Goal: Task Accomplishment & Management: Manage account settings

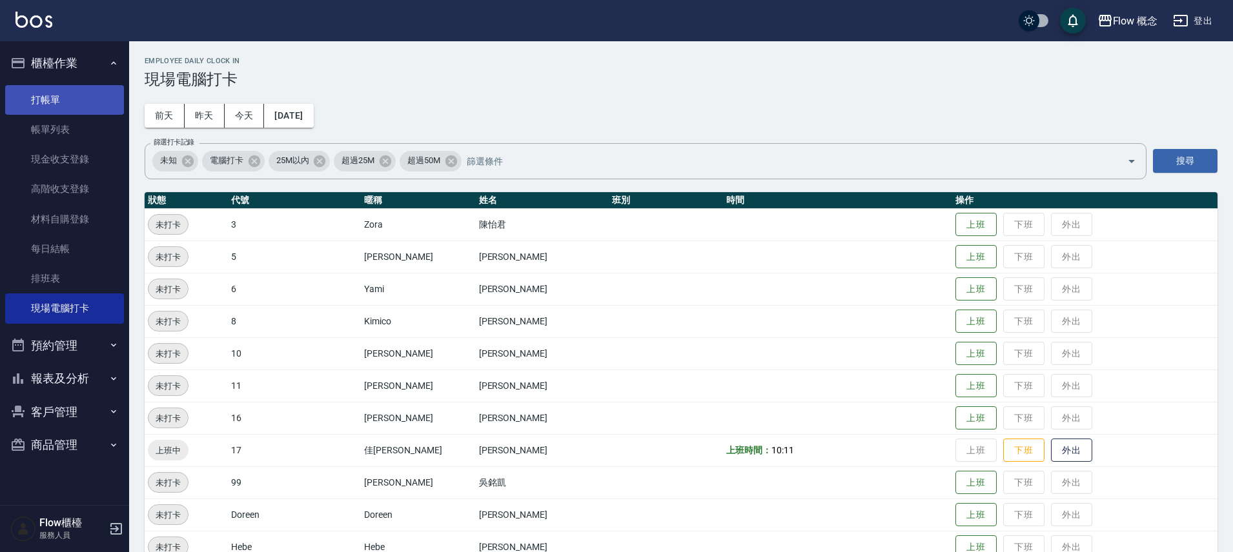
click at [83, 99] on link "打帳單" at bounding box center [64, 100] width 119 height 30
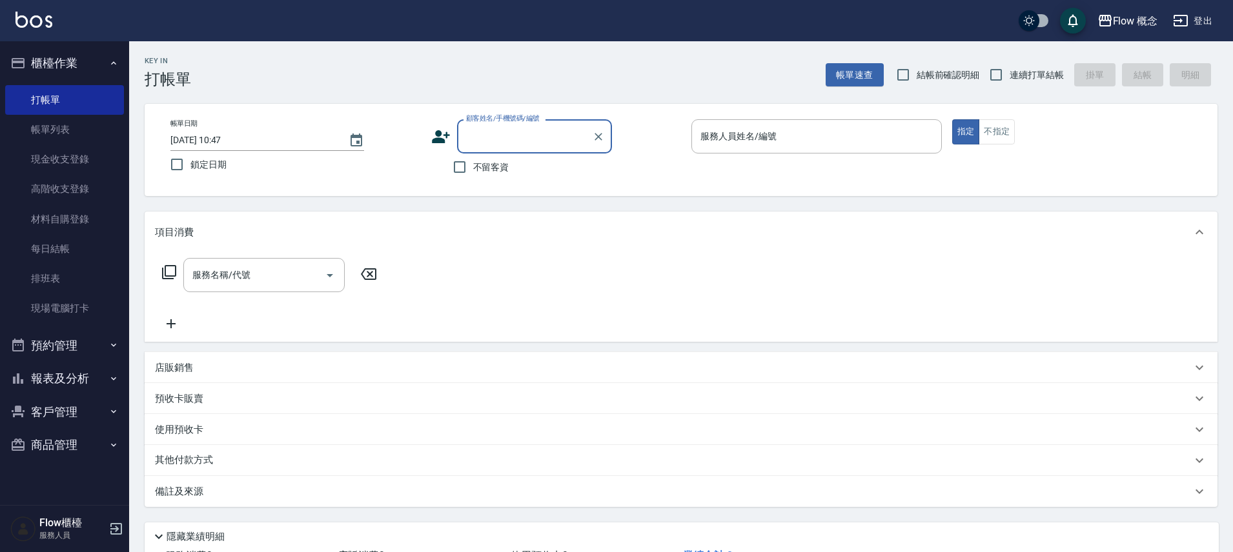
click at [68, 382] on button "報表及分析" at bounding box center [64, 379] width 119 height 34
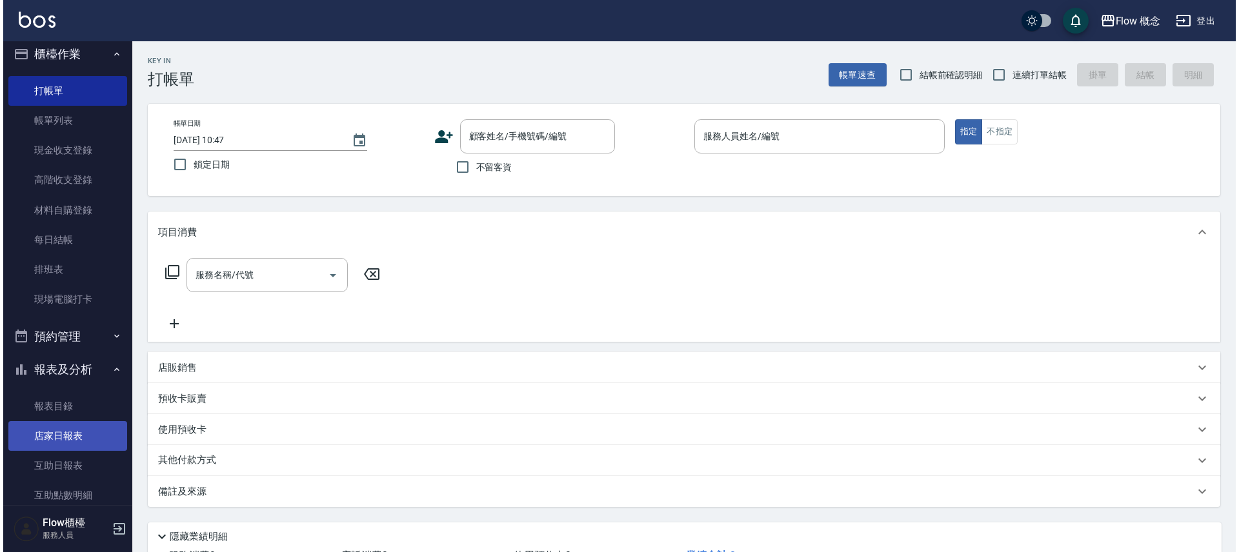
scroll to position [21, 0]
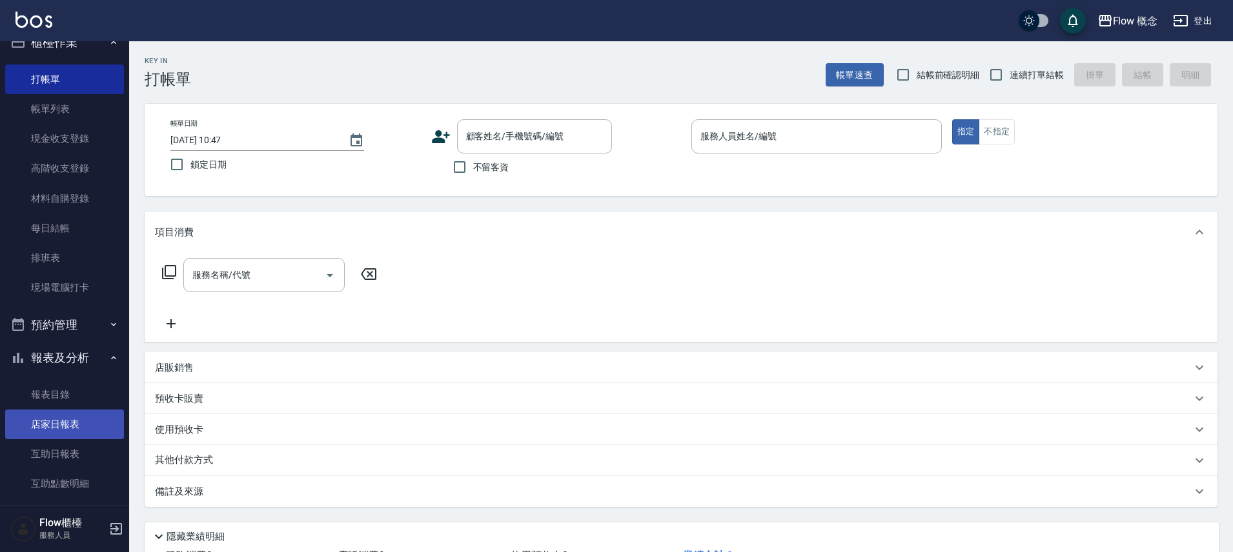
click at [56, 431] on link "店家日報表" at bounding box center [64, 425] width 119 height 30
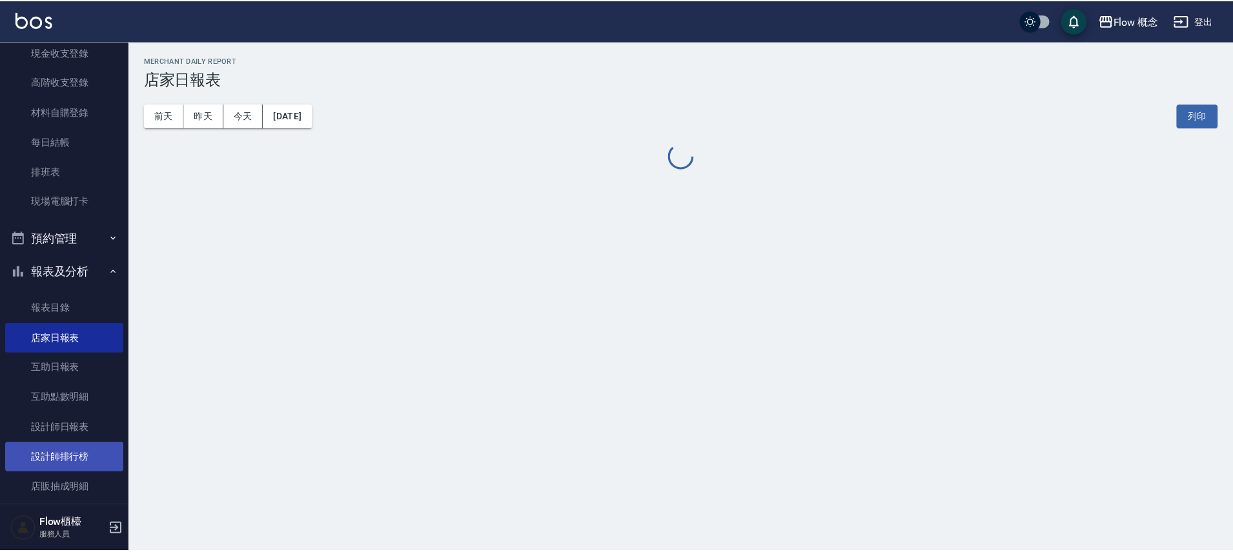
scroll to position [114, 0]
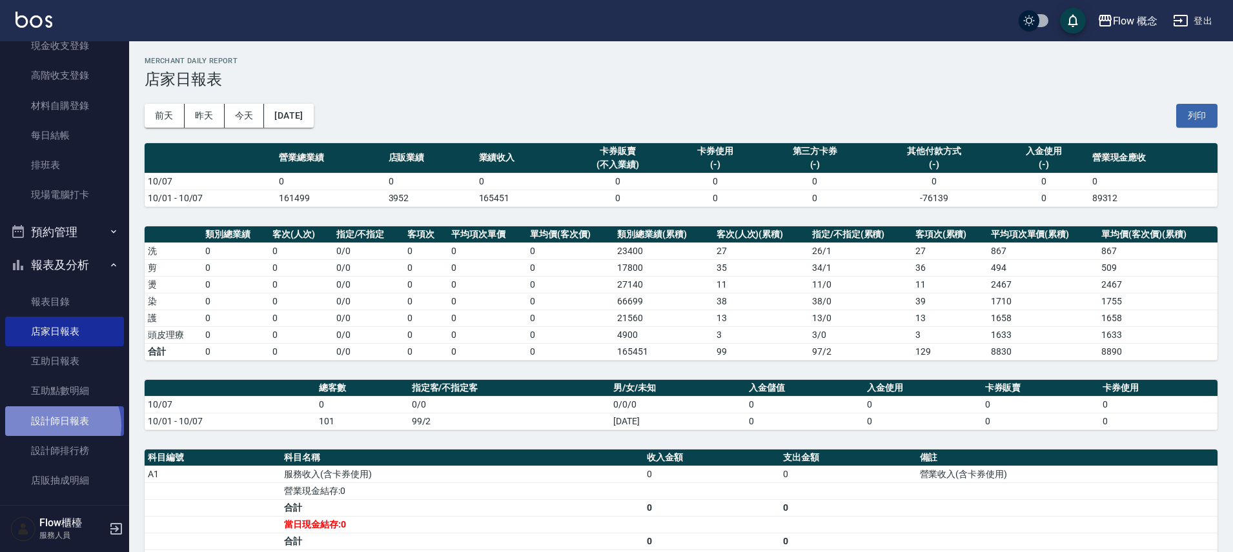
click at [61, 425] on link "設計師日報表" at bounding box center [64, 422] width 119 height 30
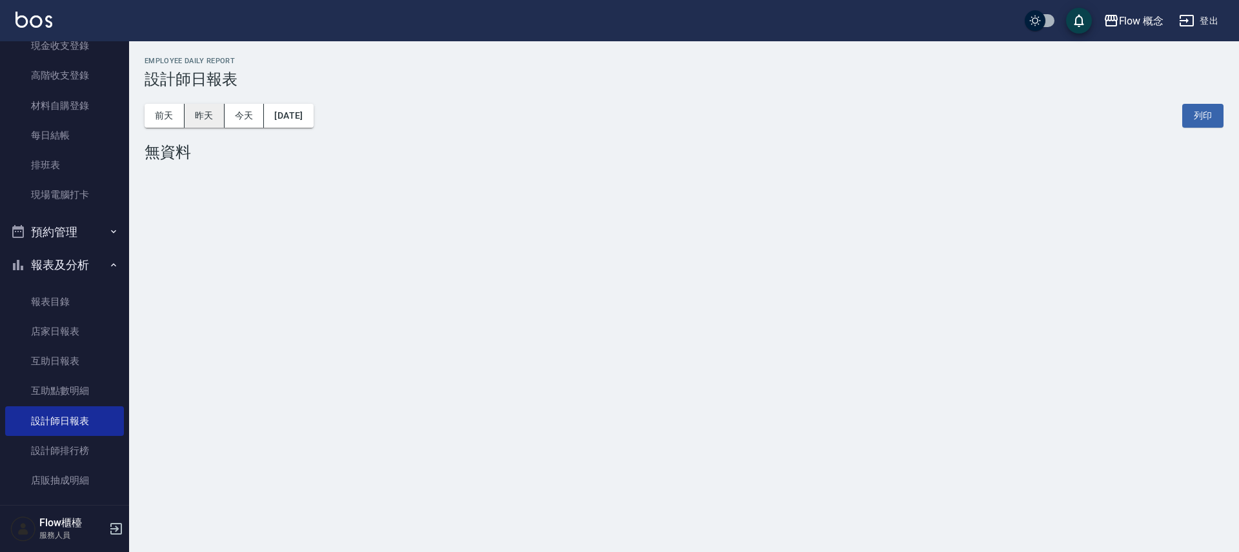
click at [205, 118] on button "昨天" at bounding box center [205, 116] width 40 height 24
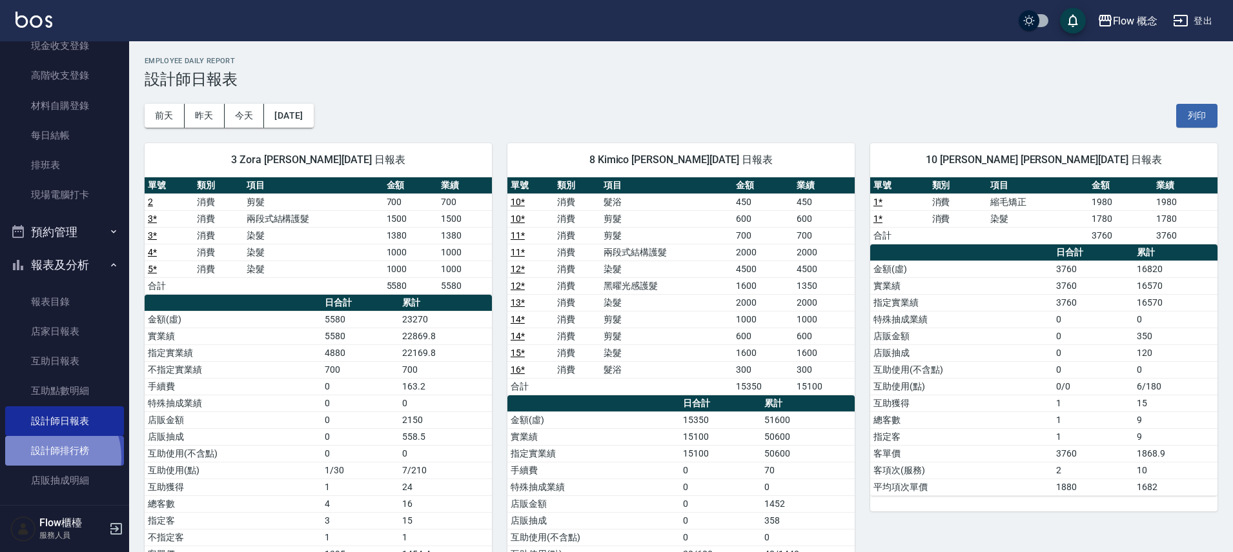
click at [51, 458] on link "設計師排行榜" at bounding box center [64, 451] width 119 height 30
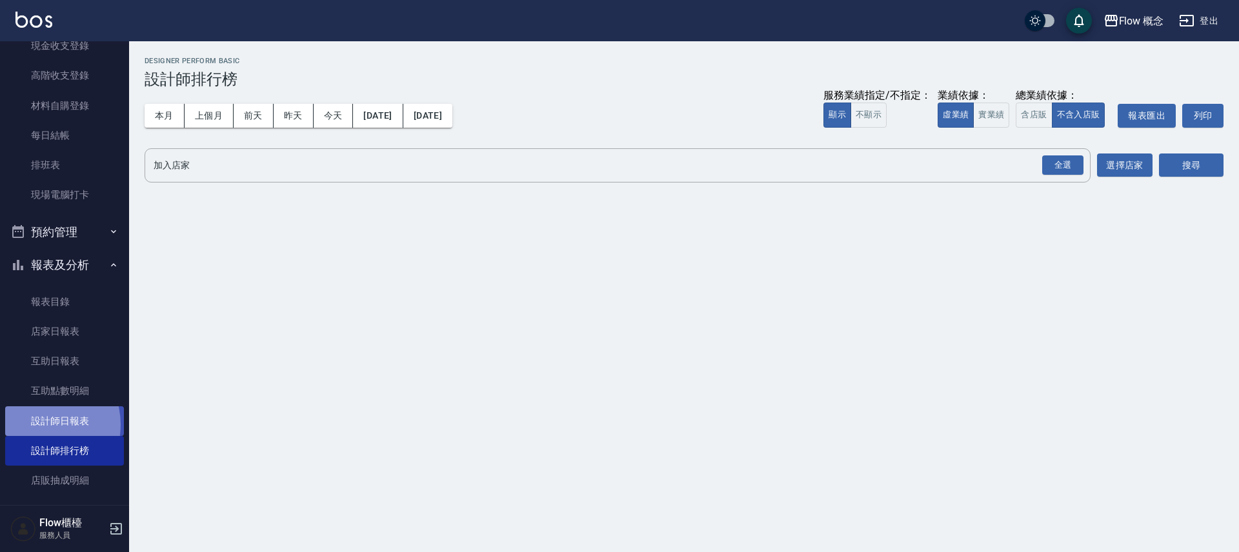
click at [37, 425] on link "設計師日報表" at bounding box center [64, 422] width 119 height 30
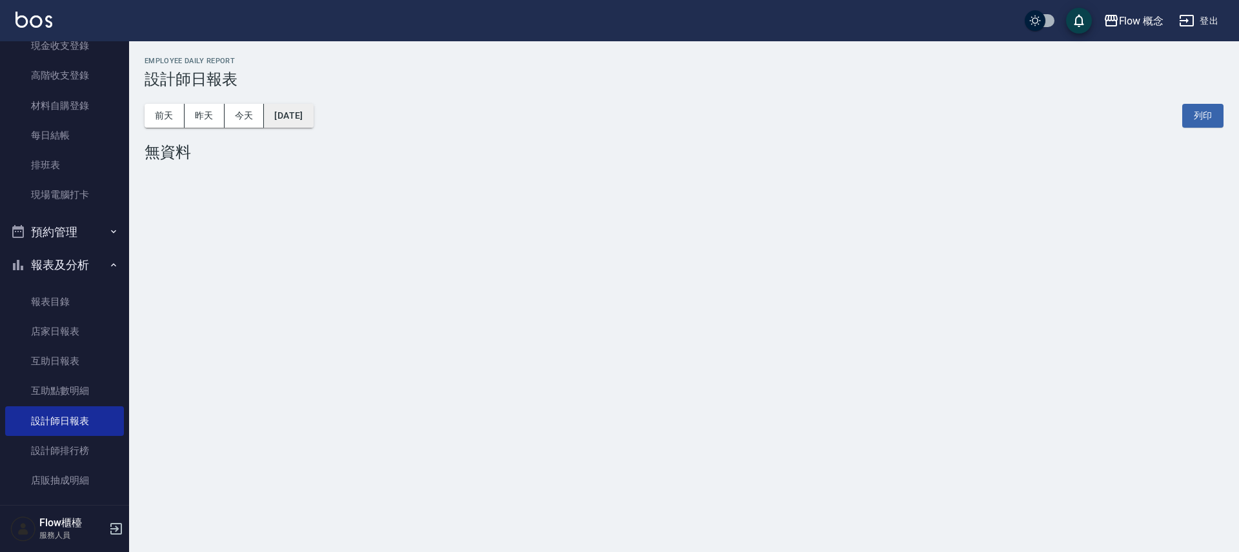
click at [301, 116] on button "[DATE]" at bounding box center [288, 116] width 49 height 24
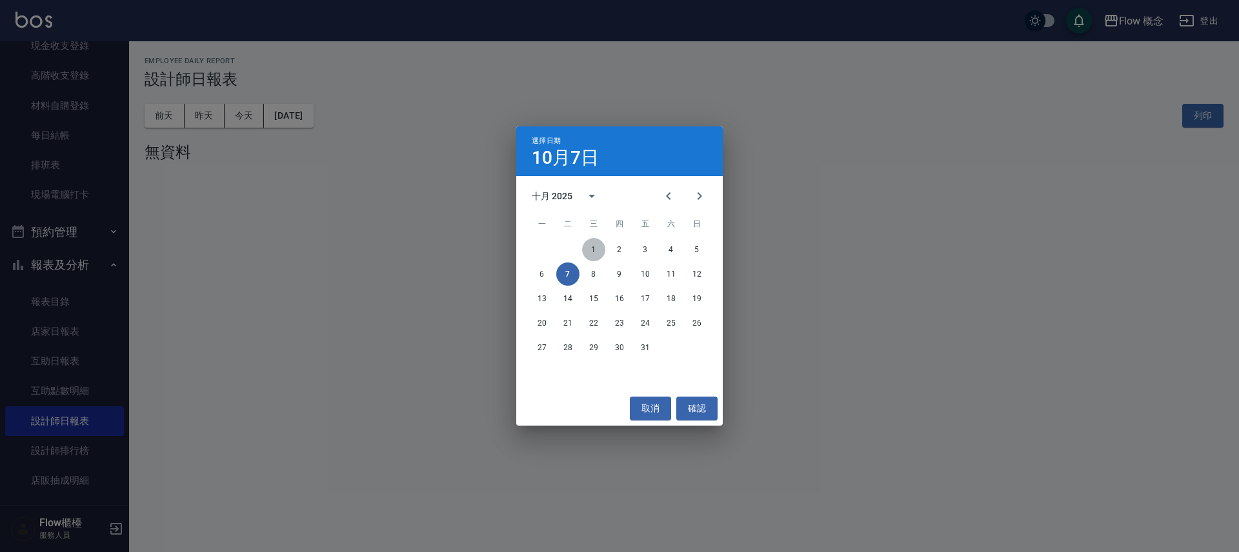
click at [587, 245] on button "1" at bounding box center [593, 249] width 23 height 23
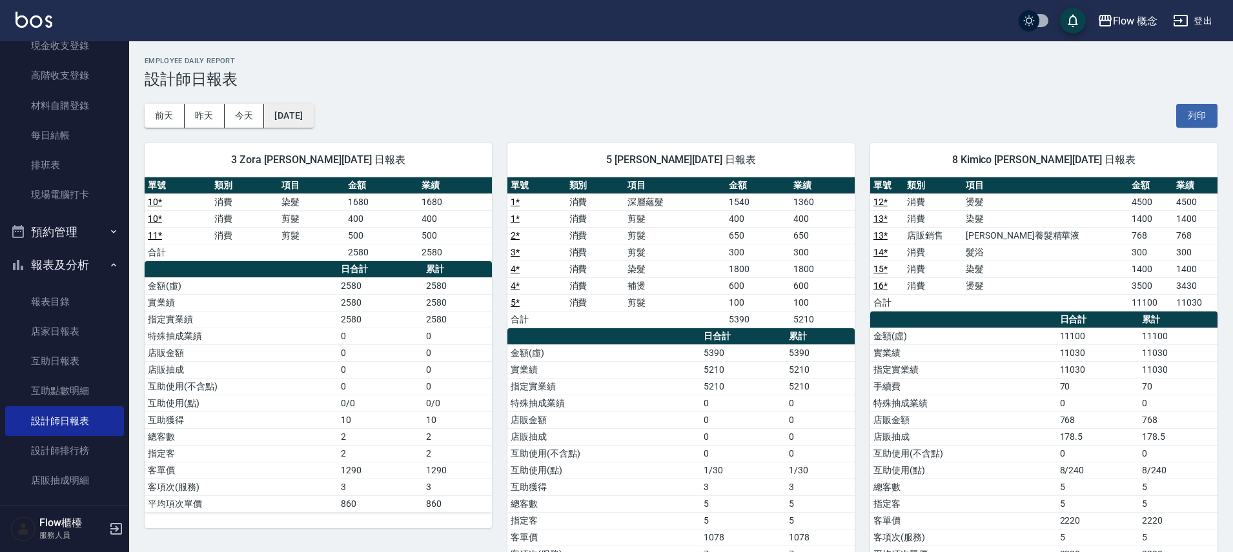
click at [313, 121] on button "[DATE]" at bounding box center [288, 116] width 49 height 24
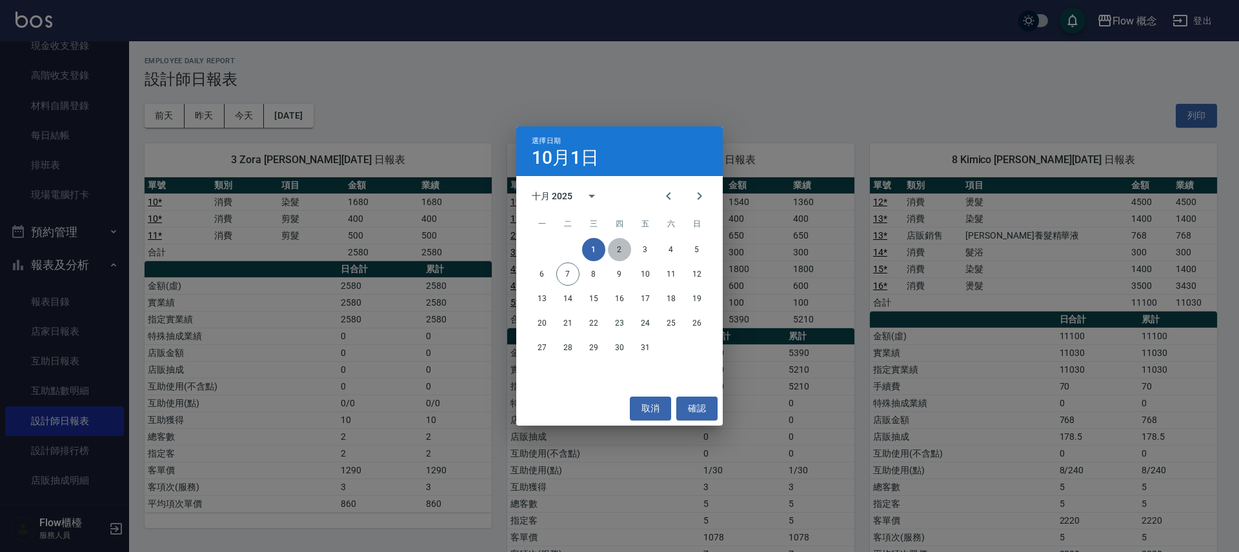
click at [622, 256] on button "2" at bounding box center [619, 249] width 23 height 23
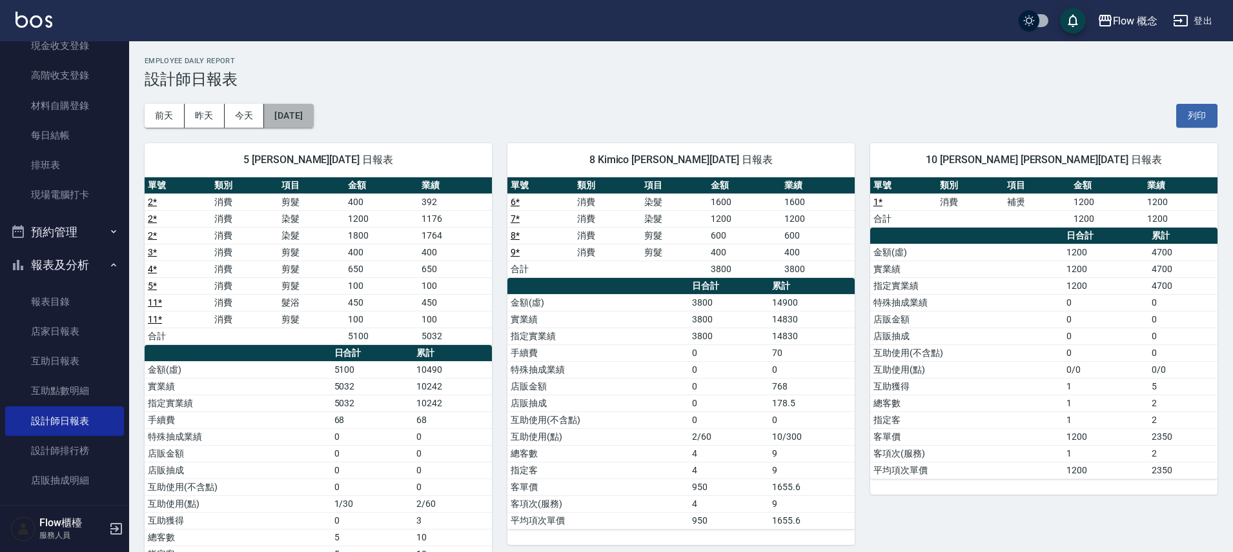
click at [313, 123] on button "[DATE]" at bounding box center [288, 116] width 49 height 24
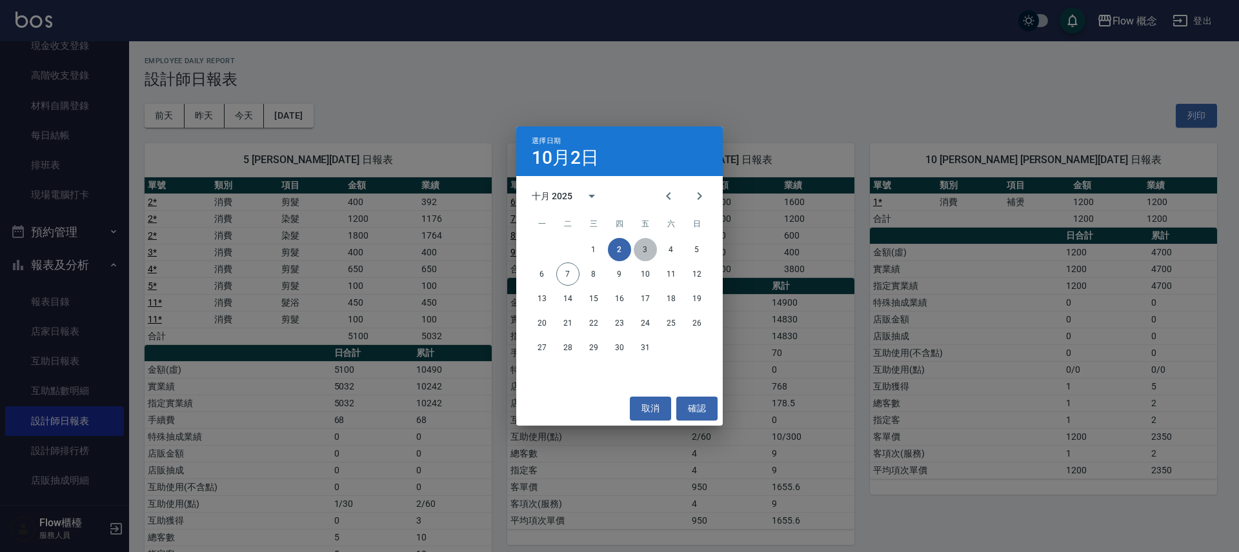
click at [651, 249] on button "3" at bounding box center [645, 249] width 23 height 23
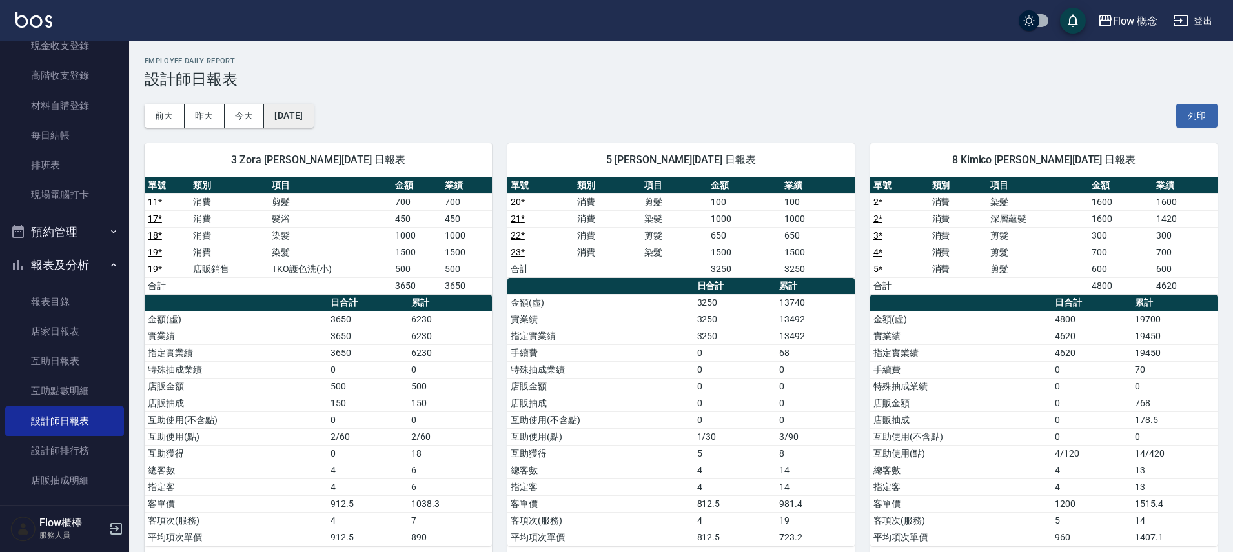
click at [303, 121] on button "[DATE]" at bounding box center [288, 116] width 49 height 24
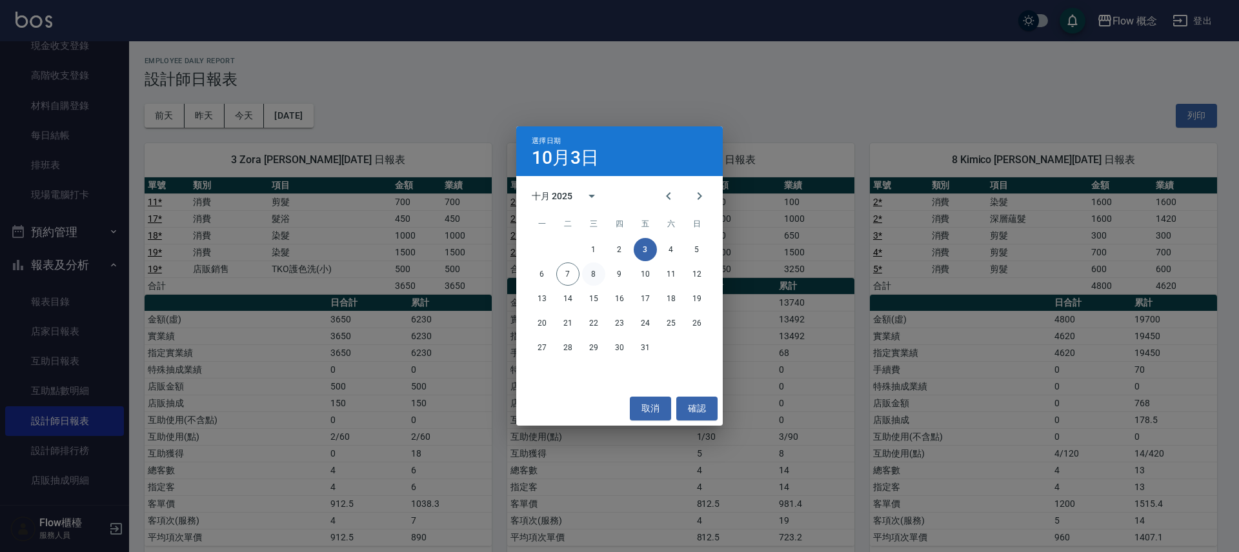
click at [586, 269] on button "8" at bounding box center [593, 274] width 23 height 23
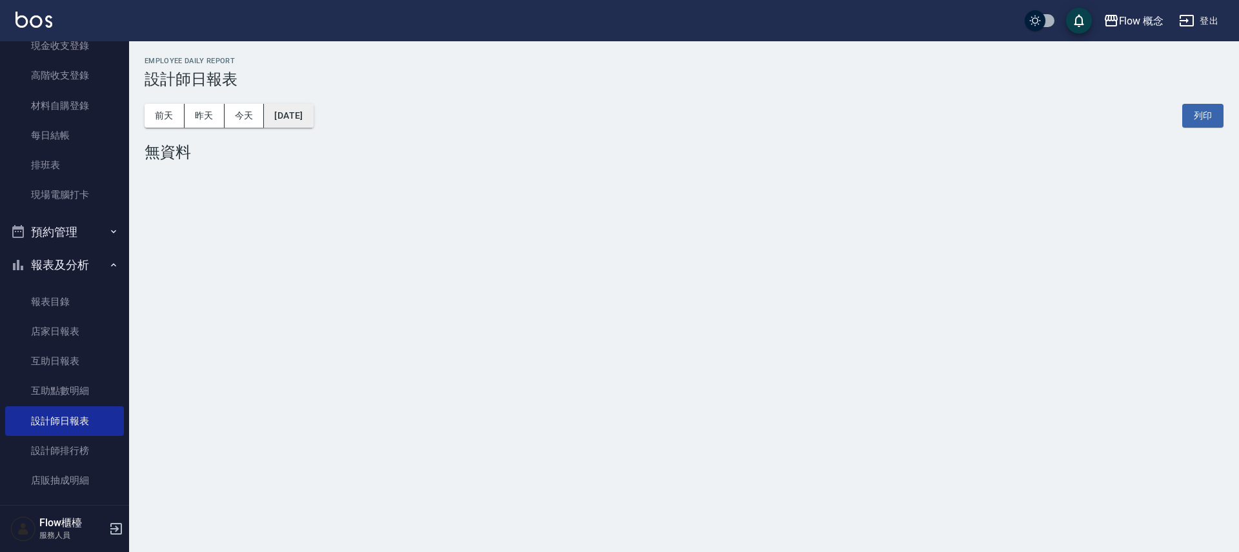
click at [306, 120] on button "2025/10/08" at bounding box center [288, 116] width 49 height 24
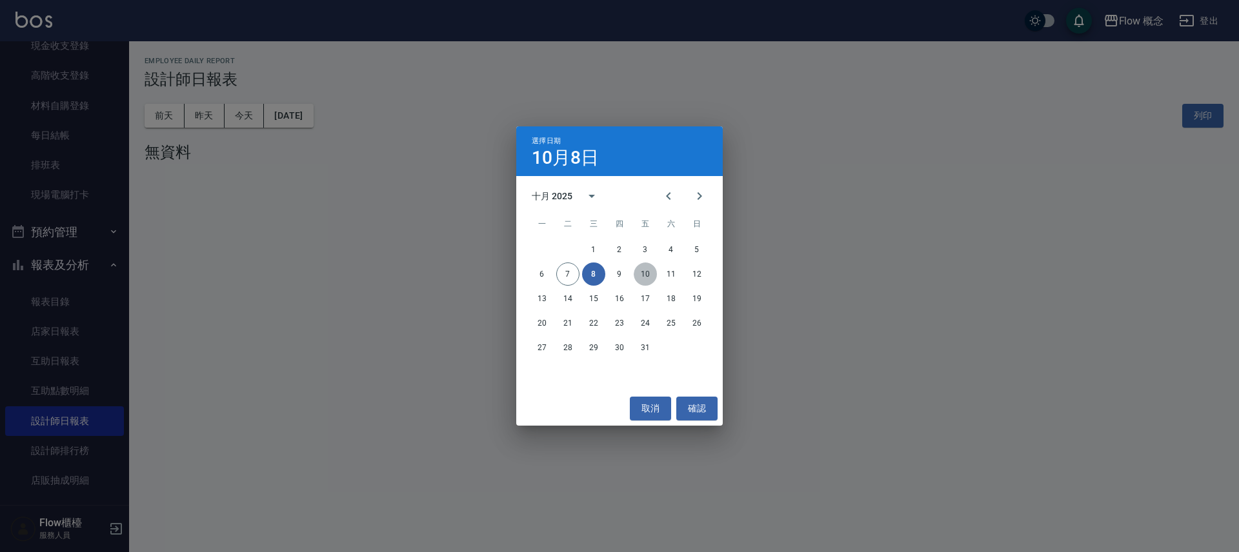
click at [651, 275] on button "10" at bounding box center [645, 274] width 23 height 23
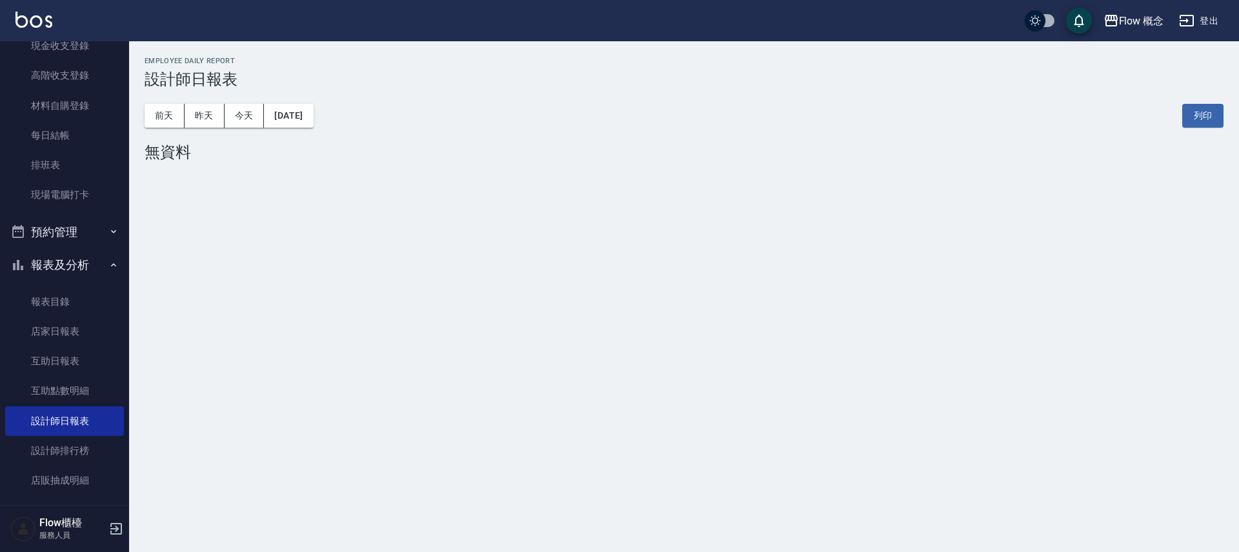
click at [338, 108] on div "前天 昨天 今天 2025/10/10 列印" at bounding box center [684, 115] width 1079 height 55
click at [313, 113] on button "2025/10/10" at bounding box center [288, 116] width 49 height 24
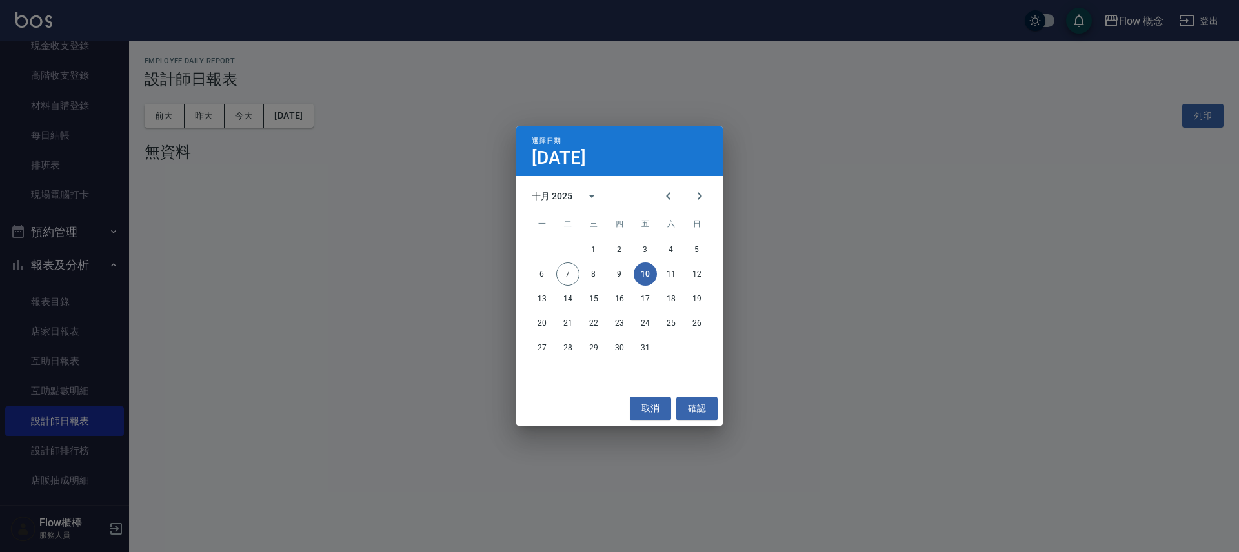
click at [201, 116] on div "選擇日期 10月10日 十月 2025 一 二 三 四 五 六 日 1 2 3 4 5 6 7 8 9 10 11 12 13 14 15 16 17 18 …" at bounding box center [619, 276] width 1239 height 552
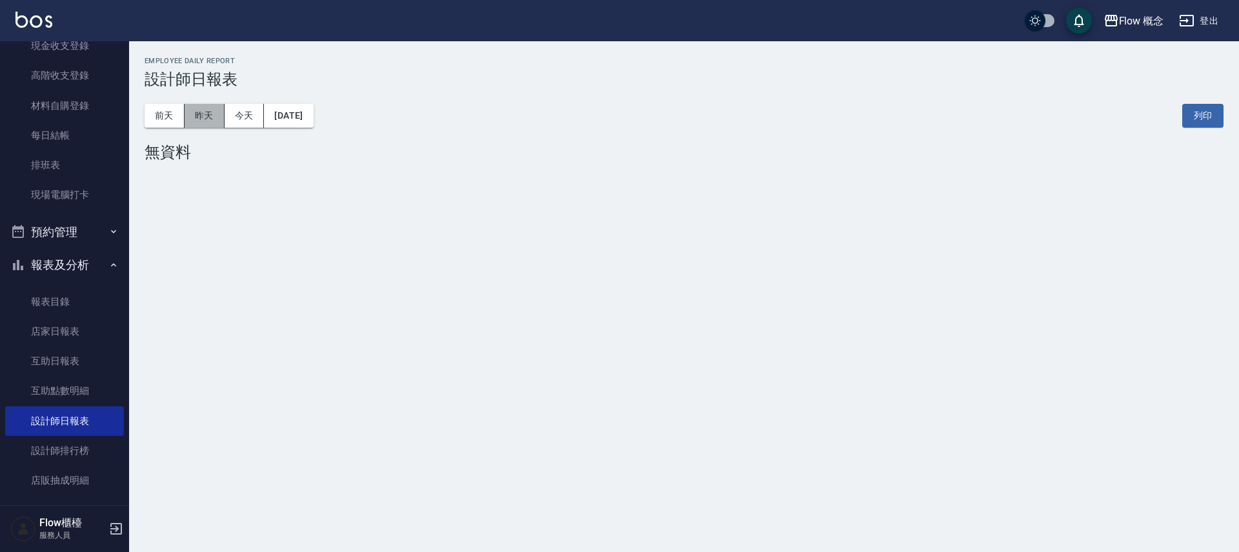
click at [210, 117] on button "昨天" at bounding box center [205, 116] width 40 height 24
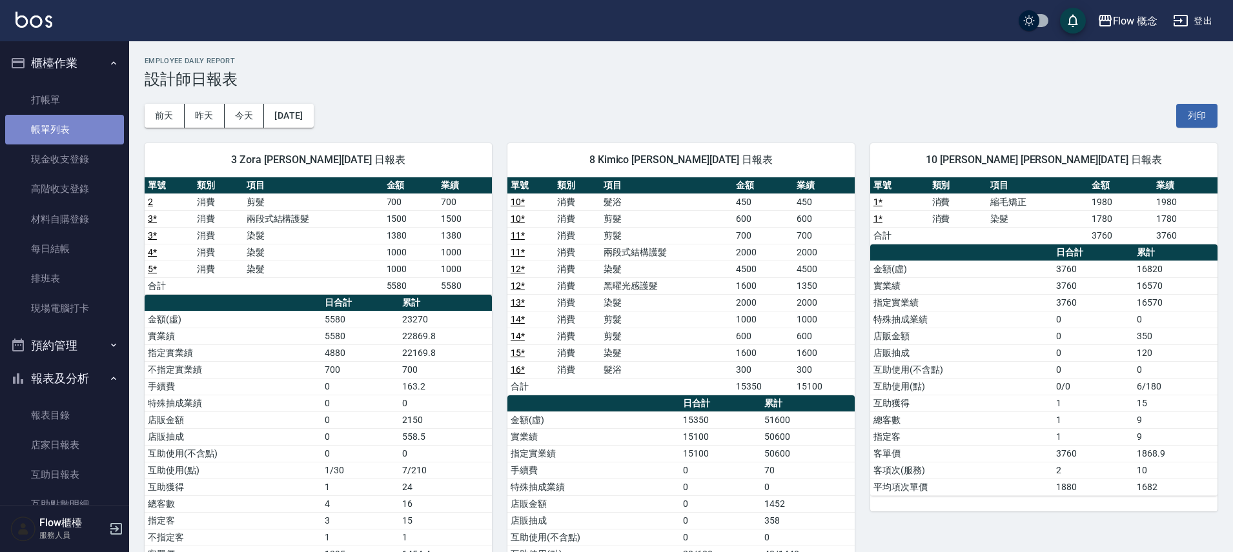
click at [65, 137] on link "帳單列表" at bounding box center [64, 130] width 119 height 30
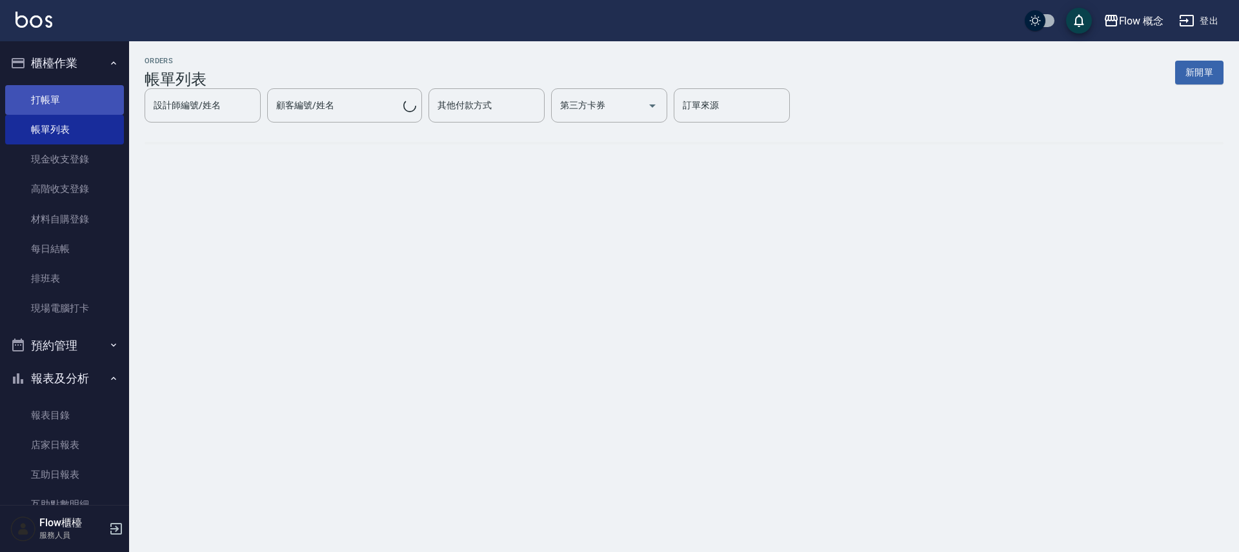
click at [57, 92] on link "打帳單" at bounding box center [64, 100] width 119 height 30
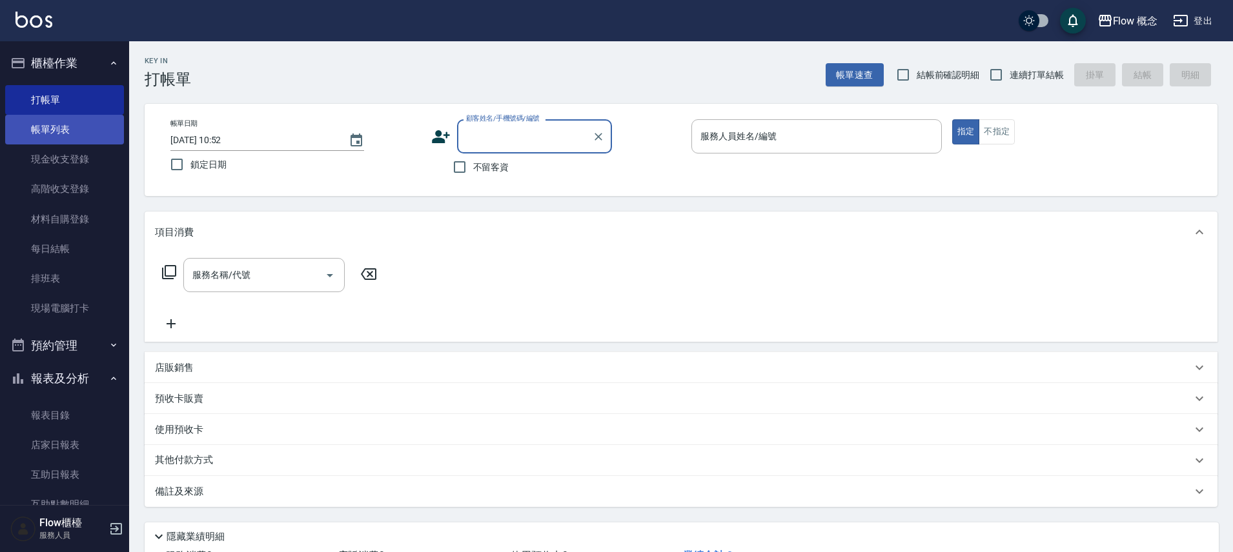
click at [88, 130] on link "帳單列表" at bounding box center [64, 130] width 119 height 30
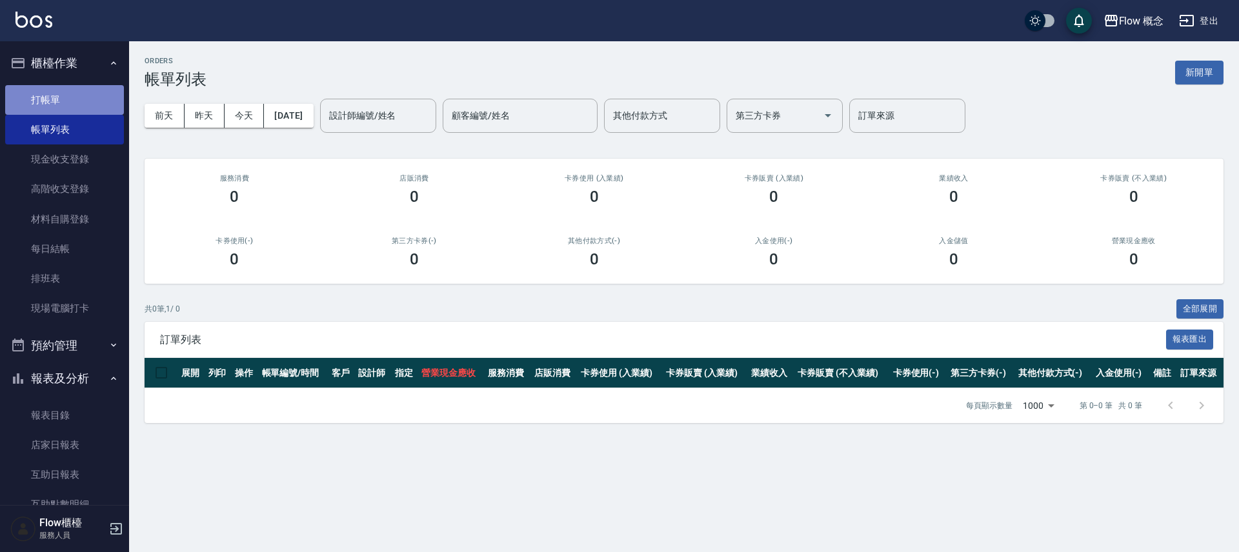
click at [74, 110] on link "打帳單" at bounding box center [64, 100] width 119 height 30
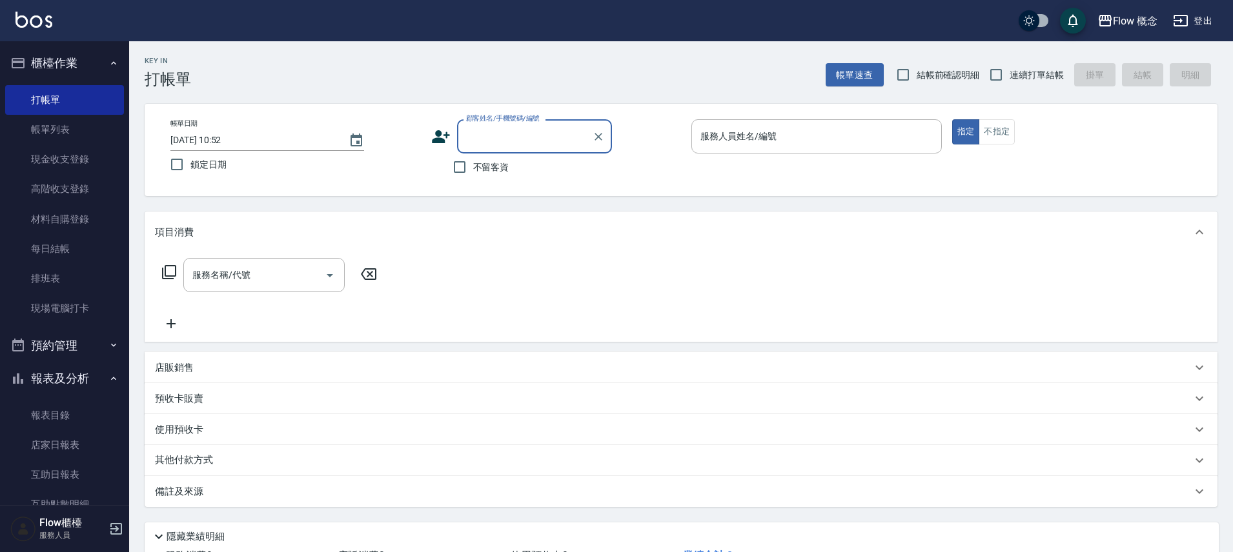
click at [86, 135] on link "帳單列表" at bounding box center [64, 130] width 119 height 30
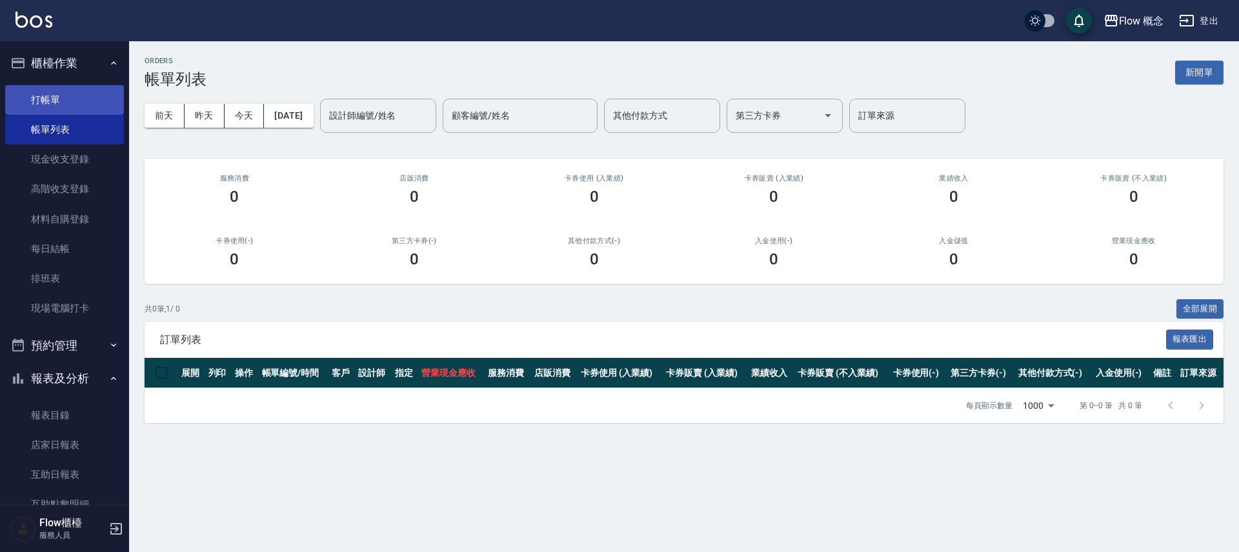
click at [54, 86] on link "打帳單" at bounding box center [64, 100] width 119 height 30
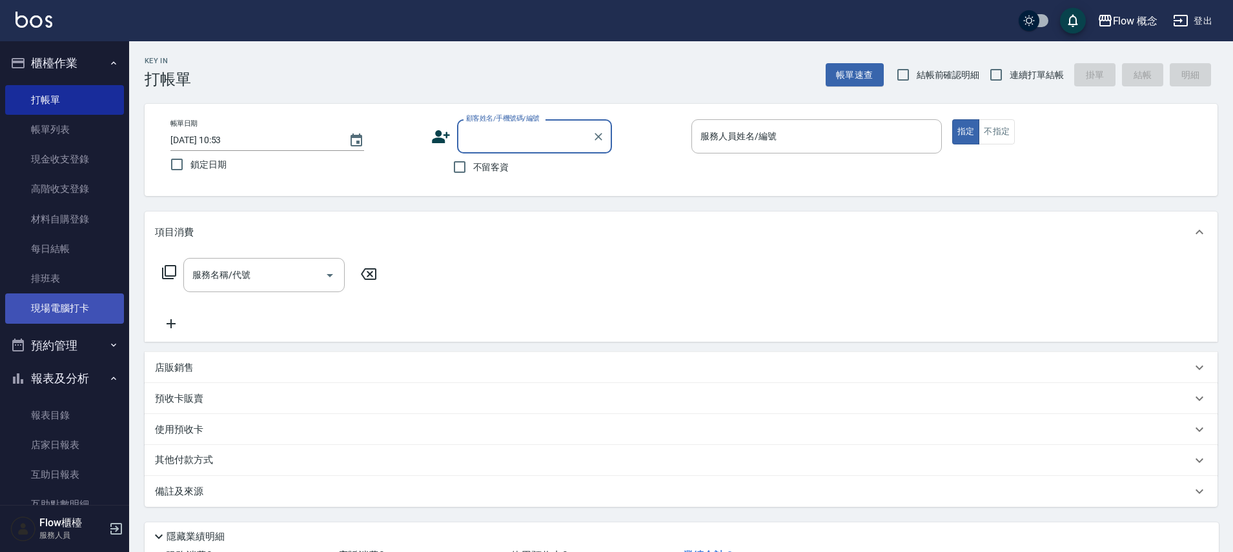
click at [59, 310] on link "現場電腦打卡" at bounding box center [64, 309] width 119 height 30
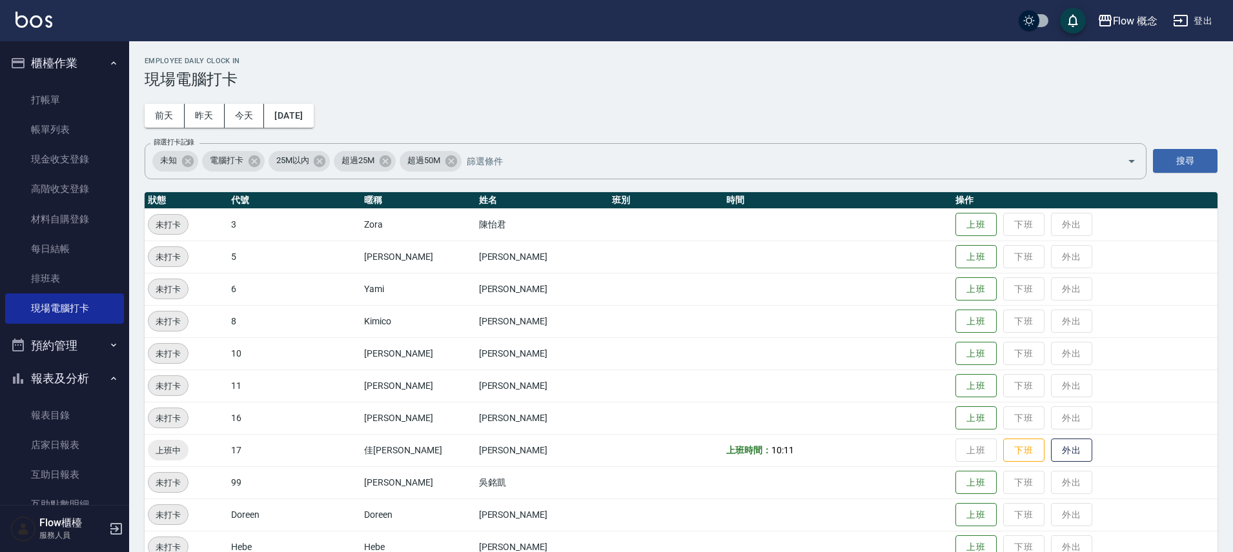
click at [476, 387] on td "郭恬儀" at bounding box center [542, 386] width 133 height 32
click at [476, 334] on td "張嘉芠" at bounding box center [542, 321] width 133 height 32
click at [955, 352] on button "上班" at bounding box center [975, 354] width 41 height 23
click at [80, 59] on button "櫃檯作業" at bounding box center [64, 63] width 119 height 34
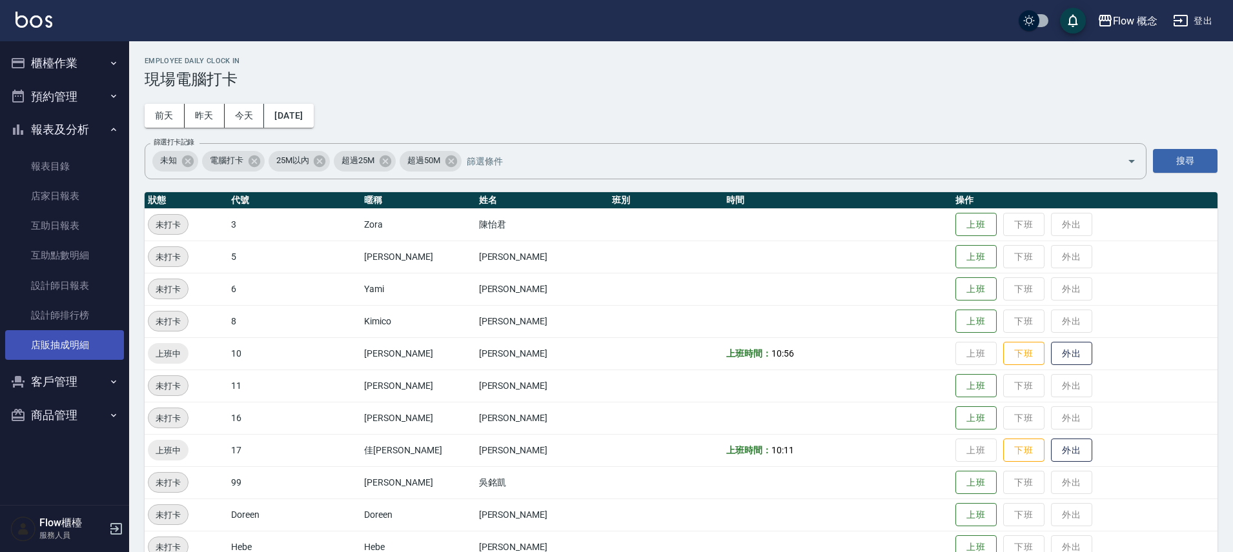
click at [81, 346] on link "店販抽成明細" at bounding box center [64, 345] width 119 height 30
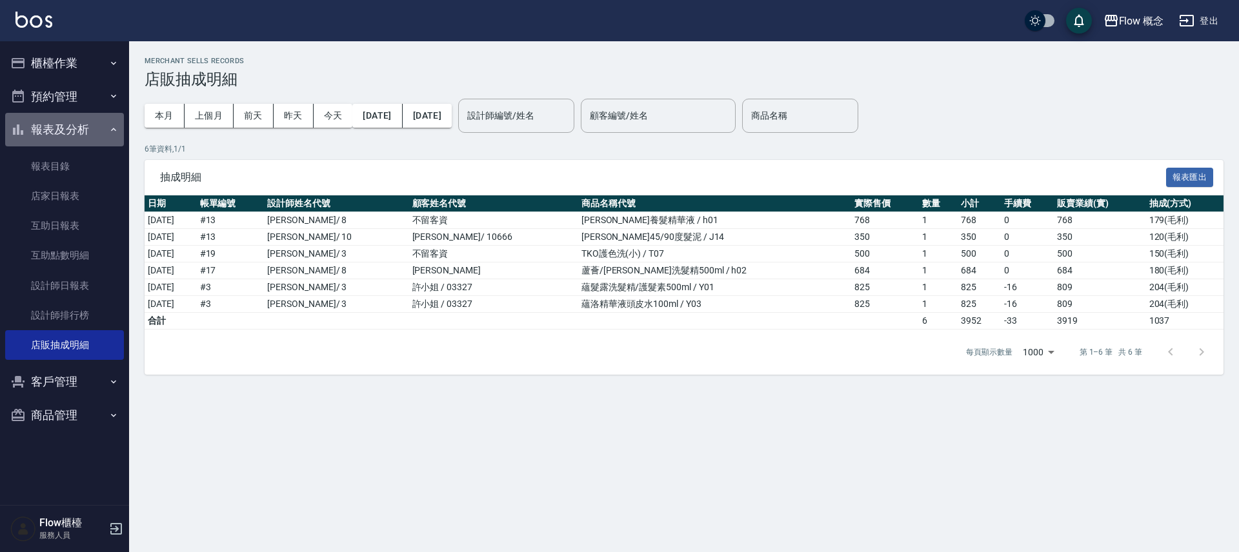
click at [77, 122] on button "報表及分析" at bounding box center [64, 130] width 119 height 34
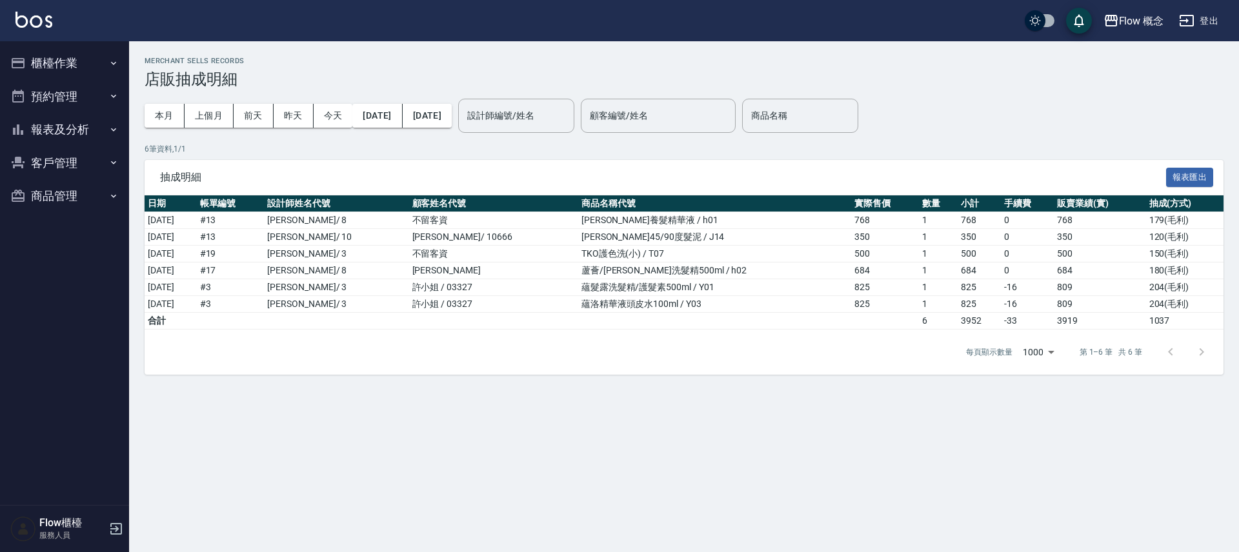
click at [66, 61] on button "櫃檯作業" at bounding box center [64, 63] width 119 height 34
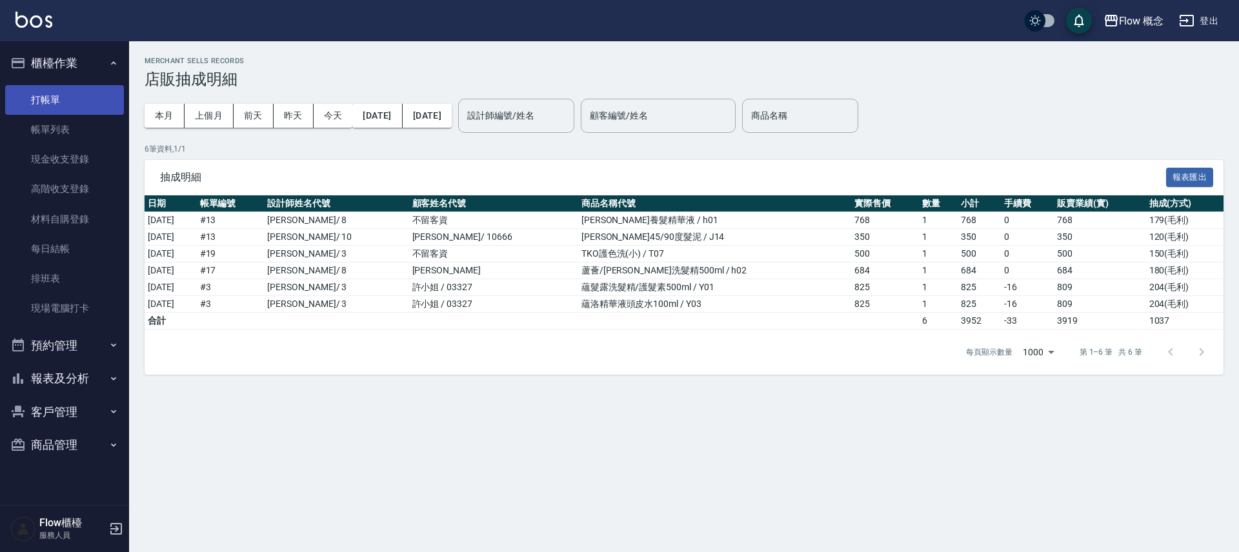
click at [66, 91] on link "打帳單" at bounding box center [64, 100] width 119 height 30
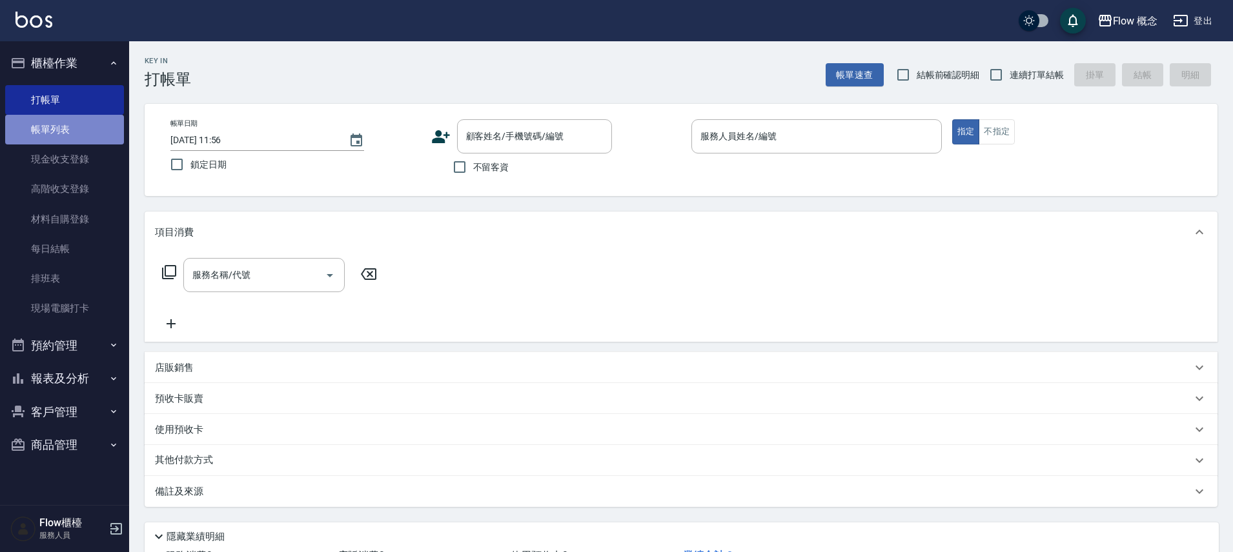
click at [77, 128] on link "帳單列表" at bounding box center [64, 130] width 119 height 30
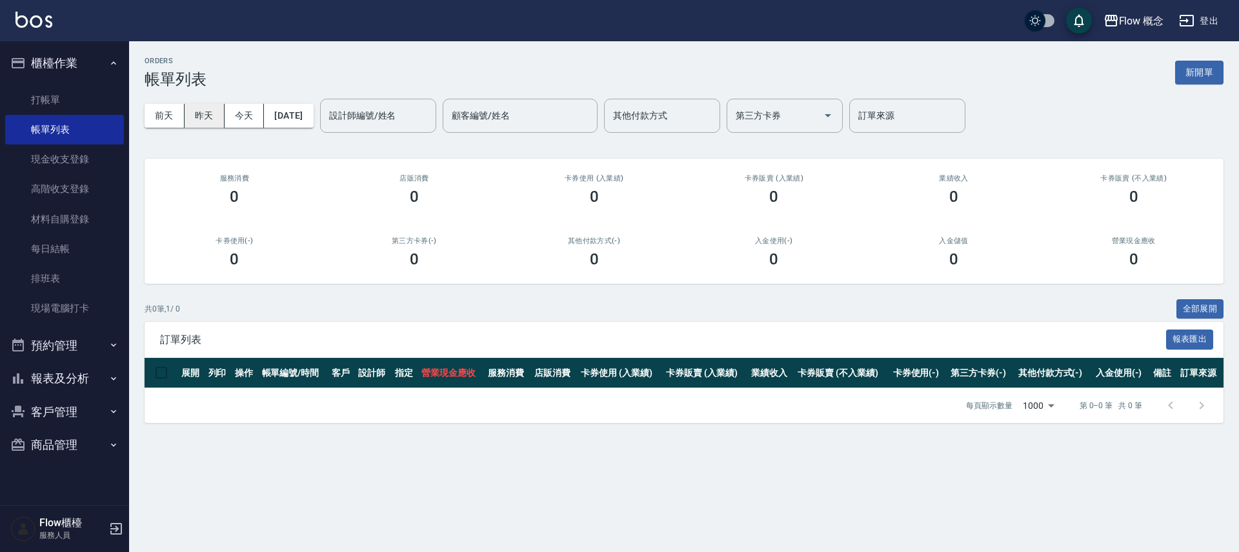
click at [205, 122] on button "昨天" at bounding box center [205, 116] width 40 height 24
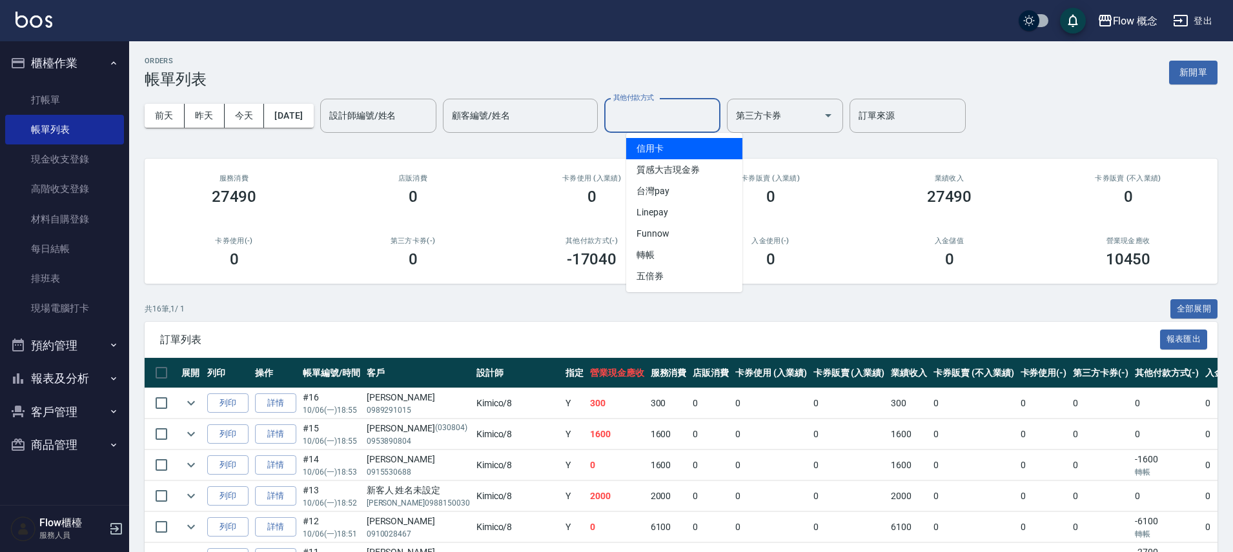
click at [684, 111] on input "其他付款方式" at bounding box center [662, 116] width 105 height 23
click at [660, 147] on span "信用卡" at bounding box center [684, 148] width 116 height 21
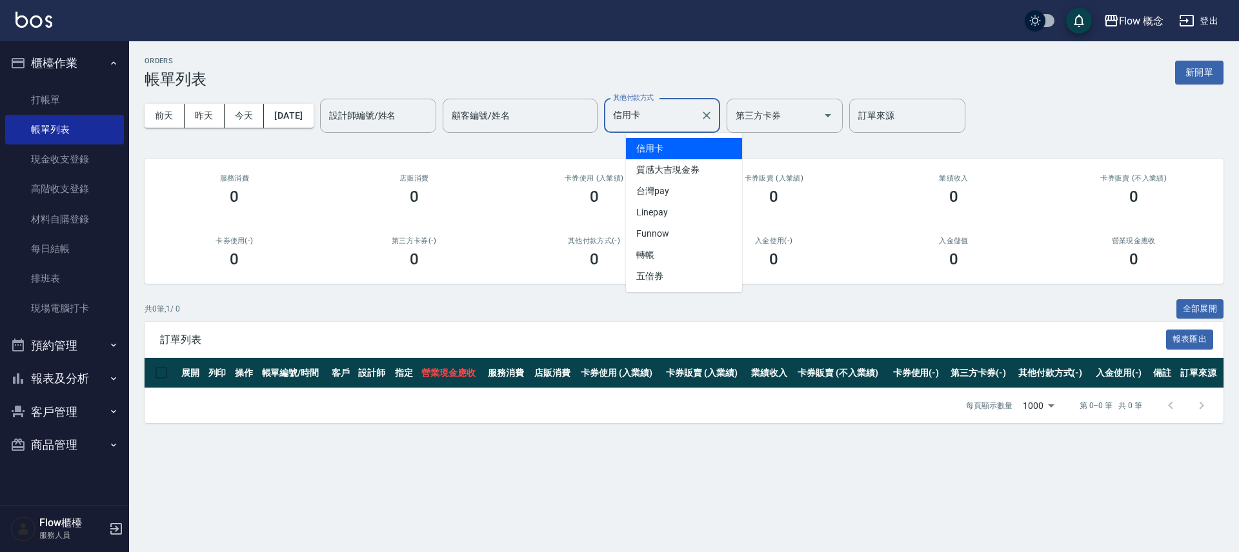
click at [673, 106] on input "信用卡" at bounding box center [652, 116] width 85 height 23
click at [666, 187] on span "台灣pay" at bounding box center [684, 191] width 116 height 21
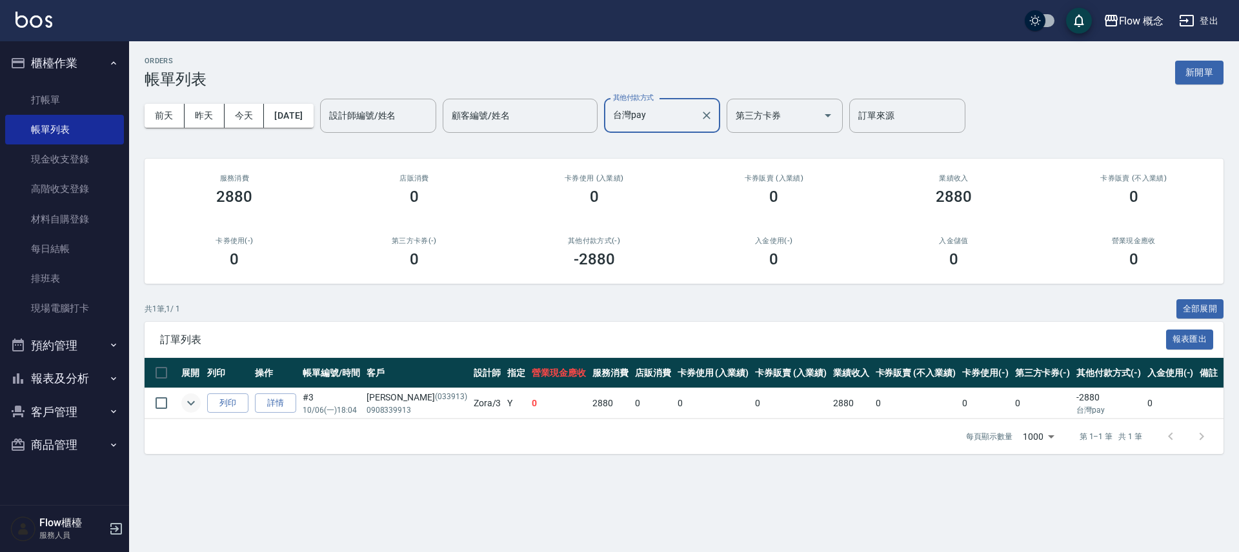
click at [196, 410] on icon "expand row" at bounding box center [190, 403] width 15 height 15
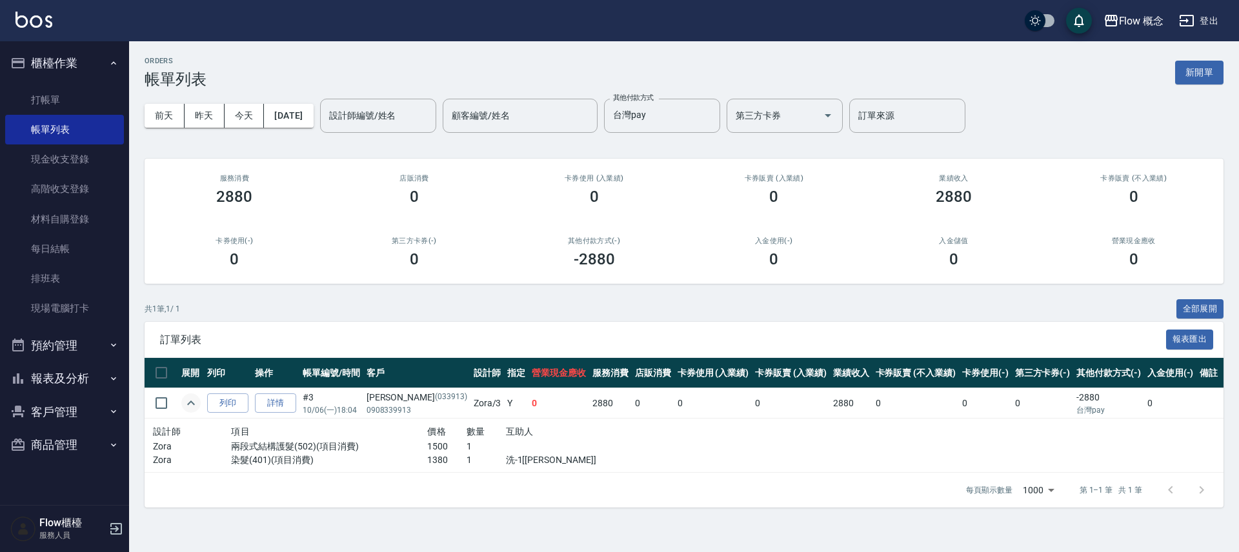
click at [192, 405] on icon "expand row" at bounding box center [190, 403] width 15 height 15
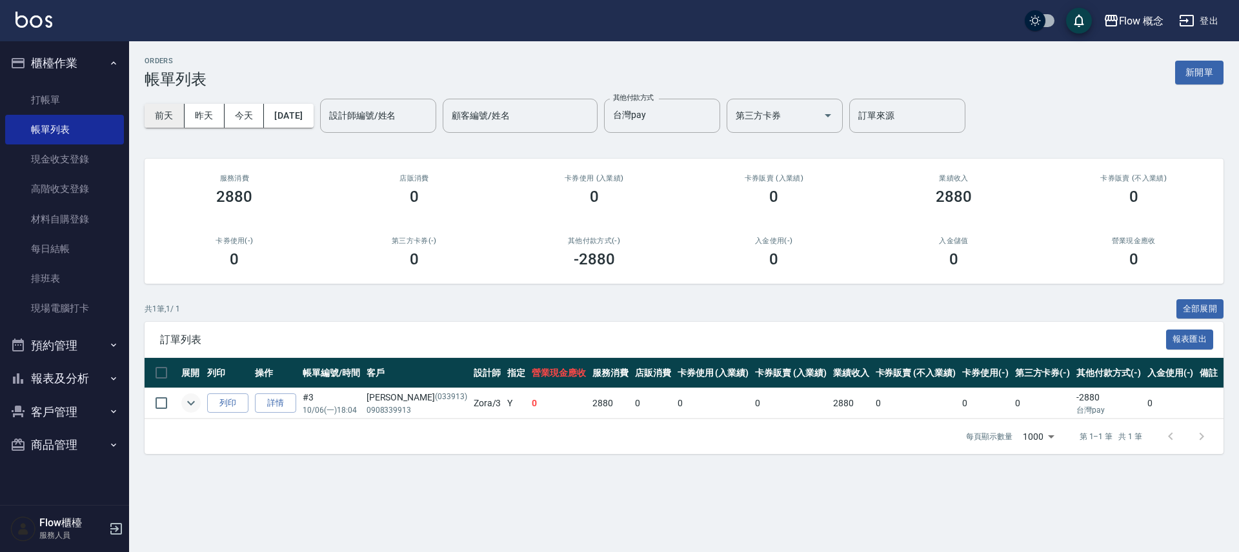
click at [169, 120] on button "前天" at bounding box center [165, 116] width 40 height 24
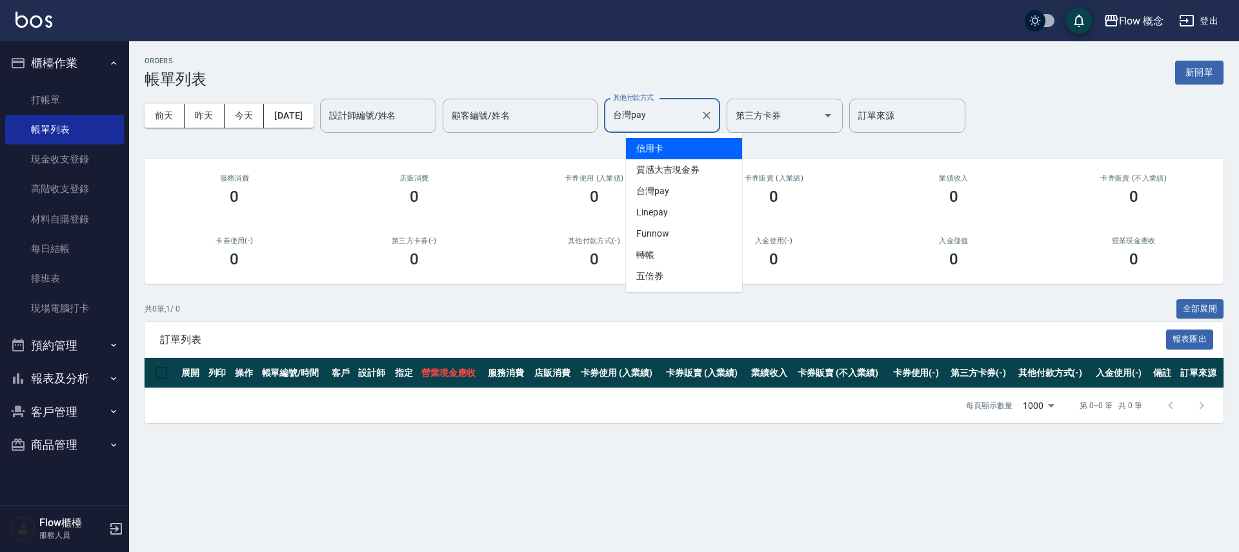
drag, startPoint x: 673, startPoint y: 108, endPoint x: 664, endPoint y: 157, distance: 49.9
click at [673, 108] on input "台灣pay" at bounding box center [652, 116] width 85 height 23
click at [663, 158] on span "信用卡" at bounding box center [684, 148] width 116 height 21
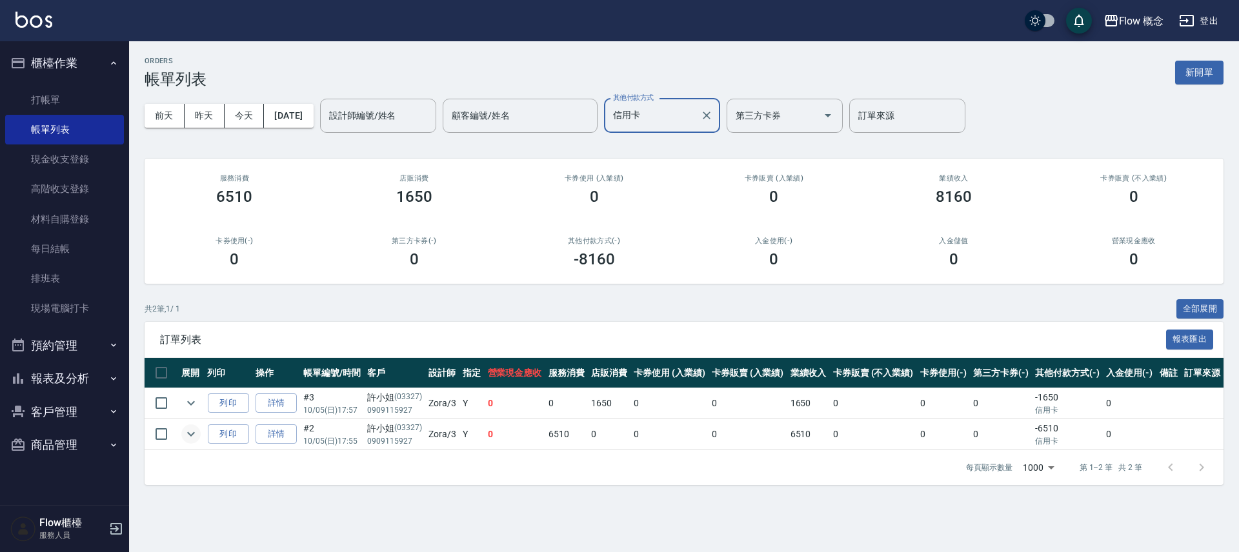
click at [182, 431] on button "expand row" at bounding box center [190, 434] width 19 height 19
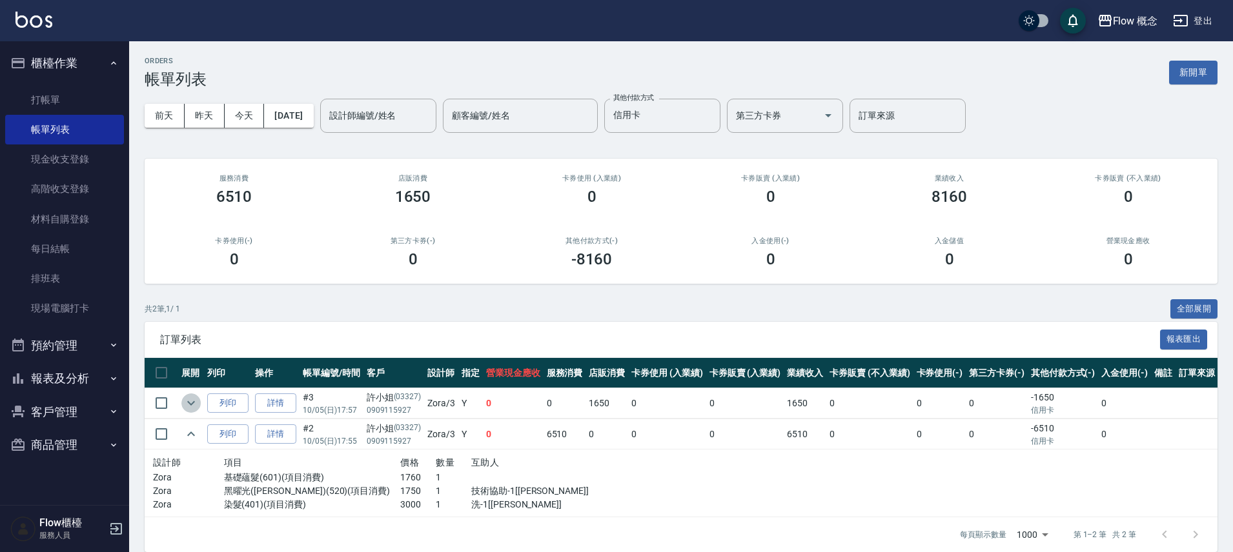
click at [183, 398] on icon "expand row" at bounding box center [190, 403] width 15 height 15
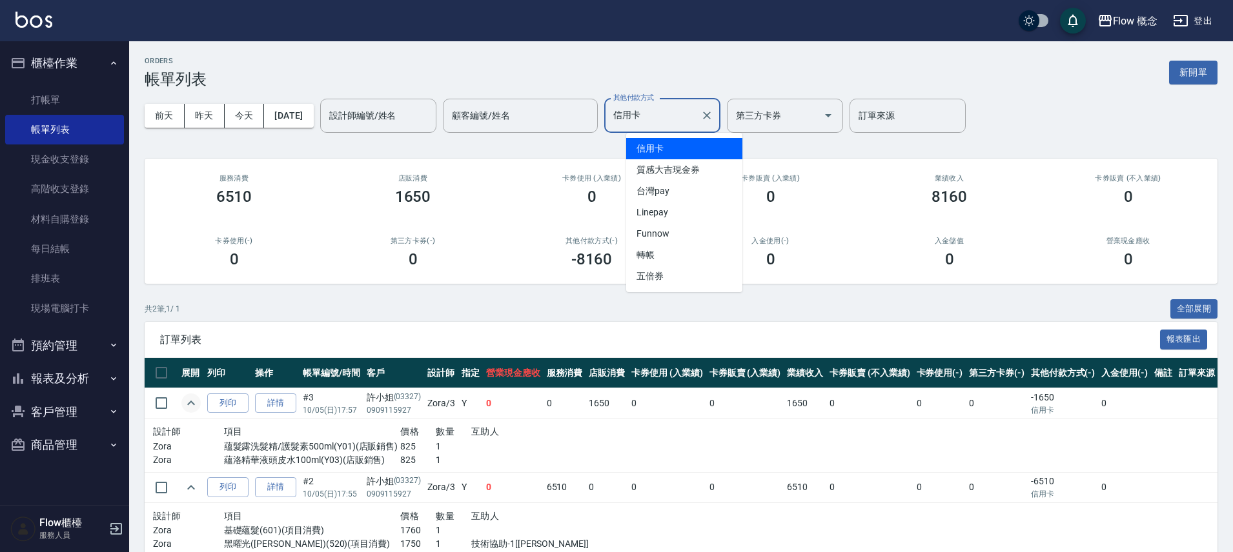
click at [666, 123] on input "信用卡" at bounding box center [652, 116] width 85 height 23
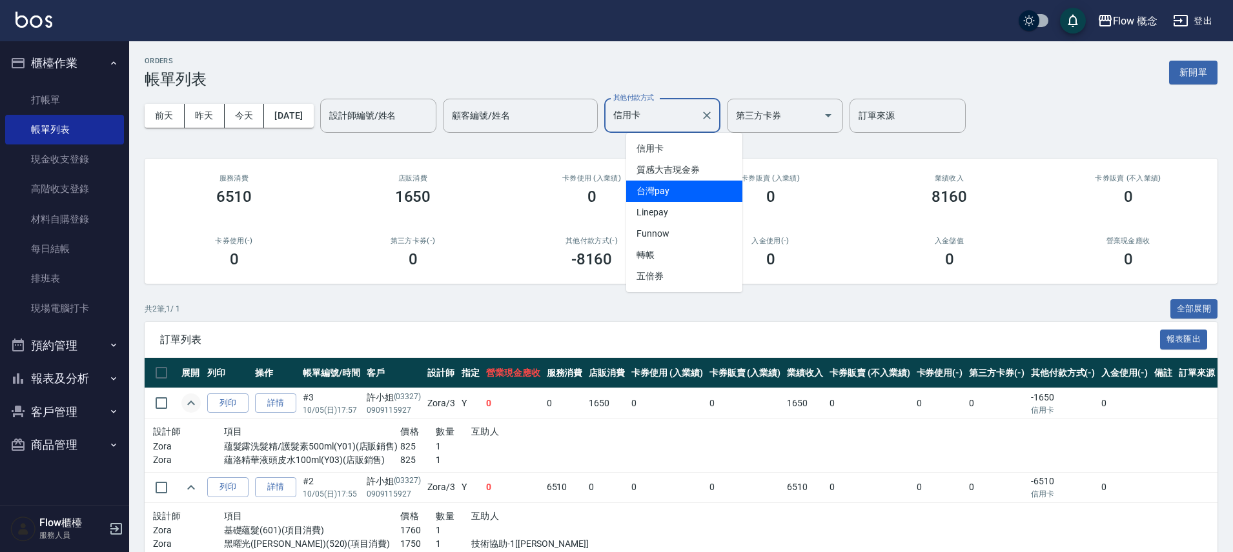
click at [654, 185] on span "台灣pay" at bounding box center [684, 191] width 116 height 21
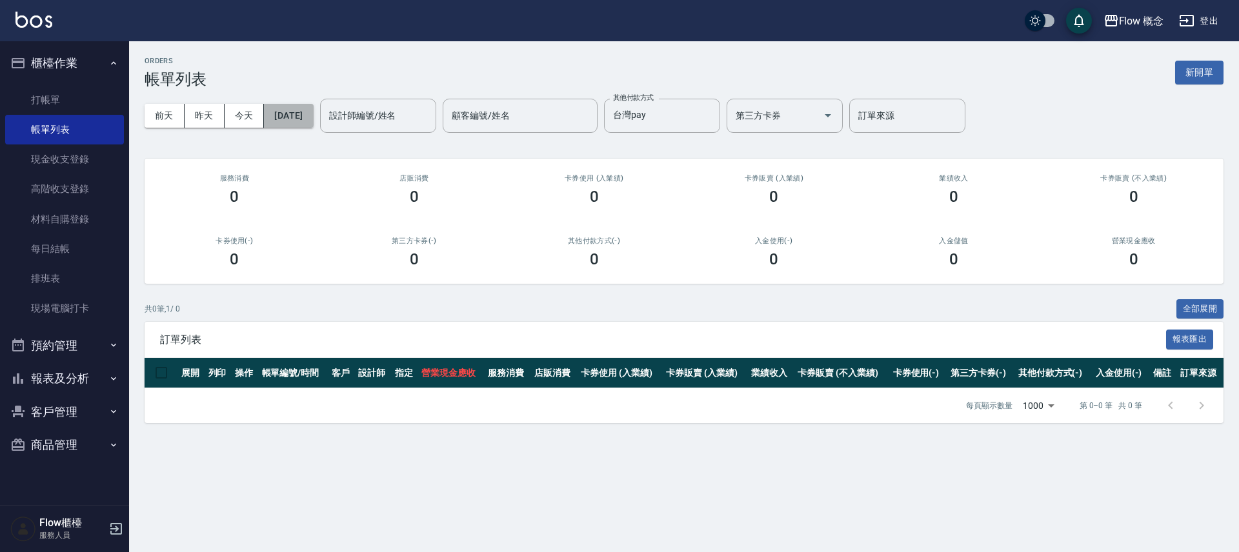
click at [313, 121] on button "[DATE]" at bounding box center [288, 116] width 49 height 24
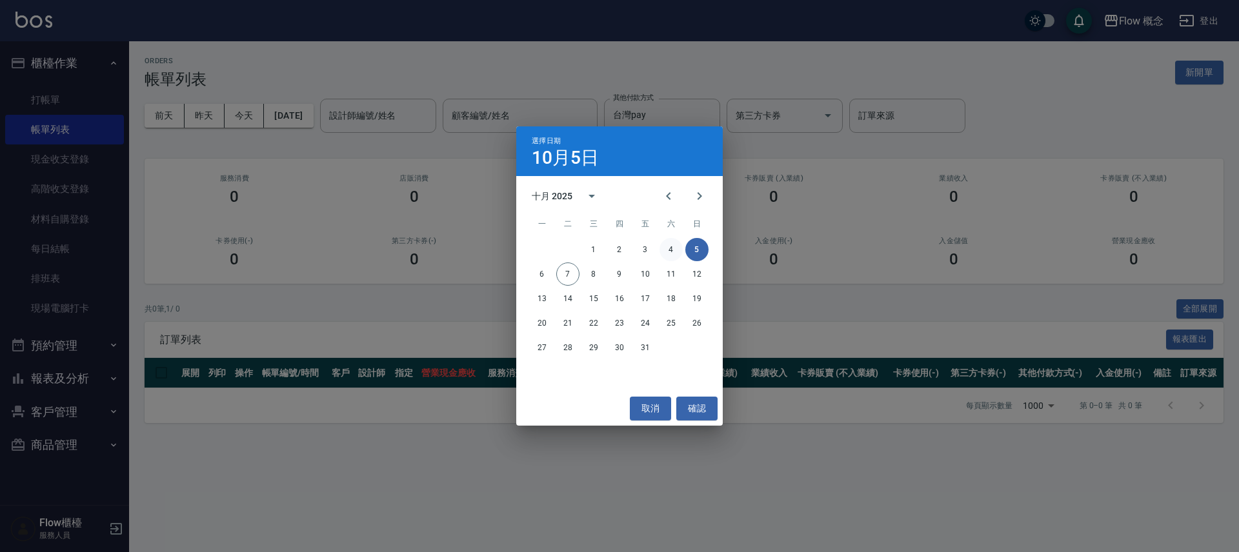
click at [665, 254] on button "4" at bounding box center [671, 249] width 23 height 23
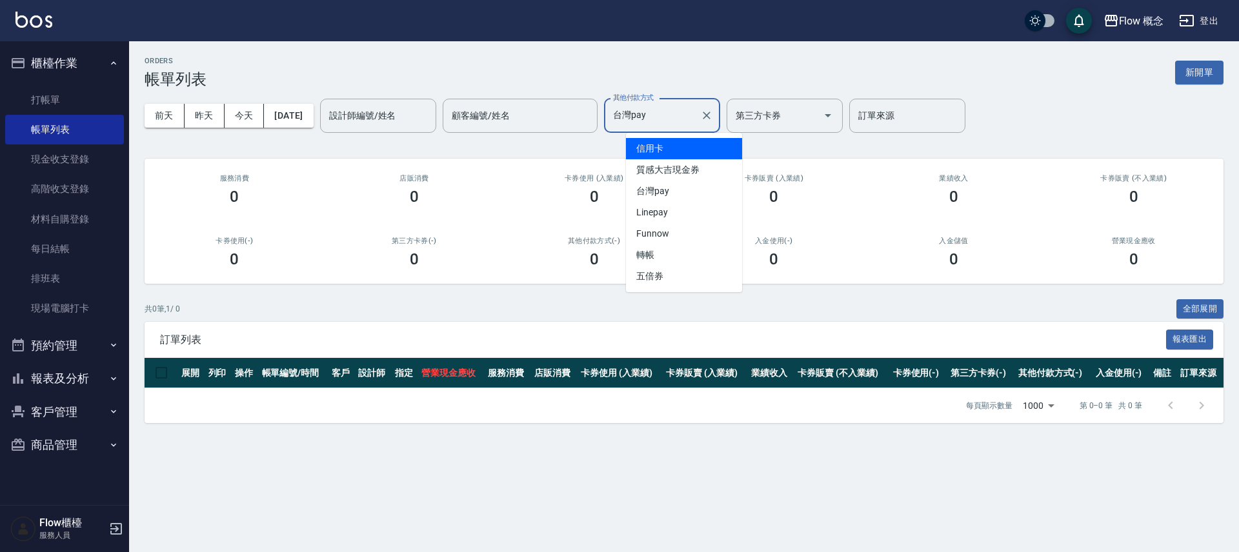
click at [647, 122] on input "台灣pay" at bounding box center [652, 116] width 85 height 23
click at [655, 147] on span "信用卡" at bounding box center [684, 148] width 116 height 21
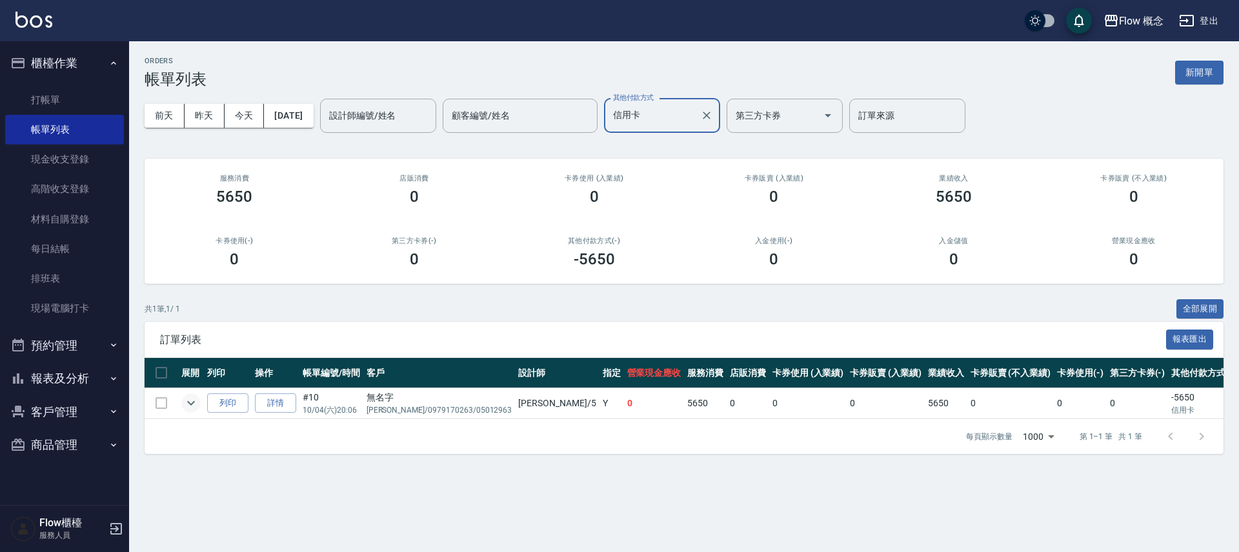
click at [194, 401] on icon "expand row" at bounding box center [190, 403] width 15 height 15
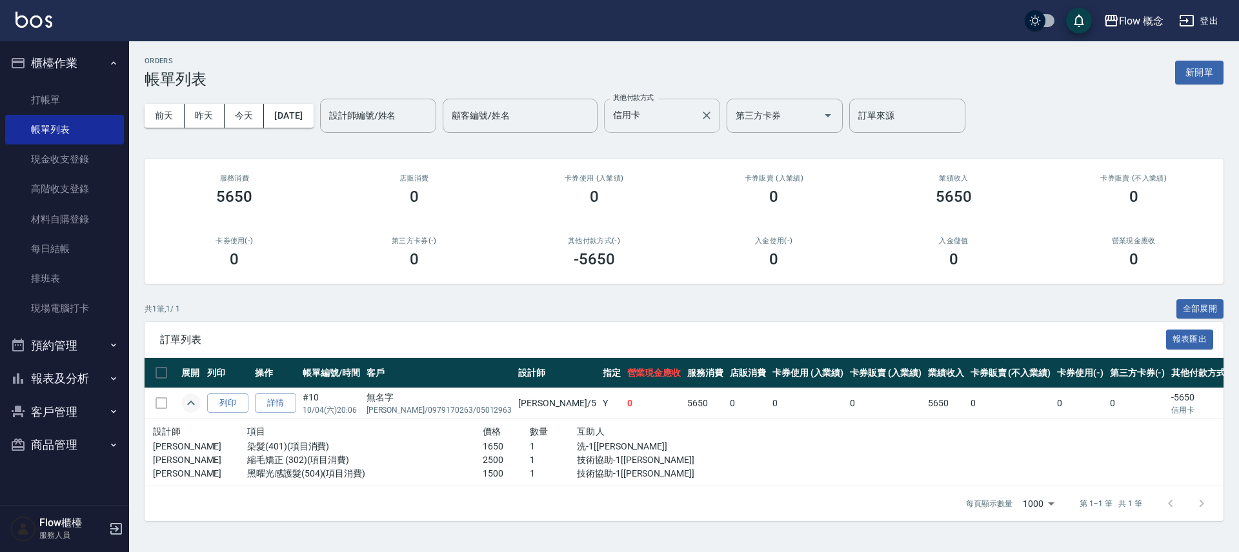
click at [667, 121] on input "信用卡" at bounding box center [652, 116] width 85 height 23
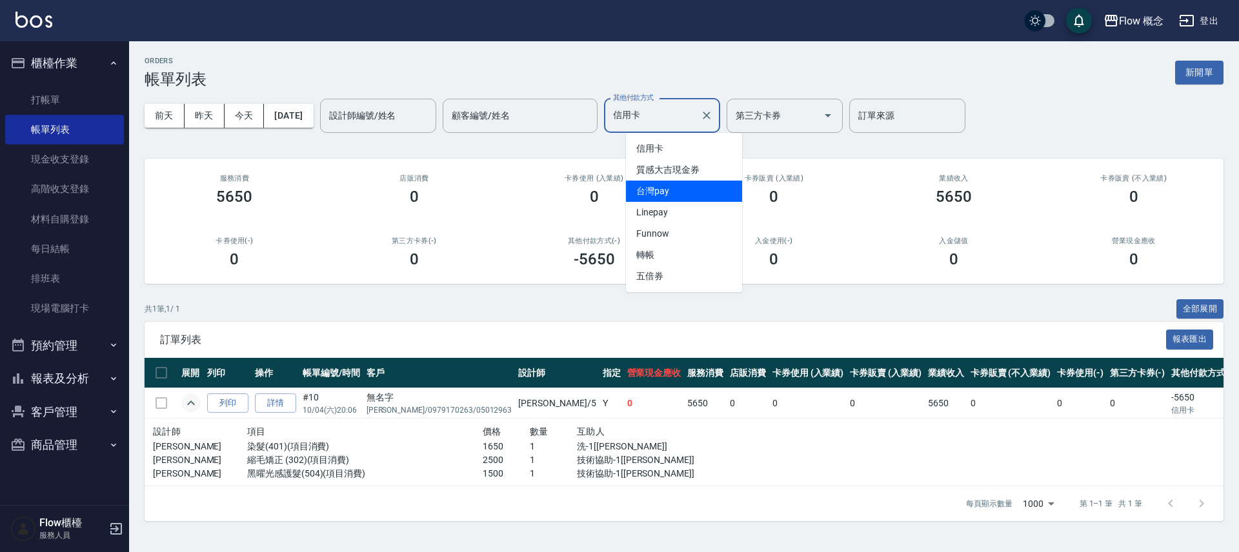
click at [667, 191] on span "台灣pay" at bounding box center [684, 191] width 116 height 21
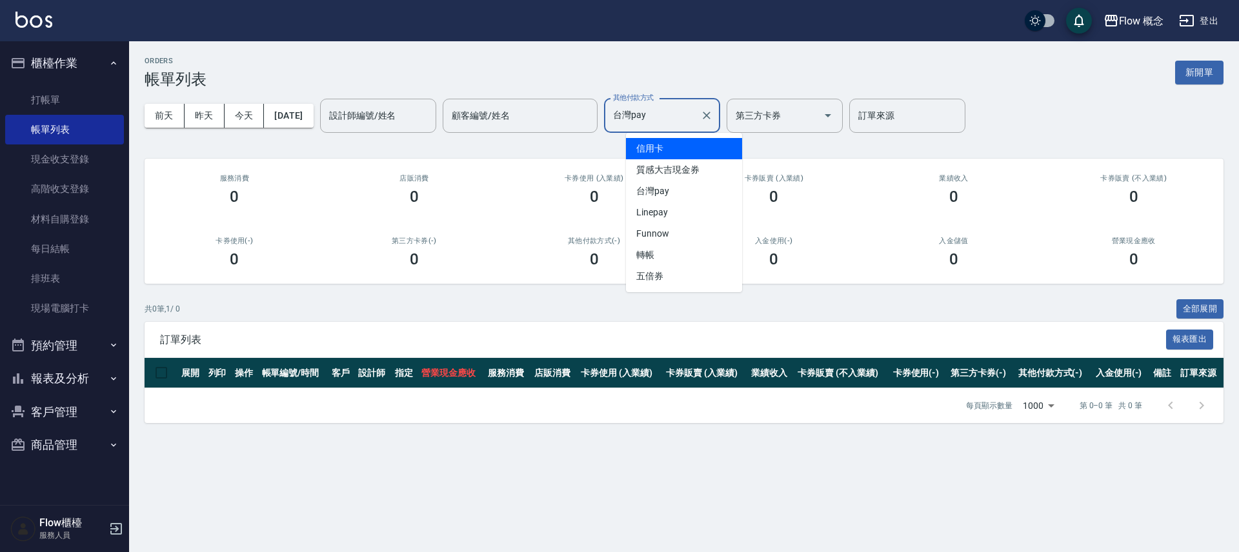
click at [685, 117] on input "台灣pay" at bounding box center [652, 116] width 85 height 23
click at [674, 150] on span "信用卡" at bounding box center [684, 148] width 116 height 21
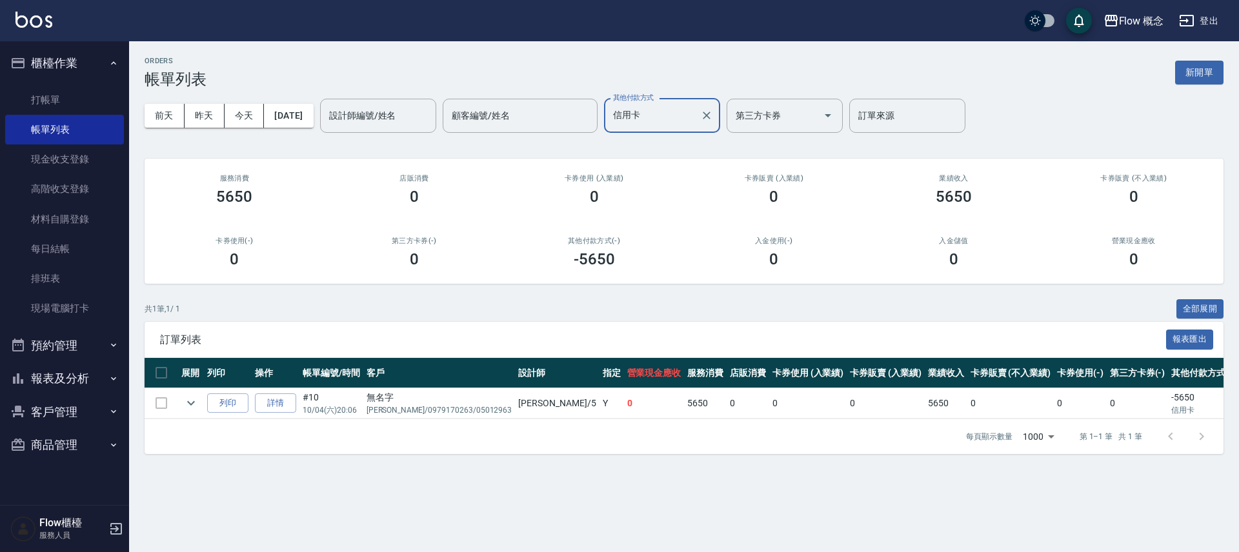
drag, startPoint x: 681, startPoint y: 103, endPoint x: 678, endPoint y: 117, distance: 14.6
click at [681, 102] on div "信用卡 其他付款方式" at bounding box center [662, 116] width 116 height 34
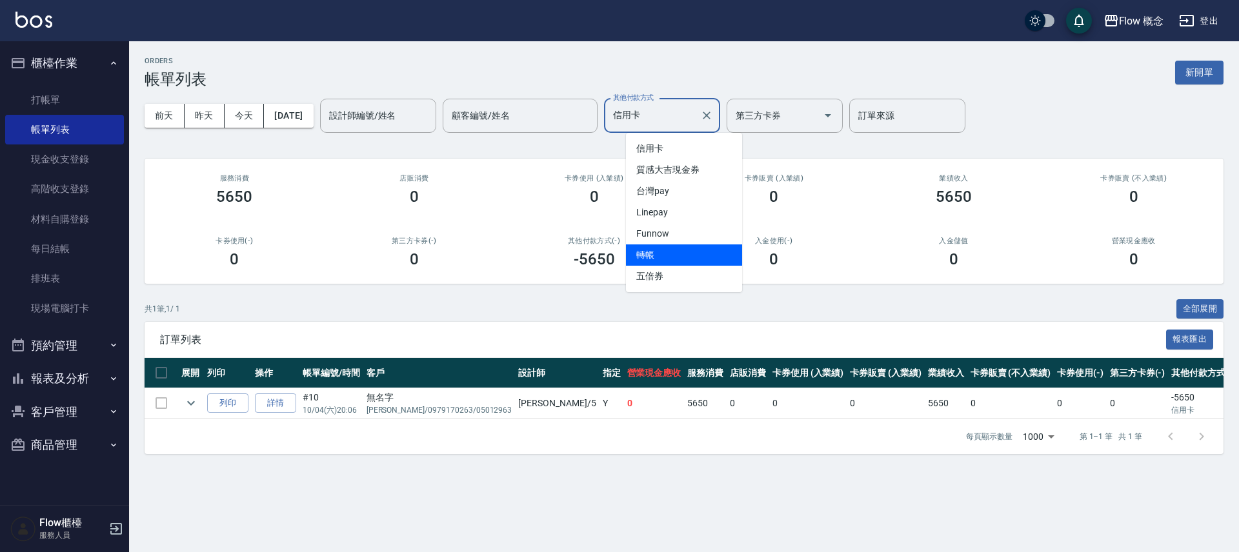
click at [657, 250] on span "轉帳" at bounding box center [684, 255] width 116 height 21
type input "轉帳"
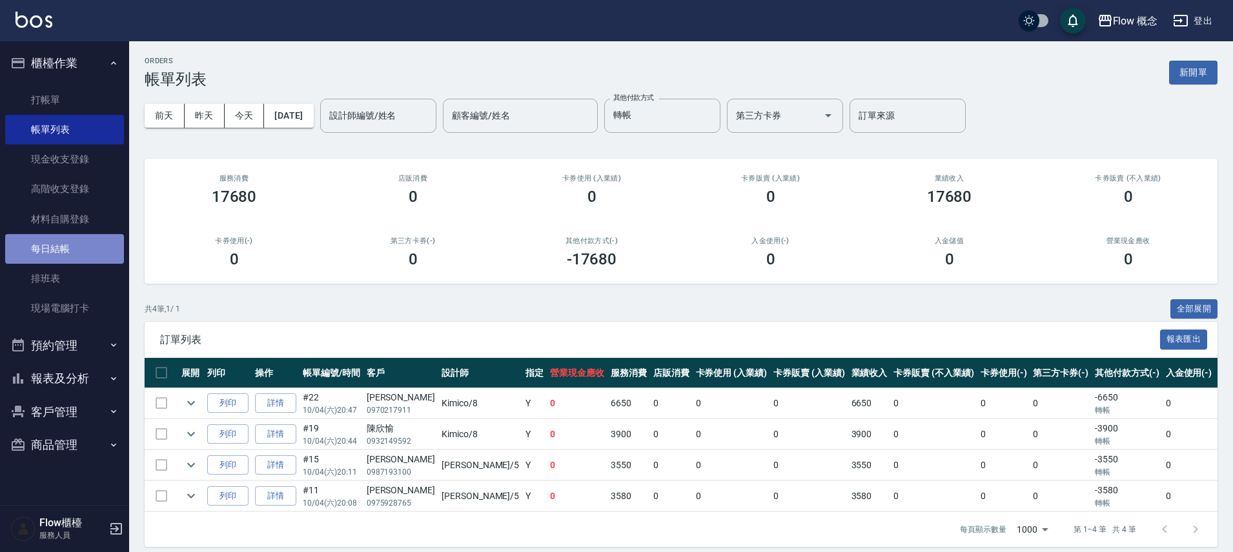
click at [72, 260] on link "每日結帳" at bounding box center [64, 249] width 119 height 30
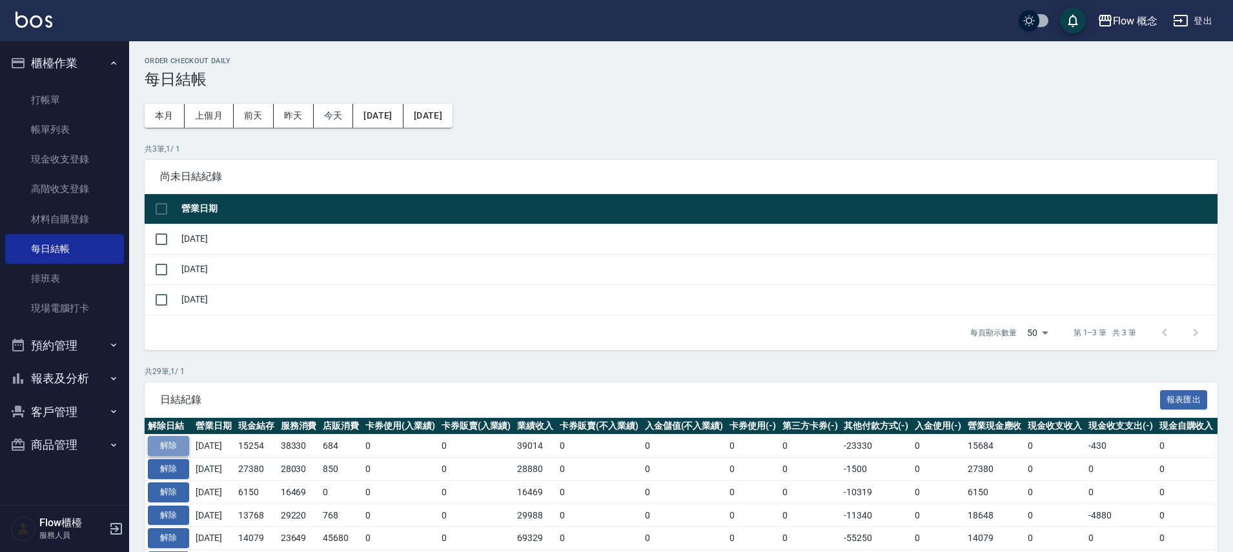
click at [170, 445] on button "解除" at bounding box center [168, 446] width 41 height 20
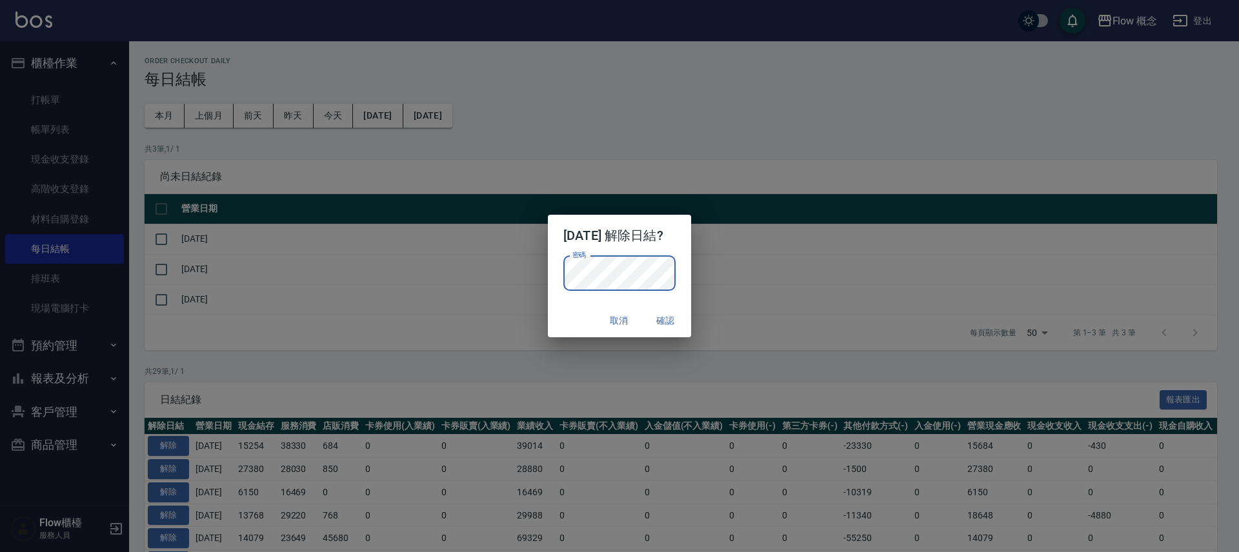
click at [665, 319] on button "確認" at bounding box center [665, 321] width 41 height 24
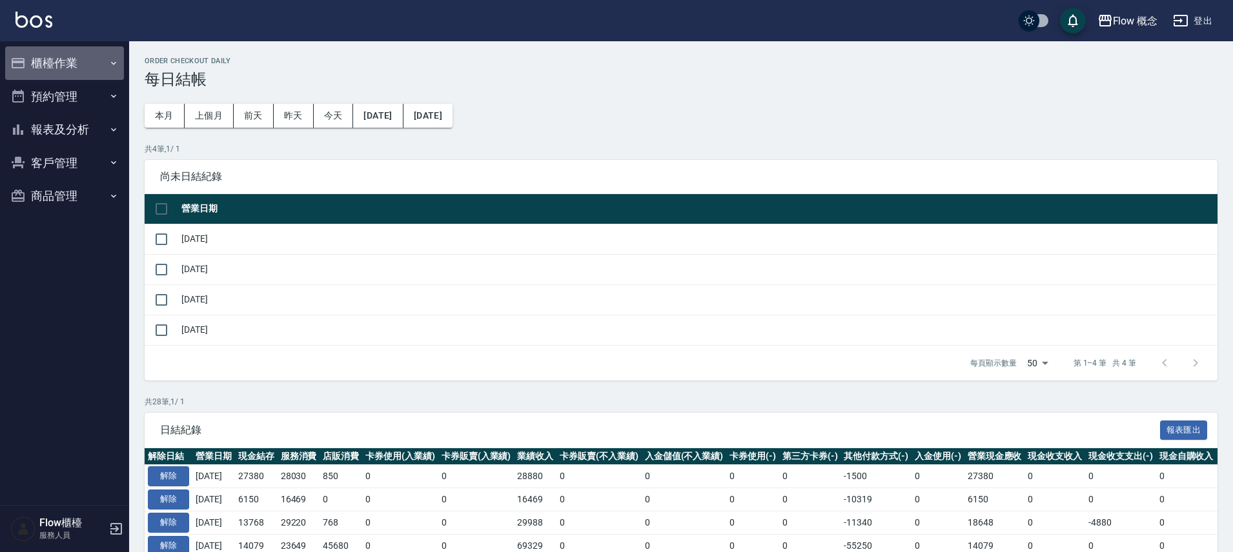
drag, startPoint x: 74, startPoint y: 63, endPoint x: 65, endPoint y: 98, distance: 36.0
click at [73, 64] on button "櫃檯作業" at bounding box center [64, 63] width 119 height 34
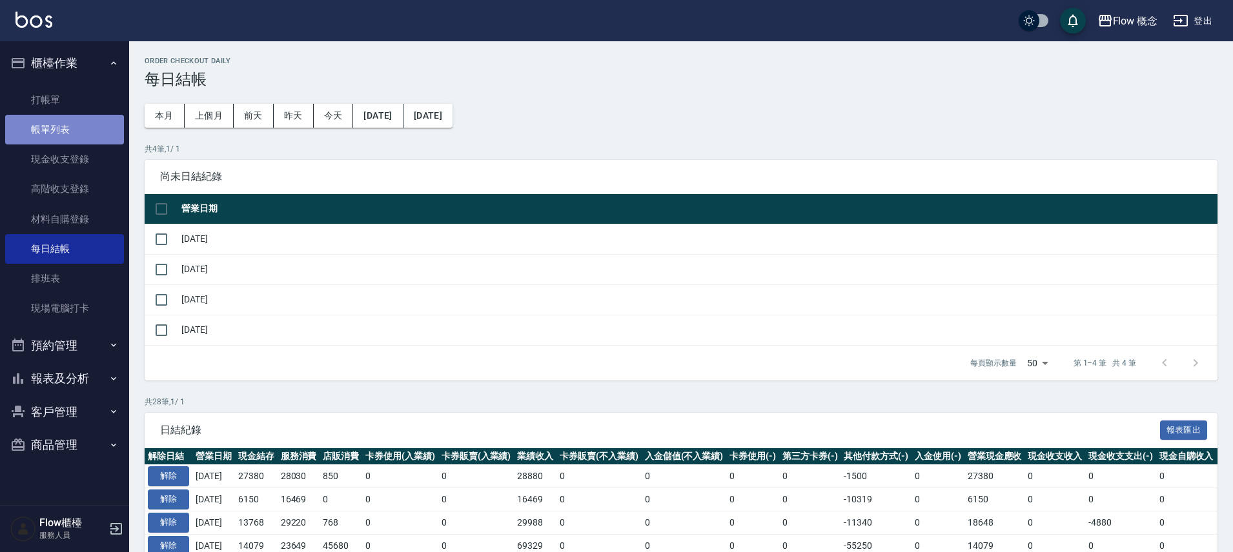
click at [58, 123] on link "帳單列表" at bounding box center [64, 130] width 119 height 30
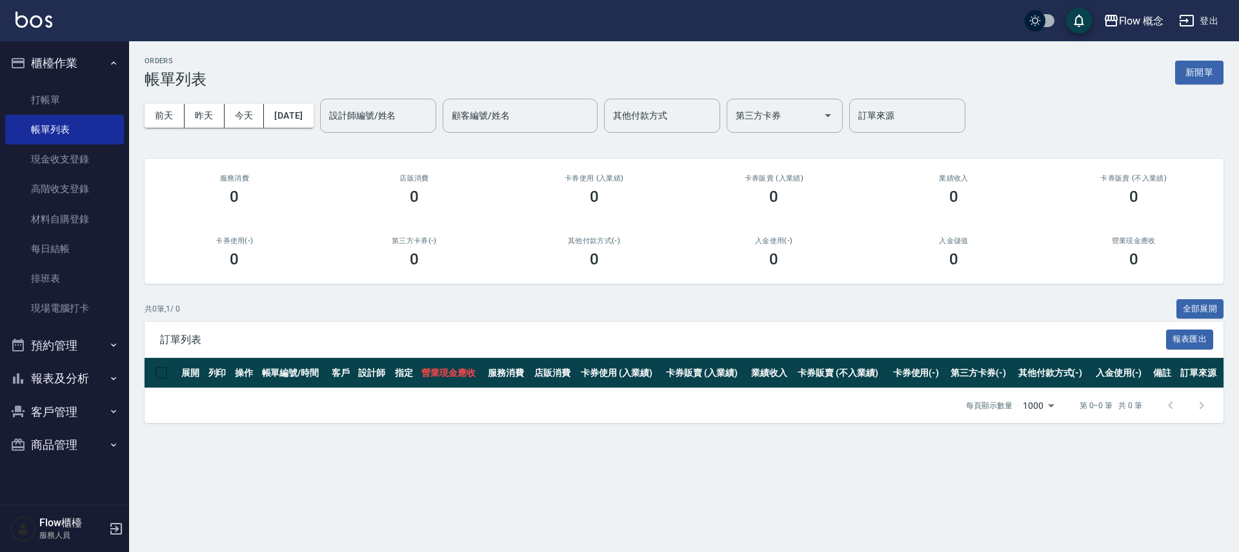
click at [257, 102] on div "[DATE] [DATE] [DATE] [DATE] 設計師編號/姓名 設計師編號/姓名 顧客編號/姓名 顧客編號/姓名 其他付款方式 其他付款方式 第三方…" at bounding box center [684, 115] width 1079 height 55
click at [298, 104] on button "[DATE]" at bounding box center [288, 116] width 49 height 24
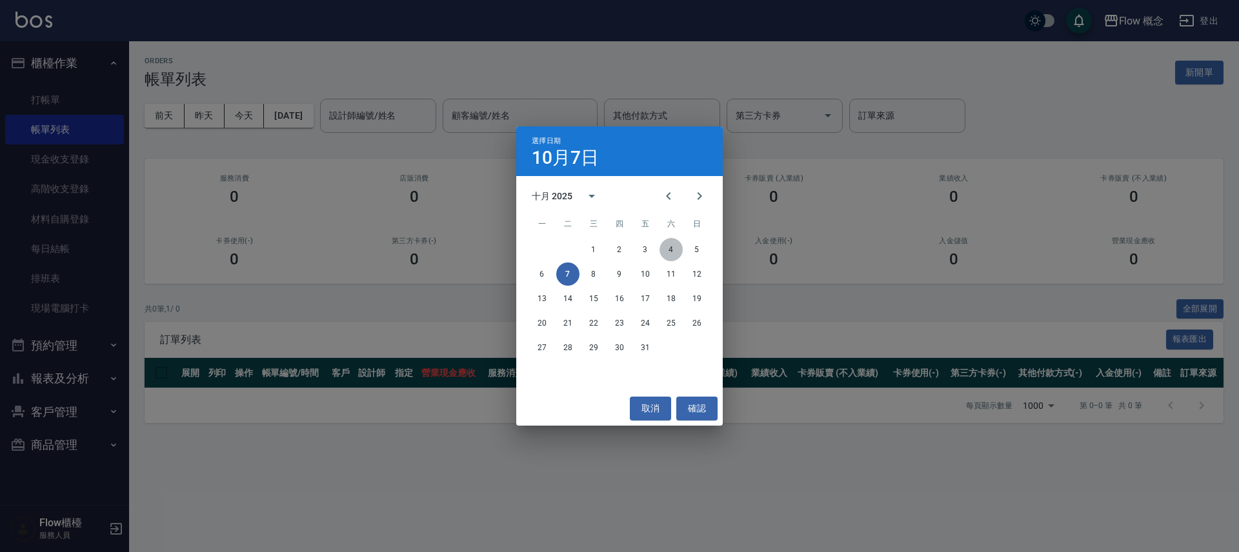
click at [669, 249] on button "4" at bounding box center [671, 249] width 23 height 23
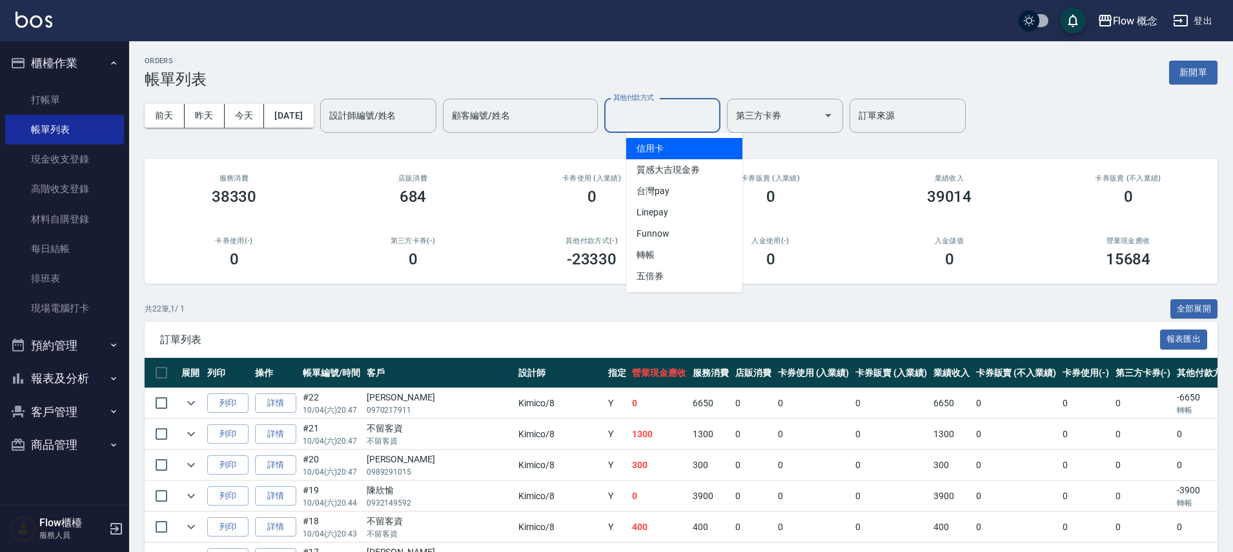
click at [660, 112] on input "其他付款方式" at bounding box center [662, 116] width 105 height 23
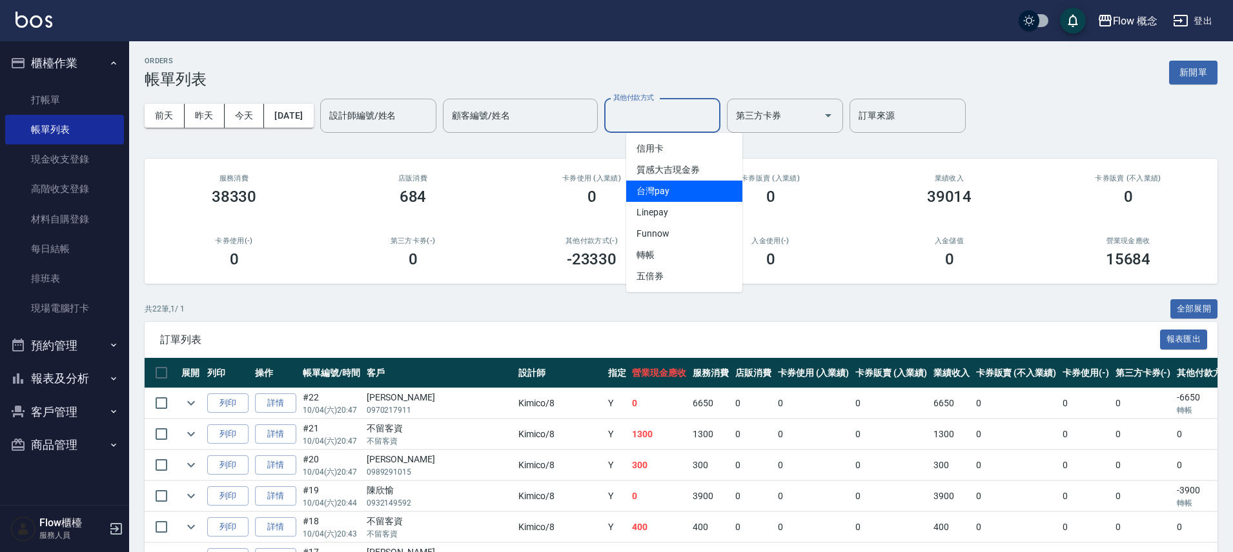
click at [663, 190] on span "台灣pay" at bounding box center [684, 191] width 116 height 21
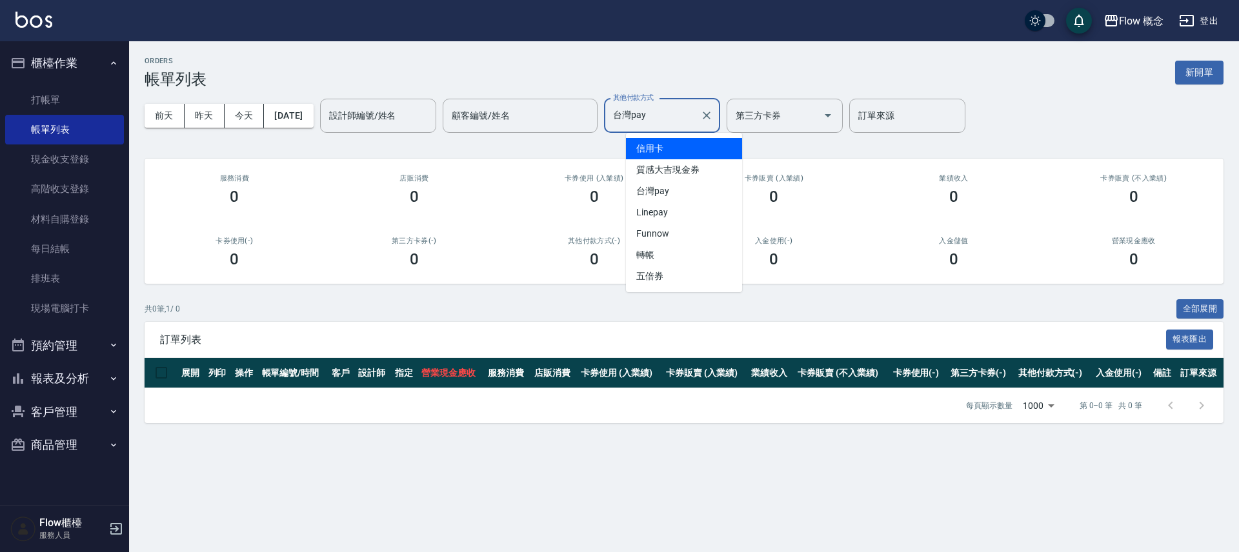
click at [671, 118] on input "台灣pay" at bounding box center [652, 116] width 85 height 23
click at [671, 258] on span "轉帳" at bounding box center [684, 255] width 116 height 21
type input "轉帳"
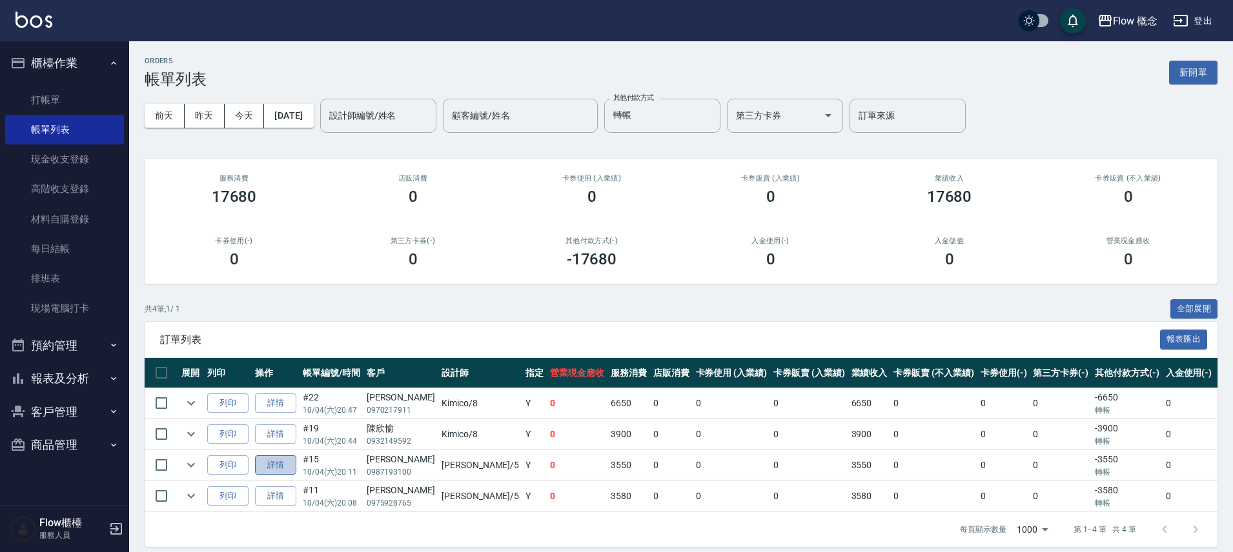
click at [280, 463] on link "詳情" at bounding box center [275, 466] width 41 height 20
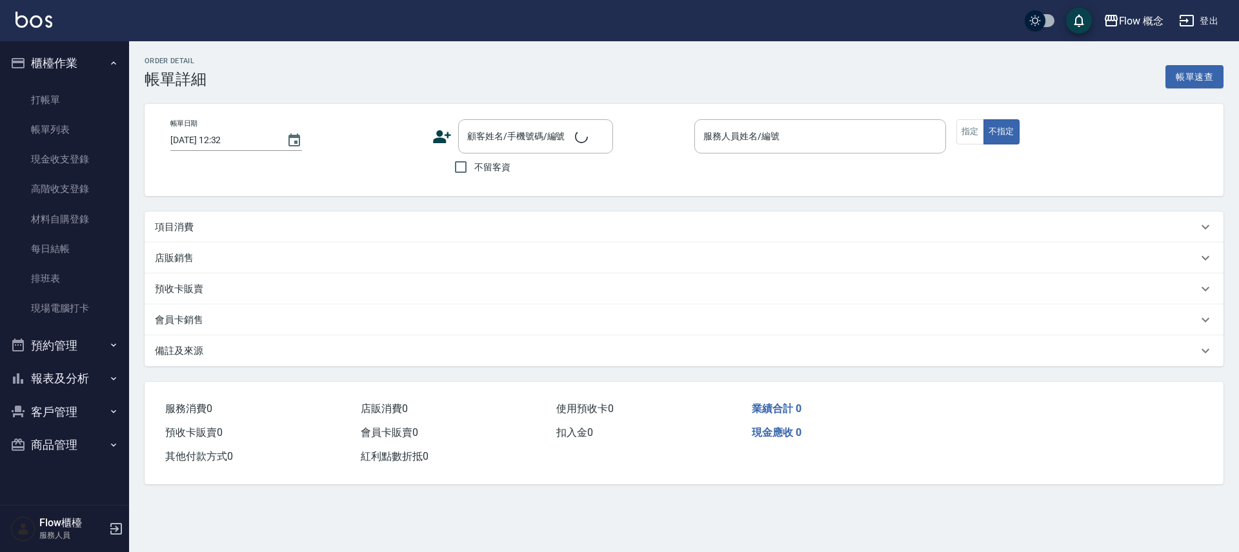
type input "[DATE] 20:11"
type input "Dora-5"
type input "設計師原本客人"
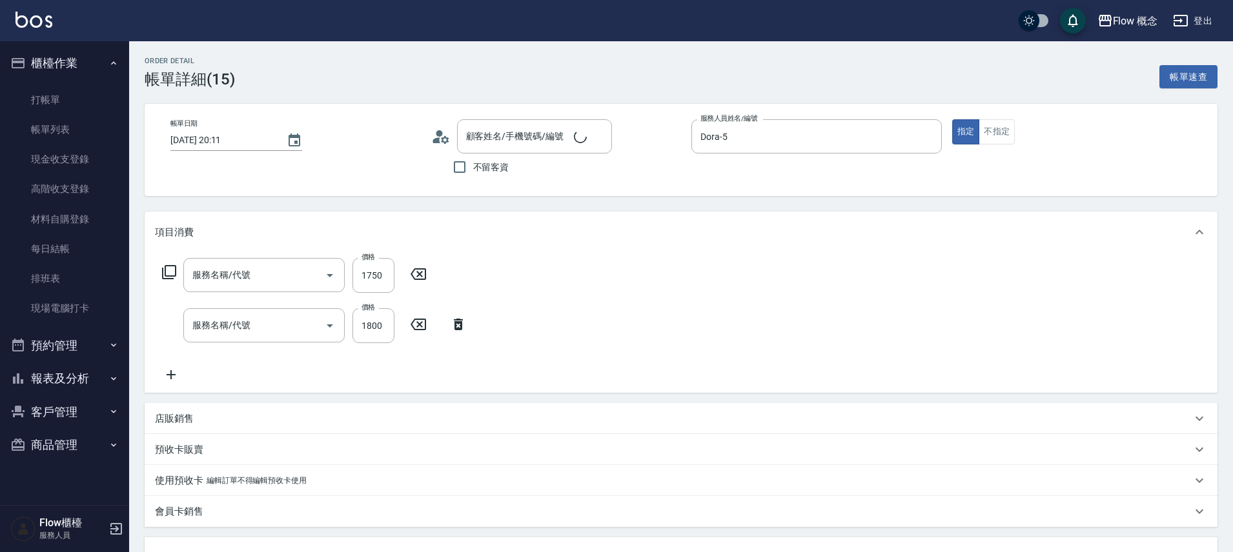
type input "[PERSON_NAME]/0987193100/null"
type input "黑曜光感護髮(504)"
type input "染髮(401)"
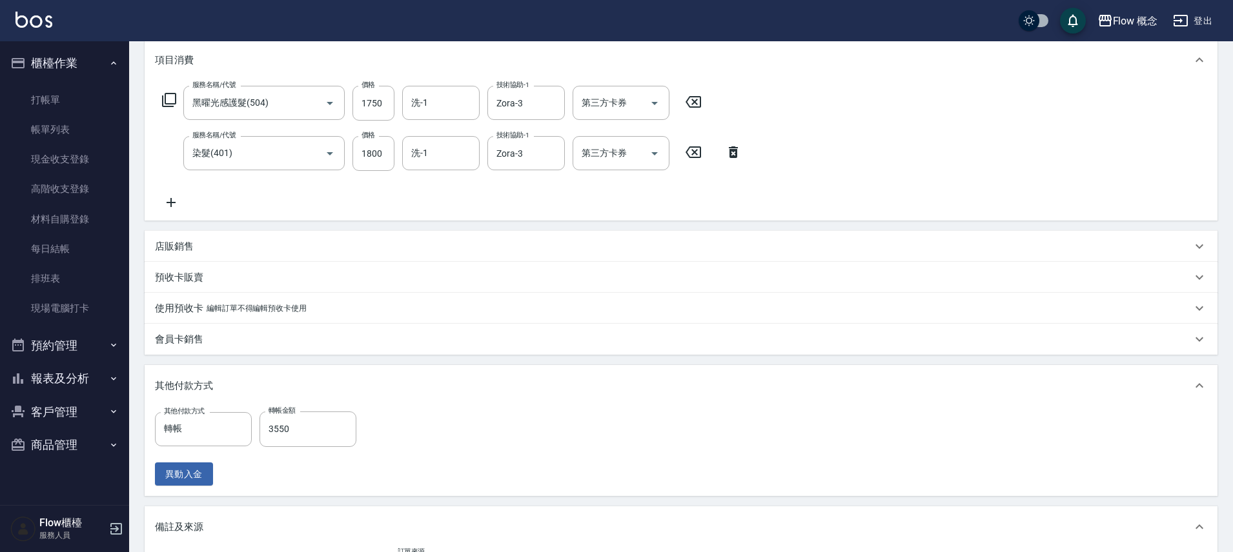
scroll to position [373, 0]
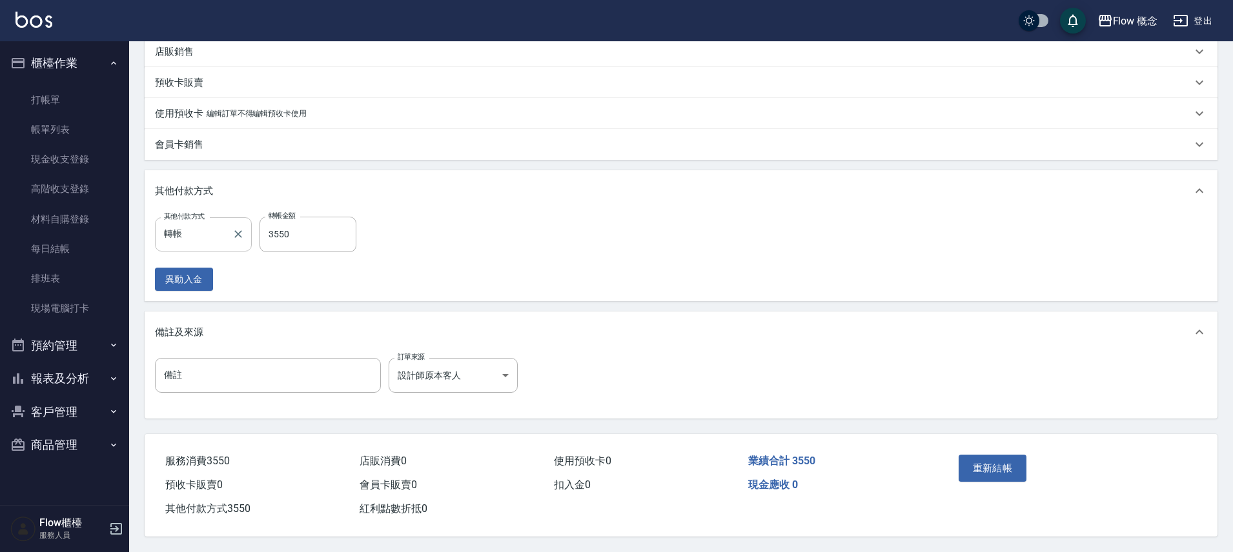
click at [216, 230] on input "轉帳" at bounding box center [194, 234] width 66 height 23
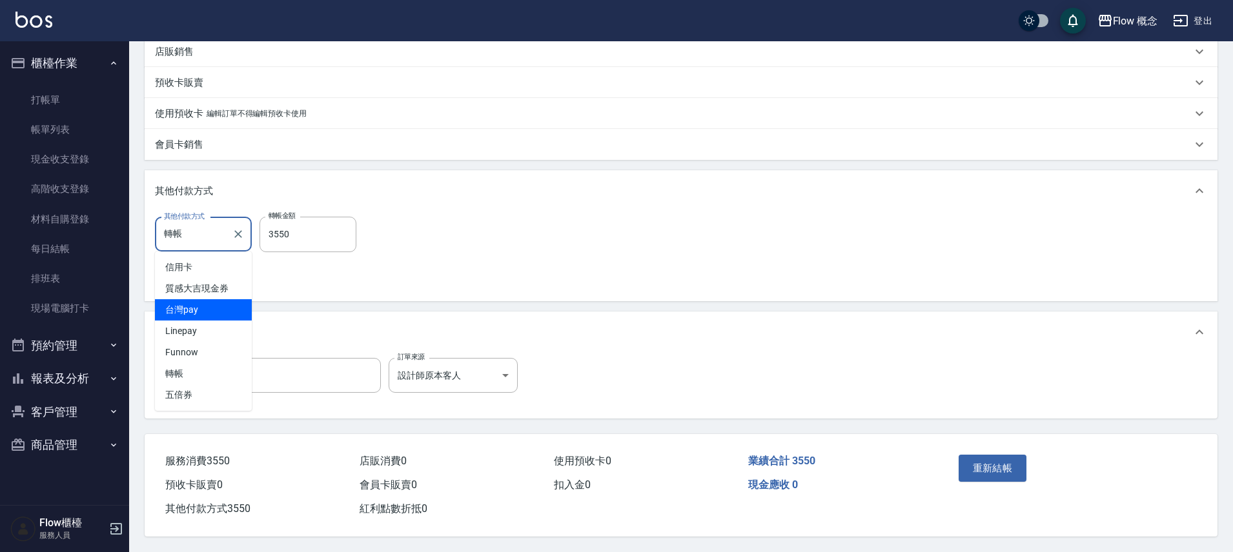
click at [198, 299] on span "台灣pay" at bounding box center [203, 309] width 97 height 21
type input "台灣pay"
click at [1022, 471] on button "重新結帳" at bounding box center [992, 468] width 68 height 27
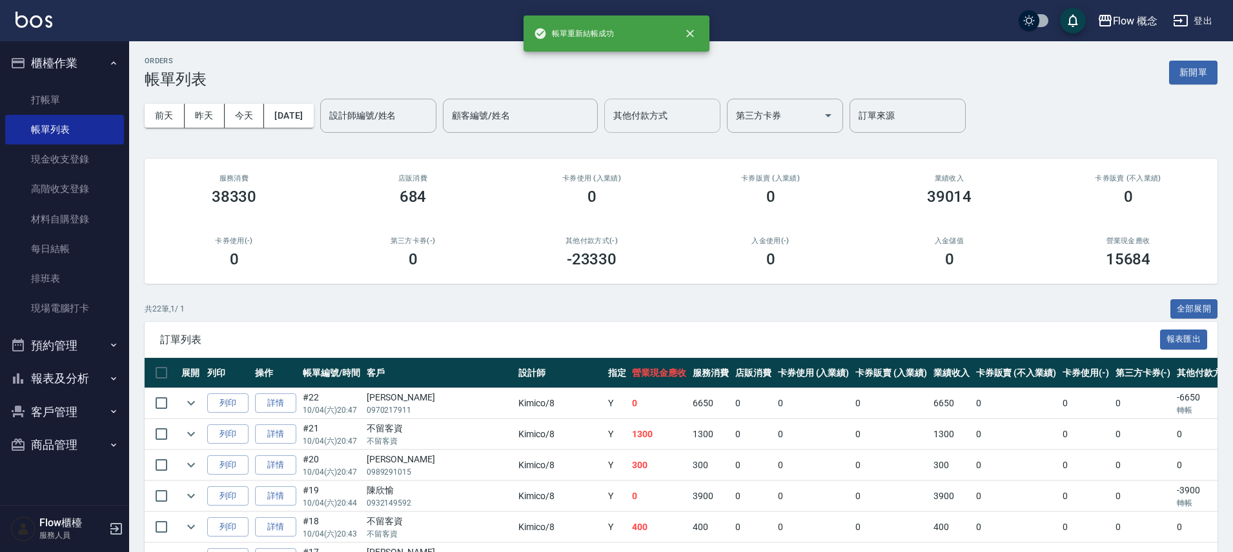
drag, startPoint x: 692, startPoint y: 117, endPoint x: 688, endPoint y: 124, distance: 8.1
click at [693, 117] on input "其他付款方式" at bounding box center [662, 116] width 105 height 23
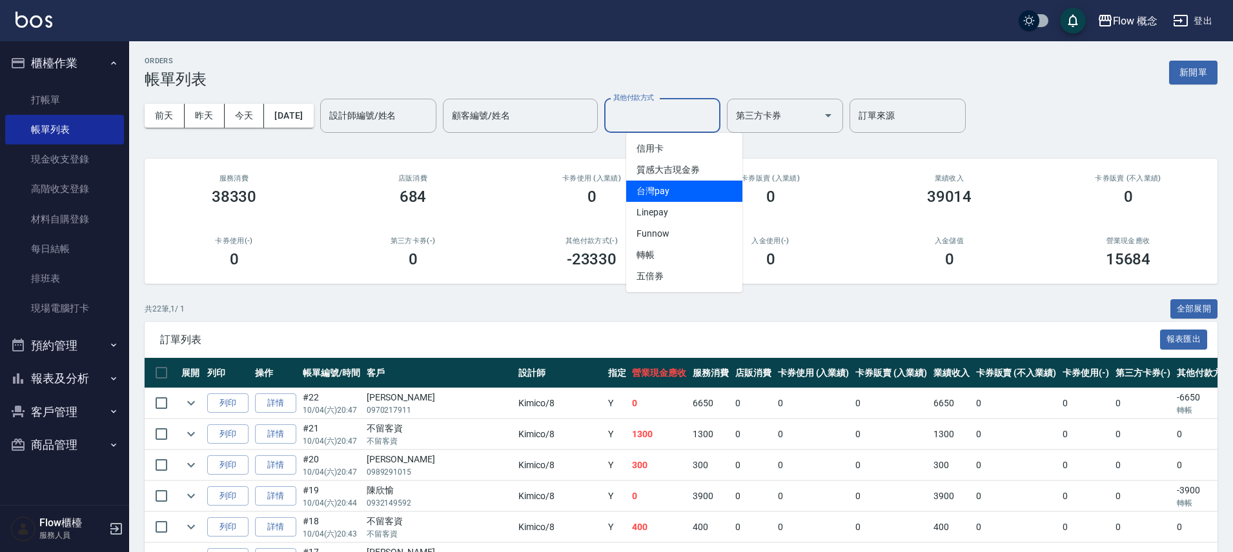
click at [668, 192] on span "台灣pay" at bounding box center [684, 191] width 116 height 21
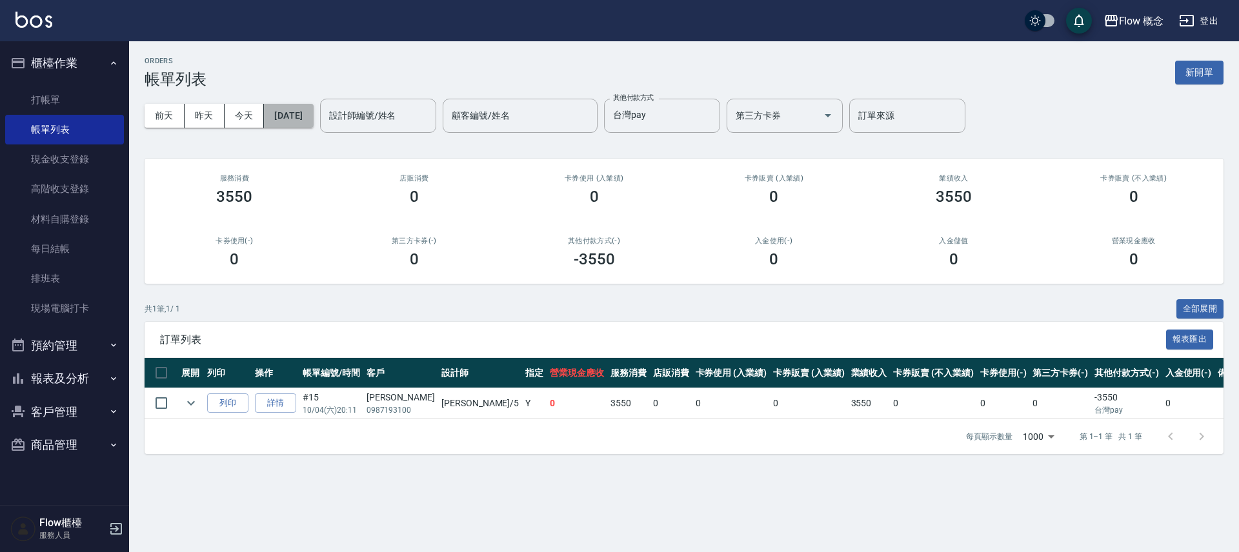
click at [313, 109] on button "[DATE]" at bounding box center [288, 116] width 49 height 24
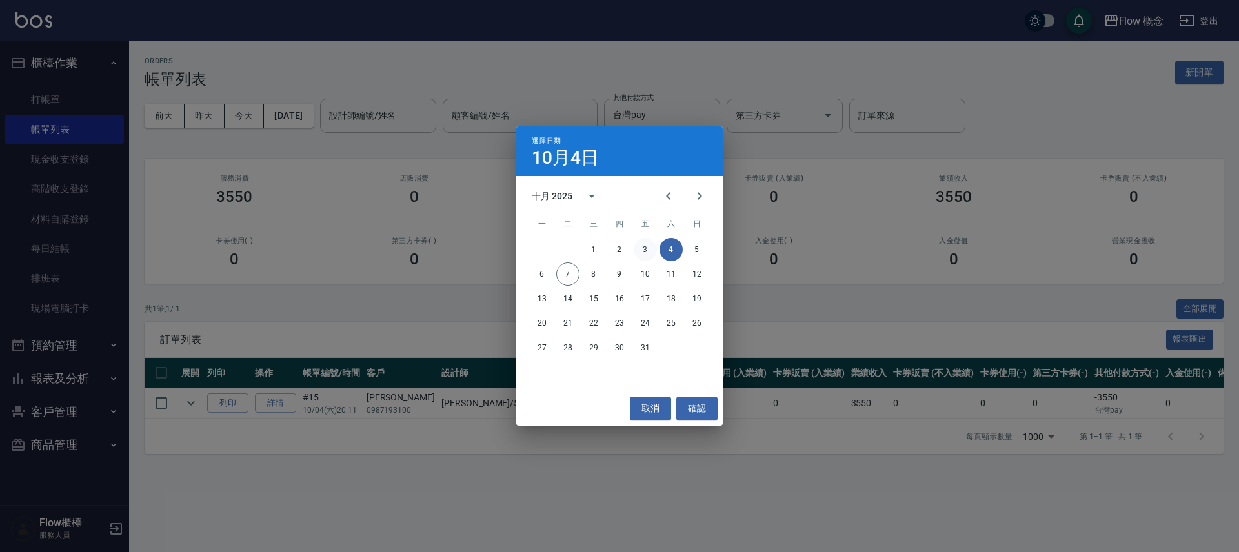
click at [640, 254] on button "3" at bounding box center [645, 249] width 23 height 23
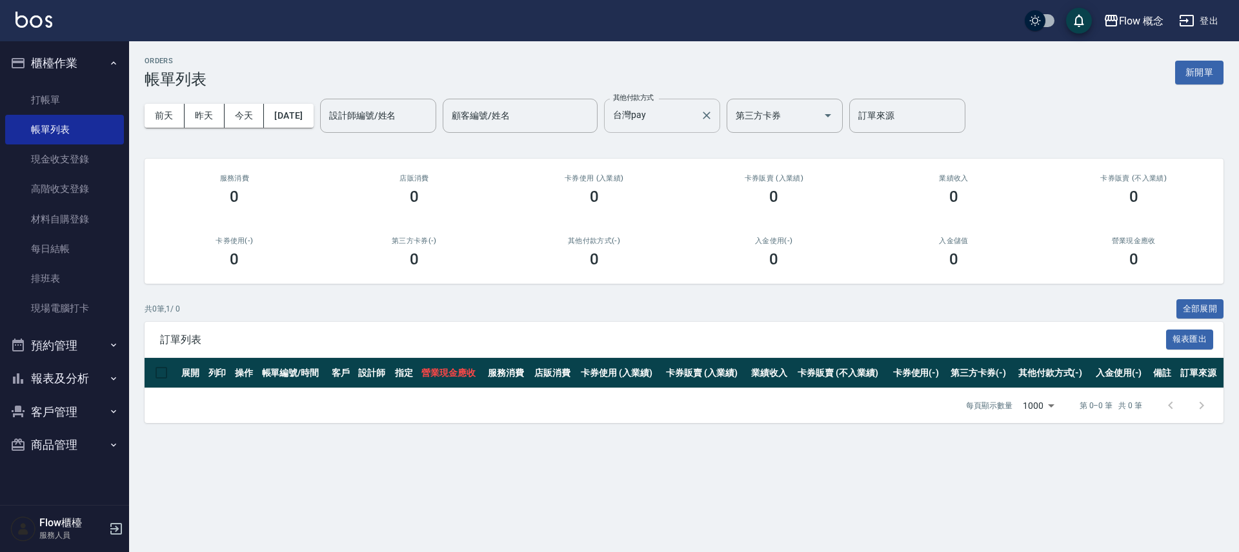
click at [687, 123] on input "台灣pay" at bounding box center [652, 116] width 85 height 23
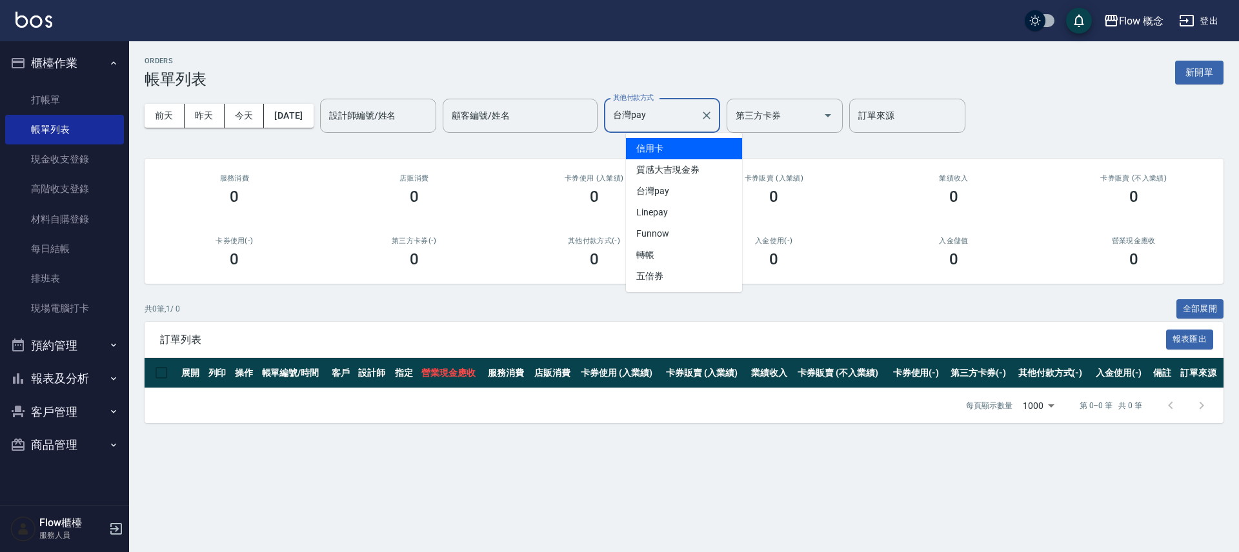
click at [678, 143] on span "信用卡" at bounding box center [684, 148] width 116 height 21
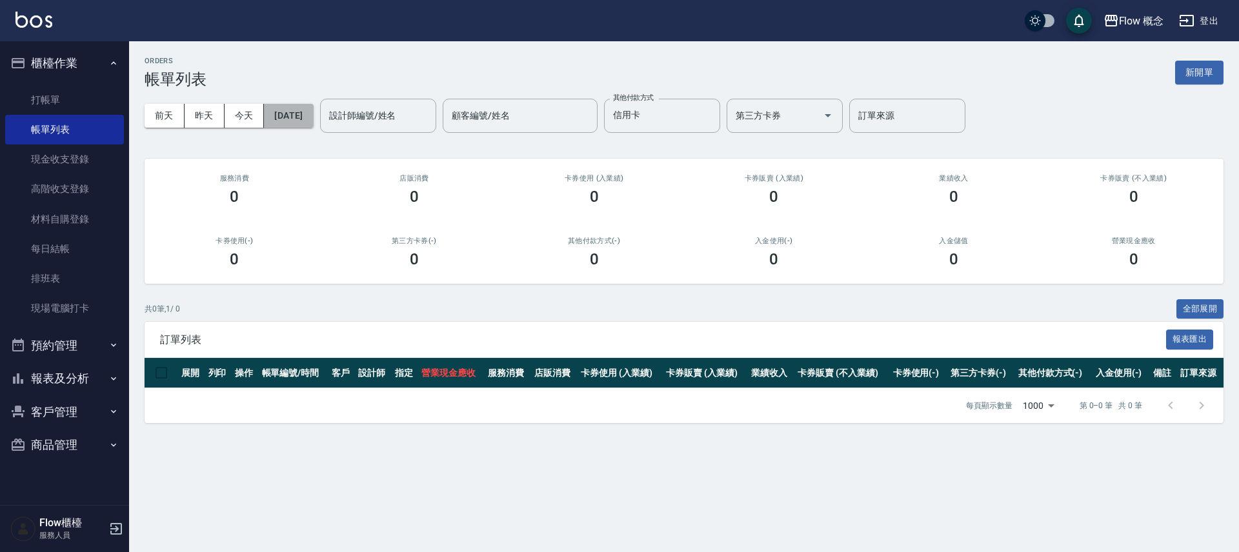
click at [310, 105] on button "[DATE]" at bounding box center [288, 116] width 49 height 24
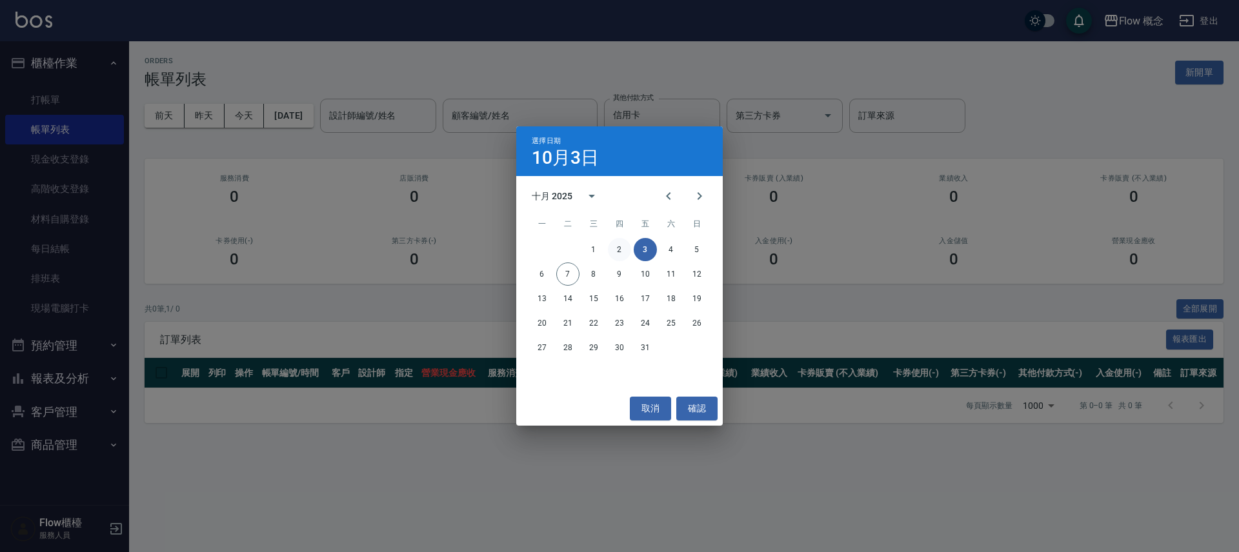
click at [613, 248] on button "2" at bounding box center [619, 249] width 23 height 23
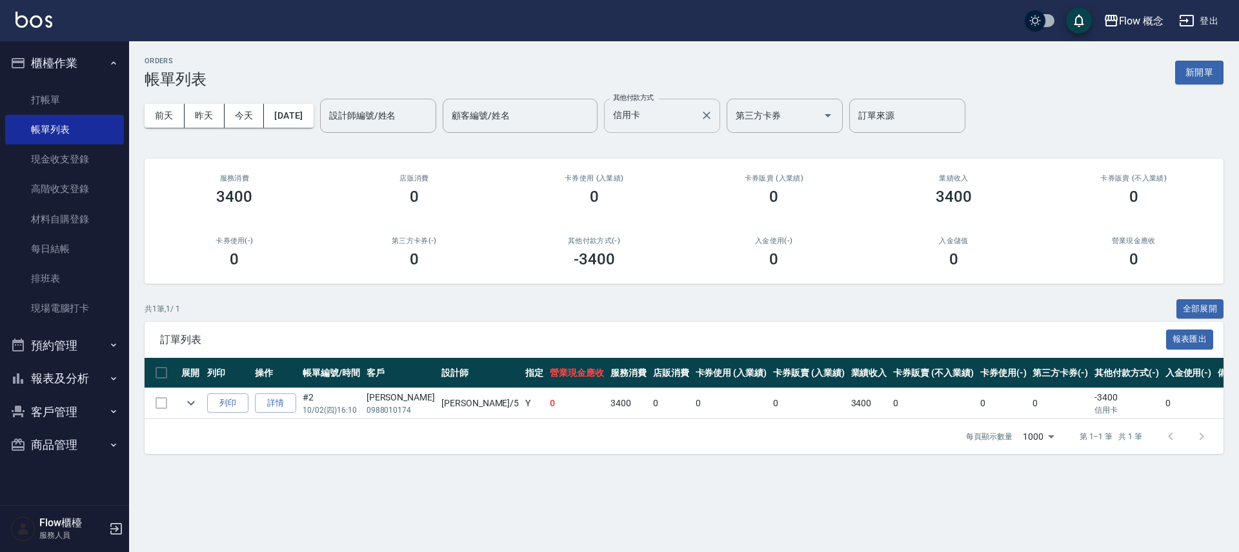
click at [677, 114] on input "信用卡" at bounding box center [652, 116] width 85 height 23
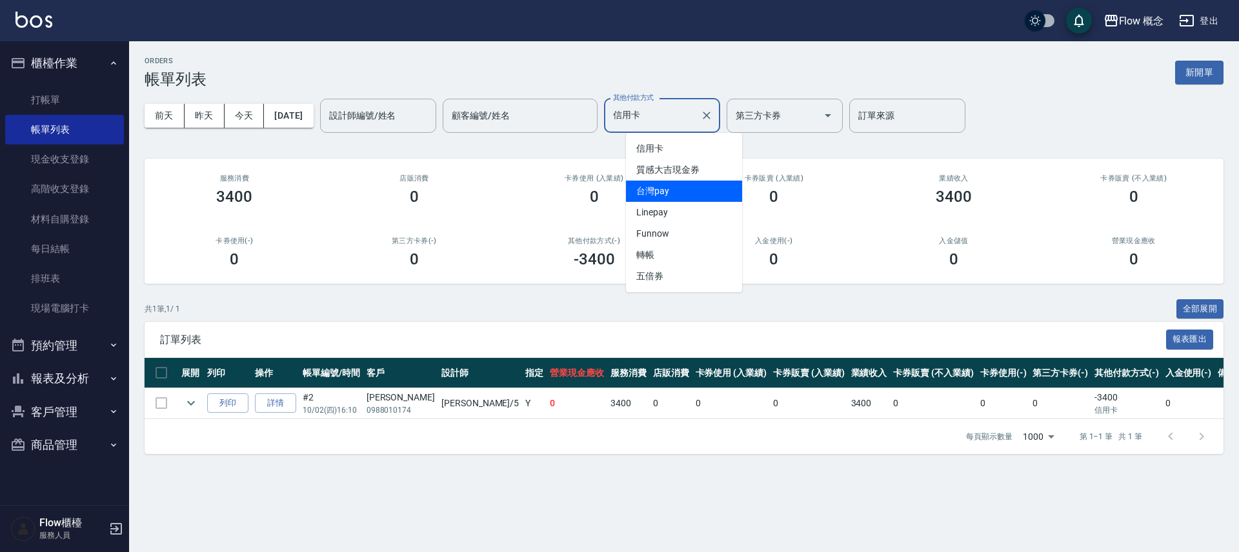
click at [673, 198] on span "台灣pay" at bounding box center [684, 191] width 116 height 21
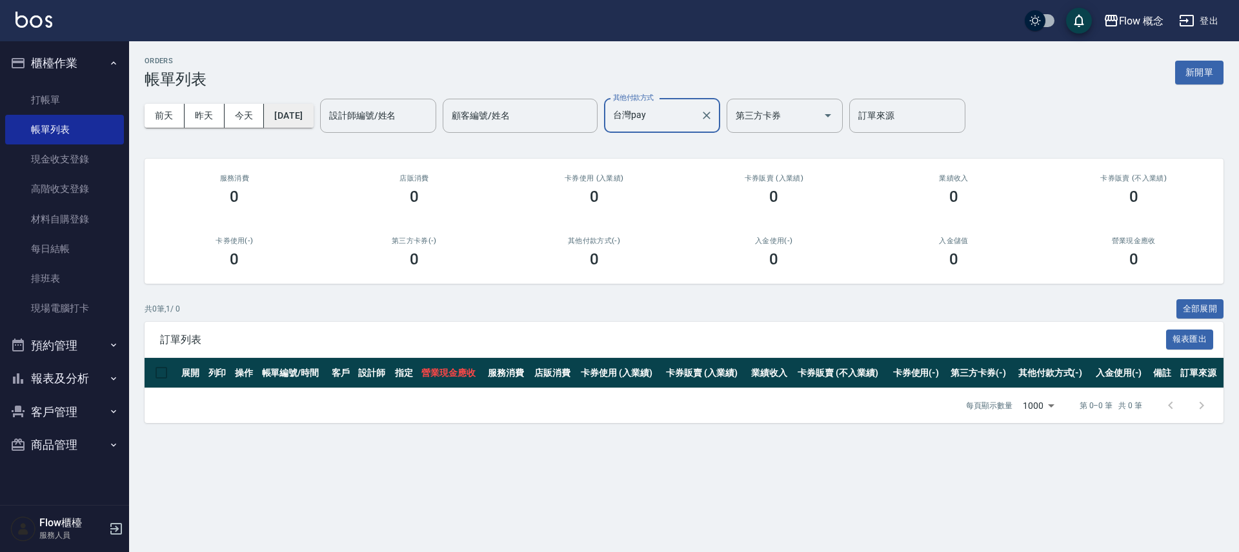
click at [277, 112] on button "[DATE]" at bounding box center [288, 116] width 49 height 24
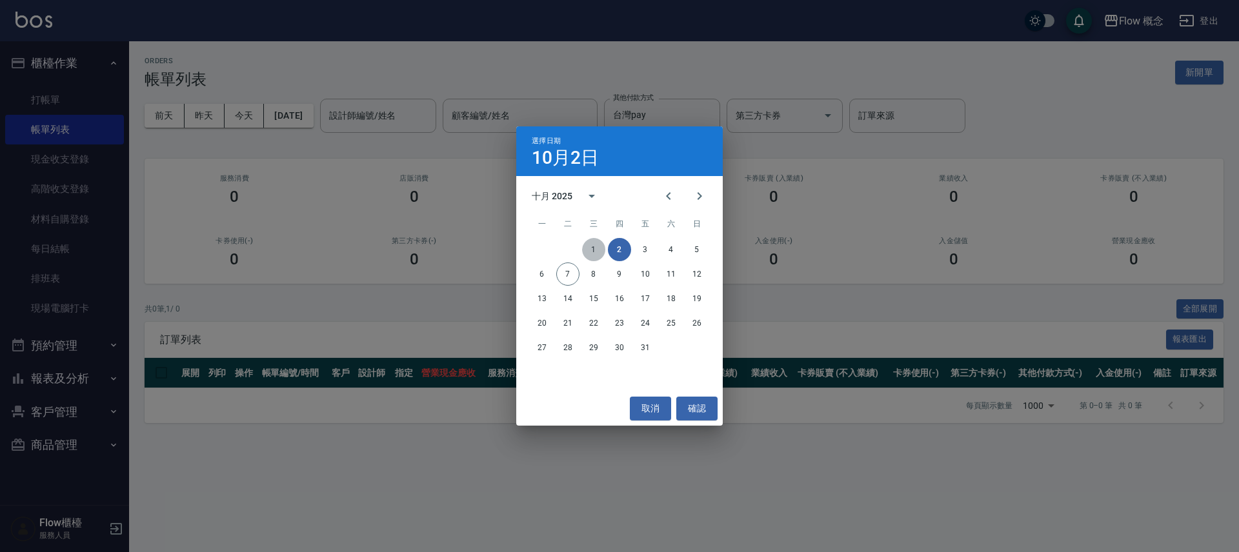
click at [595, 253] on button "1" at bounding box center [593, 249] width 23 height 23
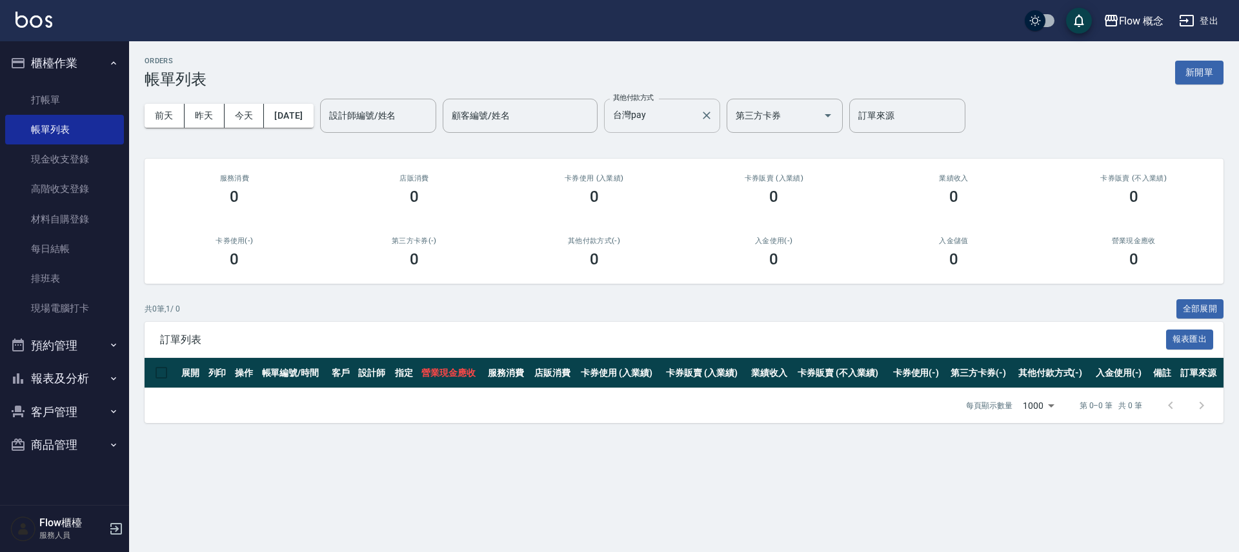
click at [692, 121] on input "台灣pay" at bounding box center [652, 116] width 85 height 23
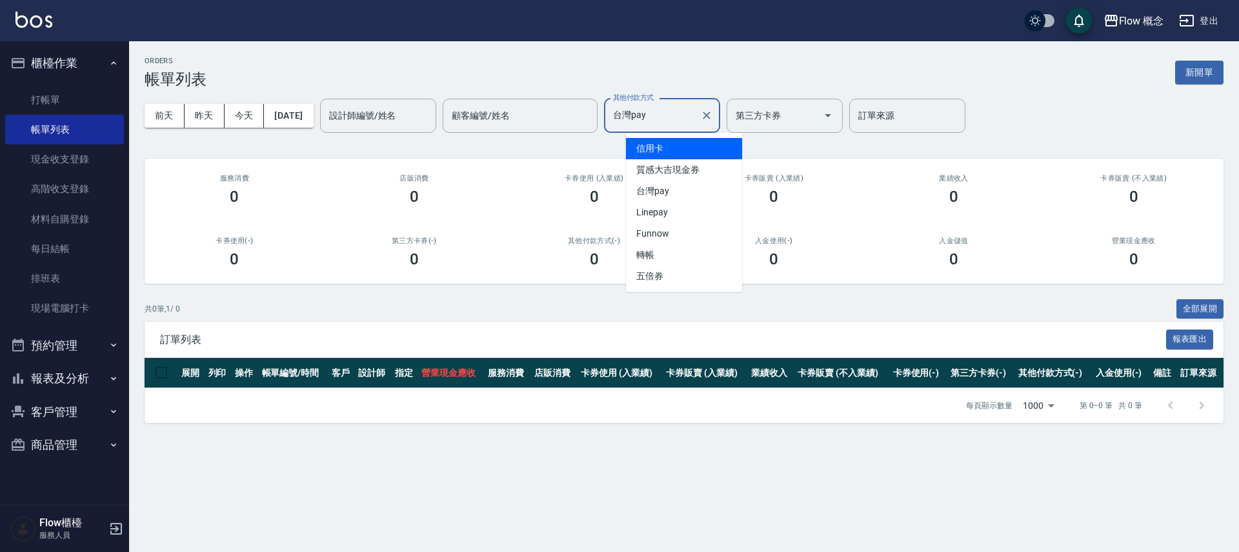
click at [685, 148] on span "信用卡" at bounding box center [684, 148] width 116 height 21
type input "信用卡"
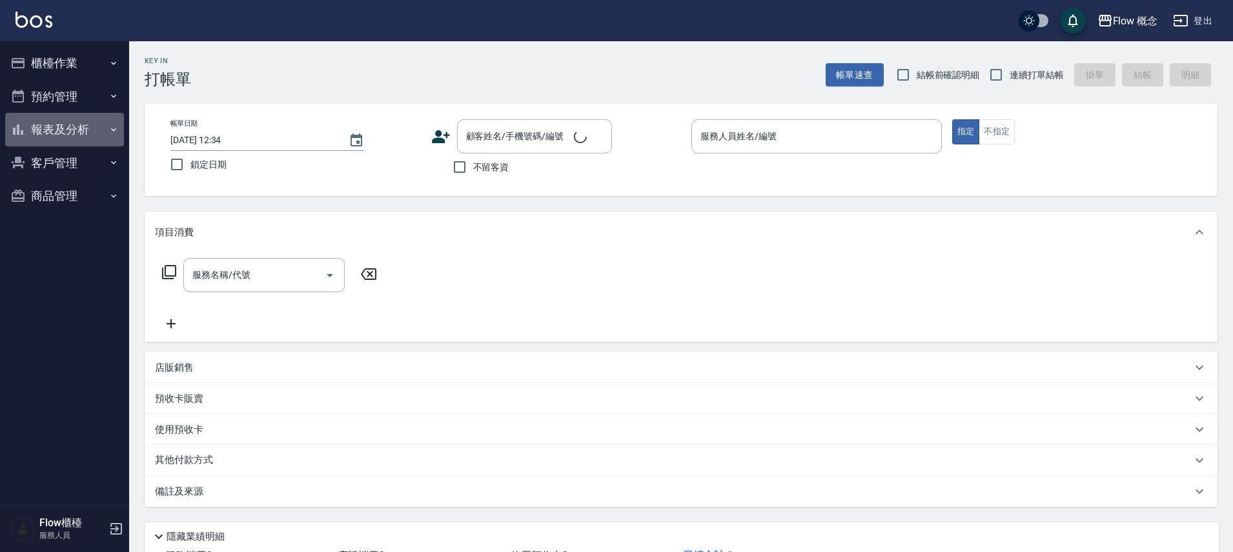
click at [70, 128] on button "報表及分析" at bounding box center [64, 130] width 119 height 34
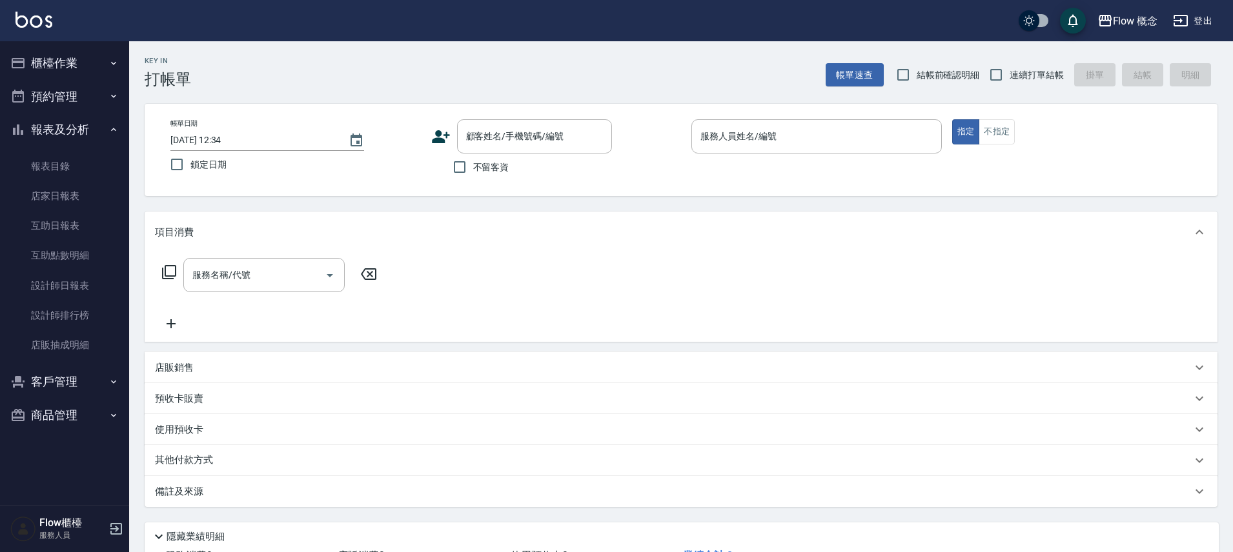
click at [68, 63] on button "櫃檯作業" at bounding box center [64, 63] width 119 height 34
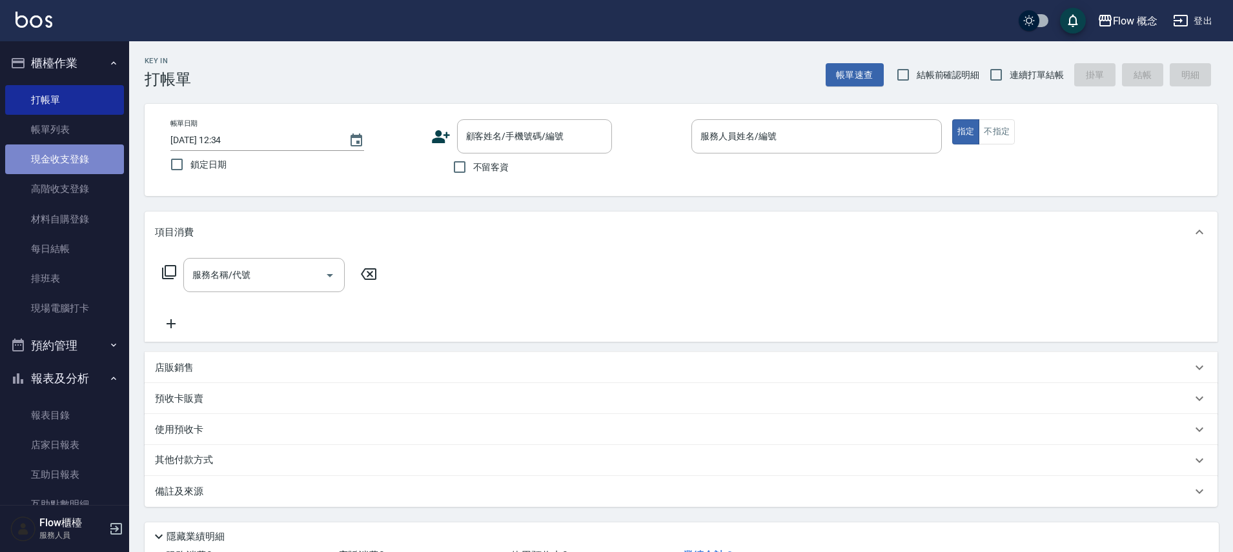
click at [82, 159] on link "現金收支登錄" at bounding box center [64, 160] width 119 height 30
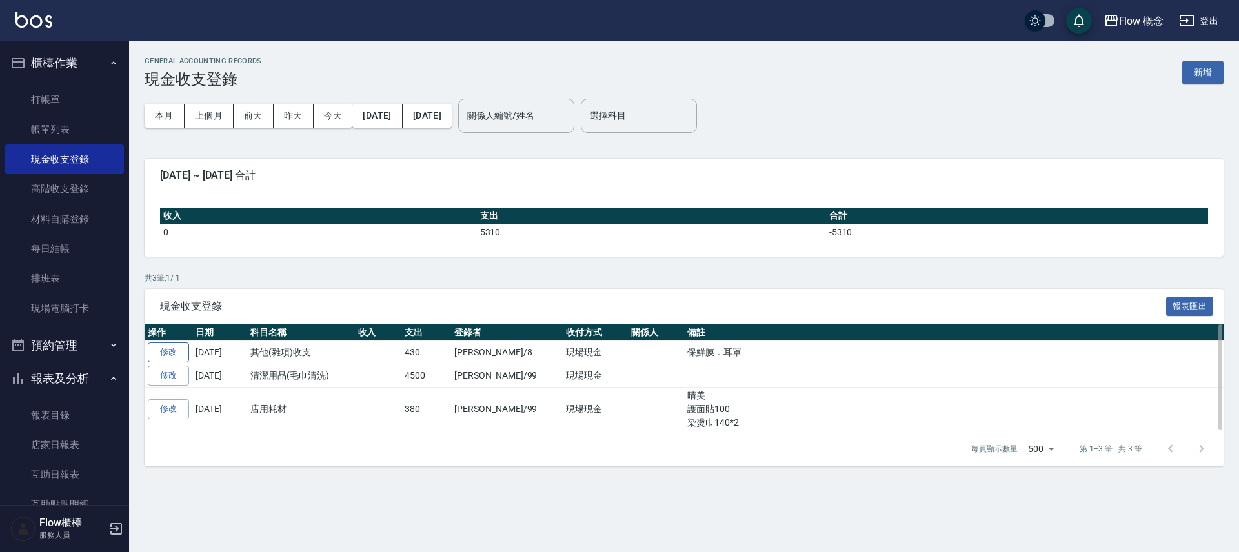
click at [185, 353] on link "修改" at bounding box center [168, 353] width 41 height 20
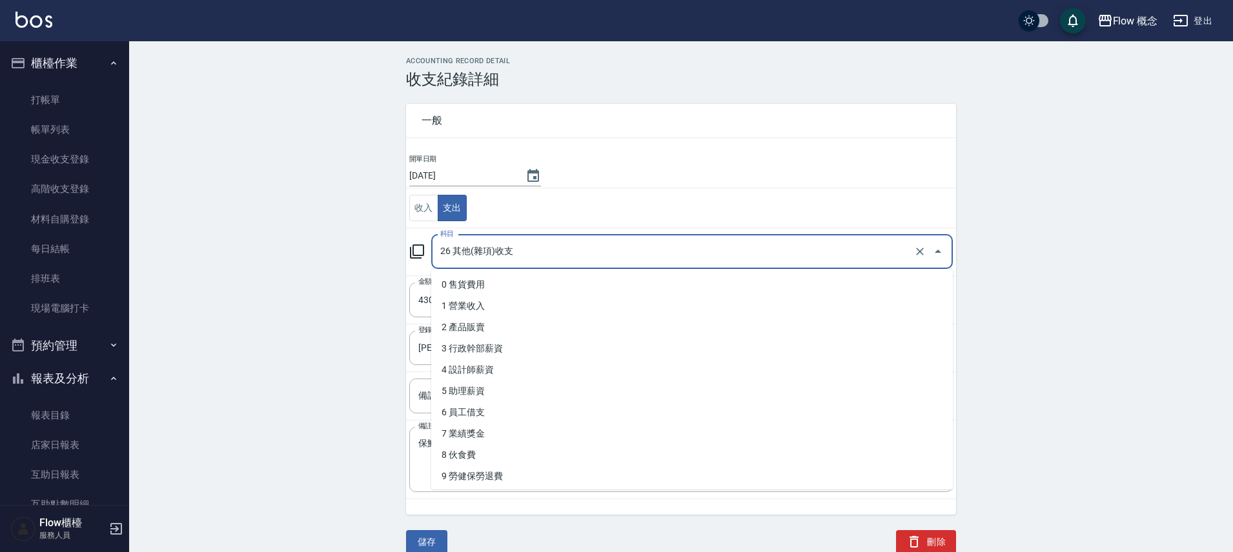
click at [521, 254] on input "26 其他(雜項)收支" at bounding box center [674, 252] width 474 height 23
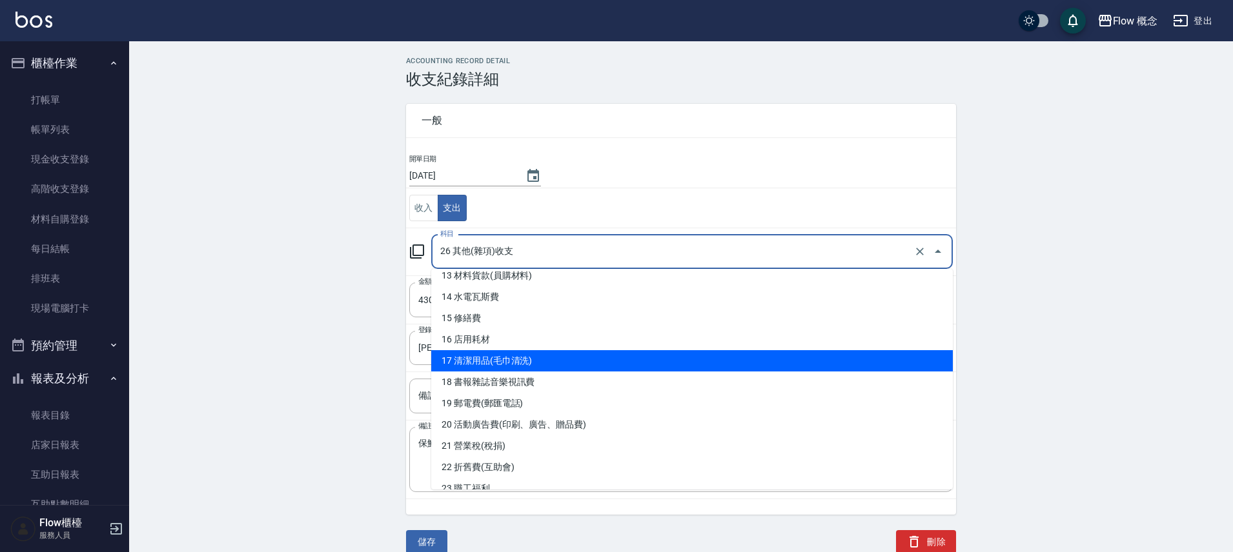
scroll to position [285, 0]
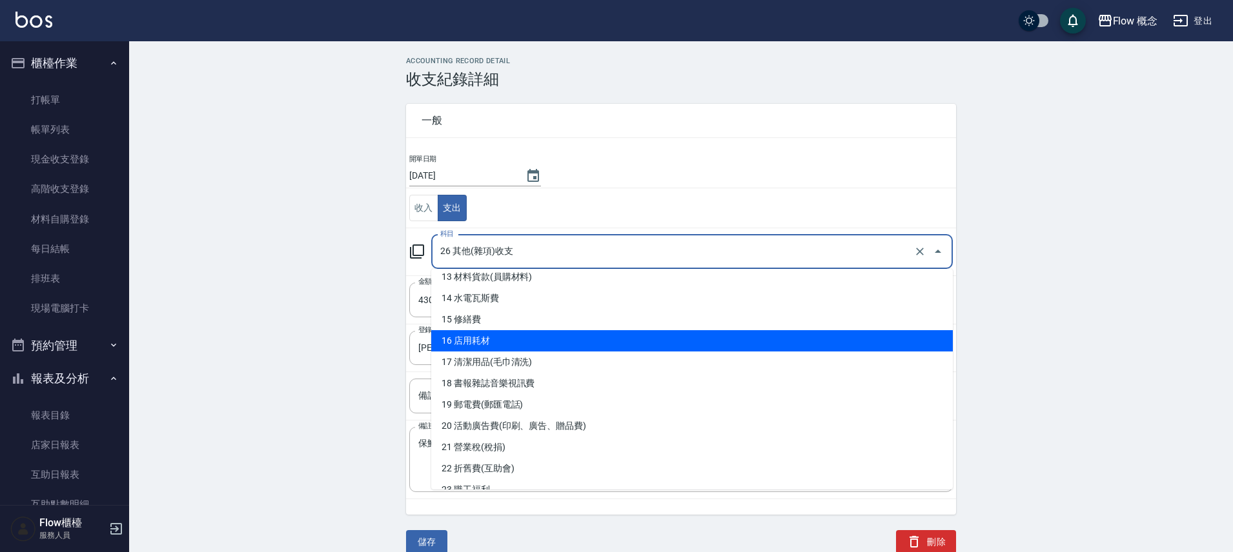
click at [491, 338] on li "16 店用耗材" at bounding box center [692, 340] width 522 height 21
type input "16 店用耗材"
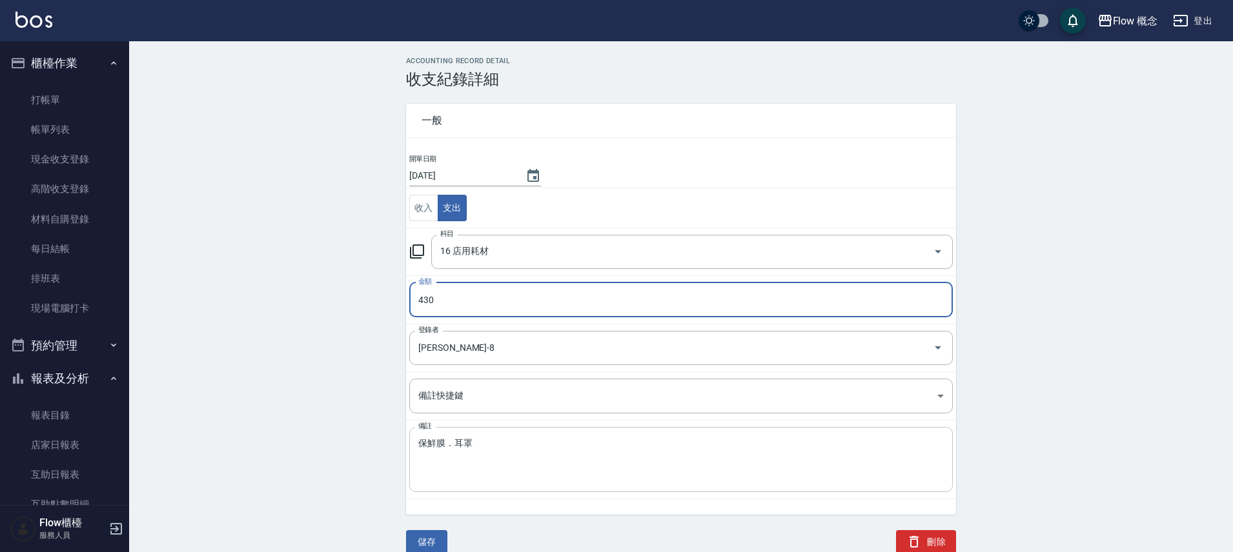
click at [418, 445] on textarea "保鮮膜．耳罩" at bounding box center [680, 460] width 525 height 44
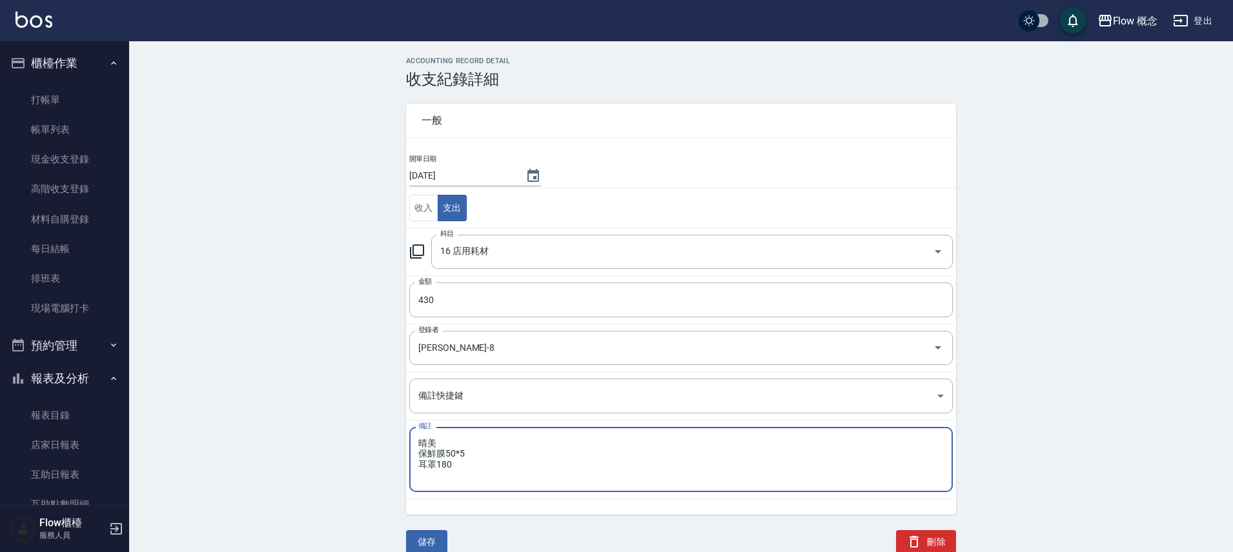
click at [509, 457] on textarea "晴美 保鮮膜50*5 耳罩180" at bounding box center [680, 460] width 525 height 44
type textarea "晴美 保鮮膜250 耳罩180"
click at [435, 538] on button "儲存" at bounding box center [426, 543] width 41 height 24
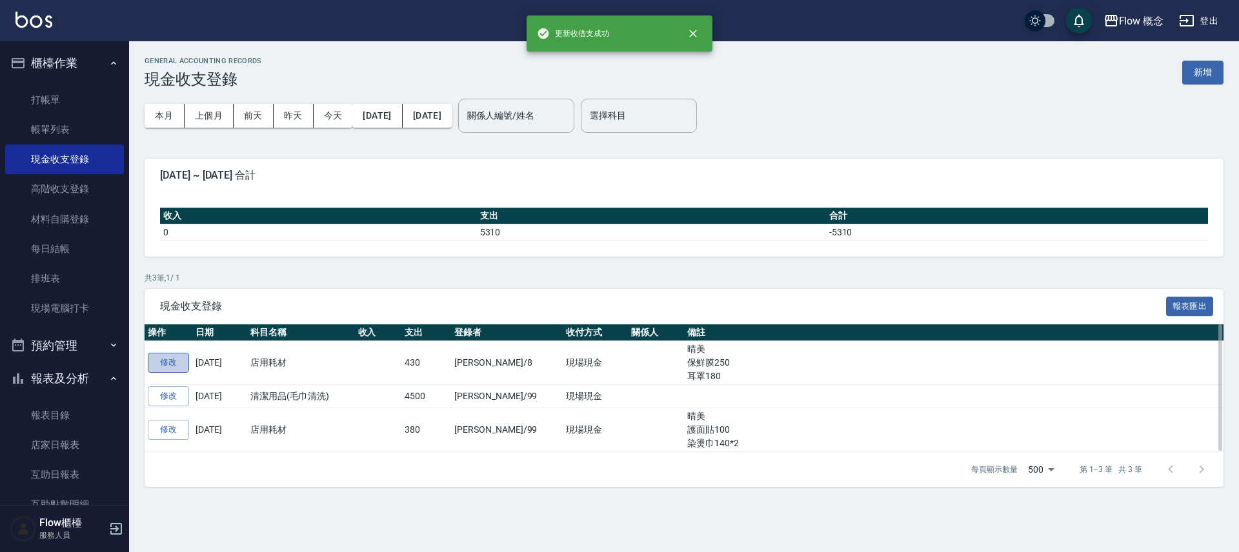
click at [183, 360] on link "修改" at bounding box center [168, 363] width 41 height 20
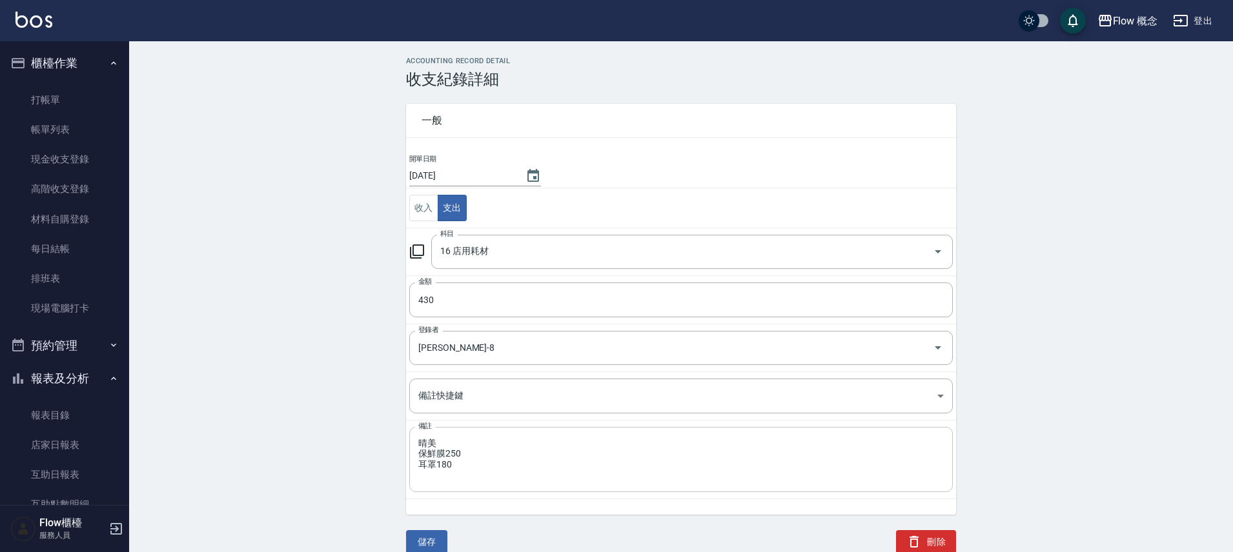
click at [467, 451] on textarea "晴美 保鮮膜250 耳罩180" at bounding box center [680, 460] width 525 height 44
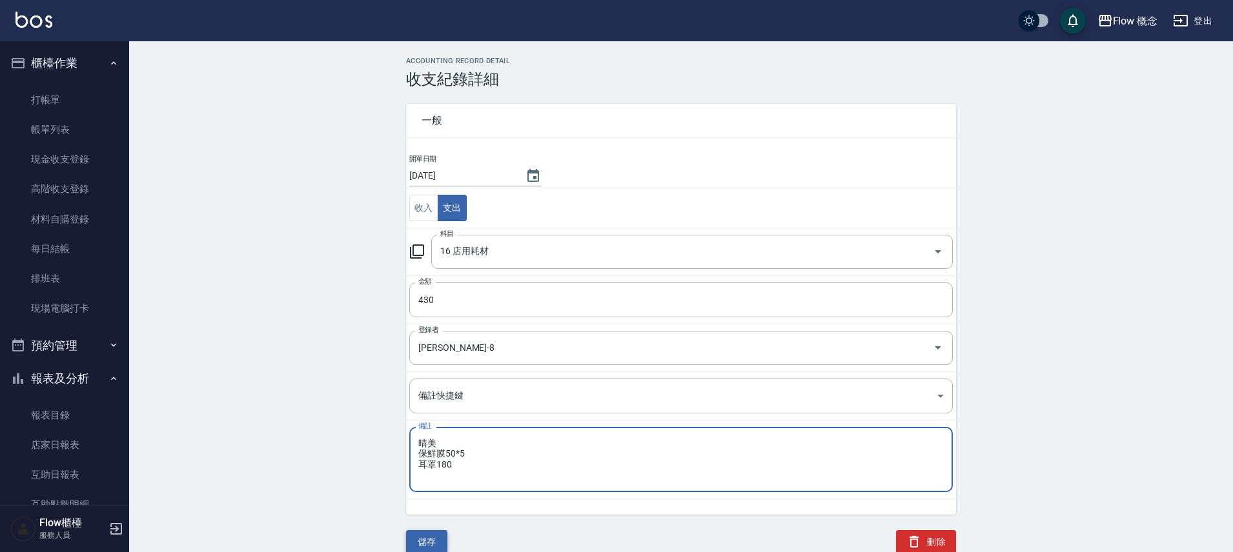
type textarea "晴美 保鮮膜50*5 耳罩180"
click at [412, 536] on button "儲存" at bounding box center [426, 543] width 41 height 24
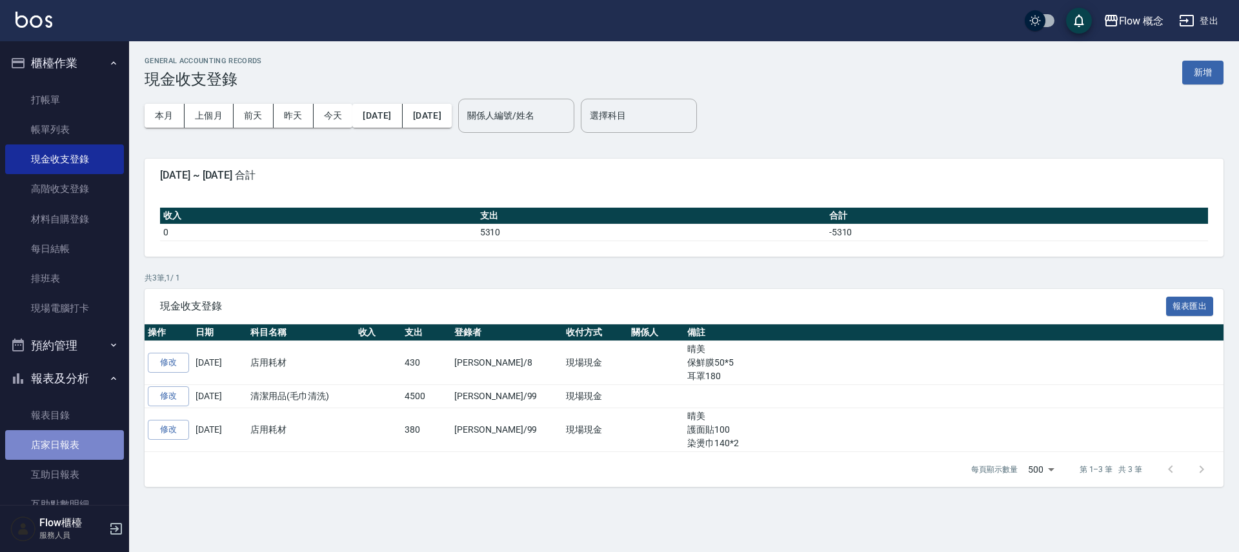
click at [79, 454] on link "店家日報表" at bounding box center [64, 446] width 119 height 30
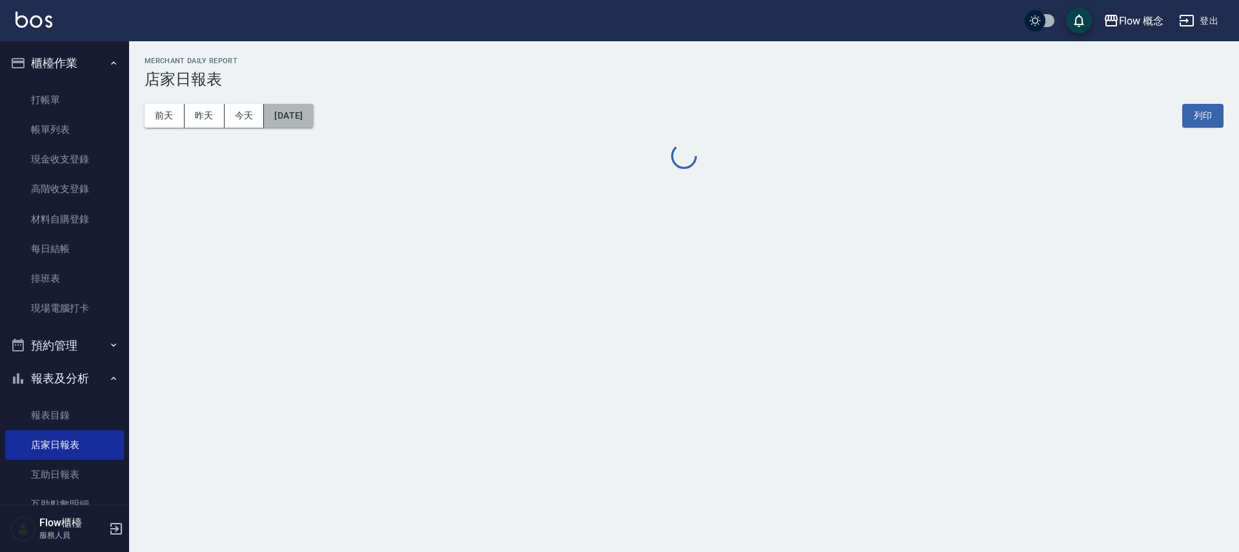
click at [312, 110] on button "[DATE]" at bounding box center [288, 116] width 49 height 24
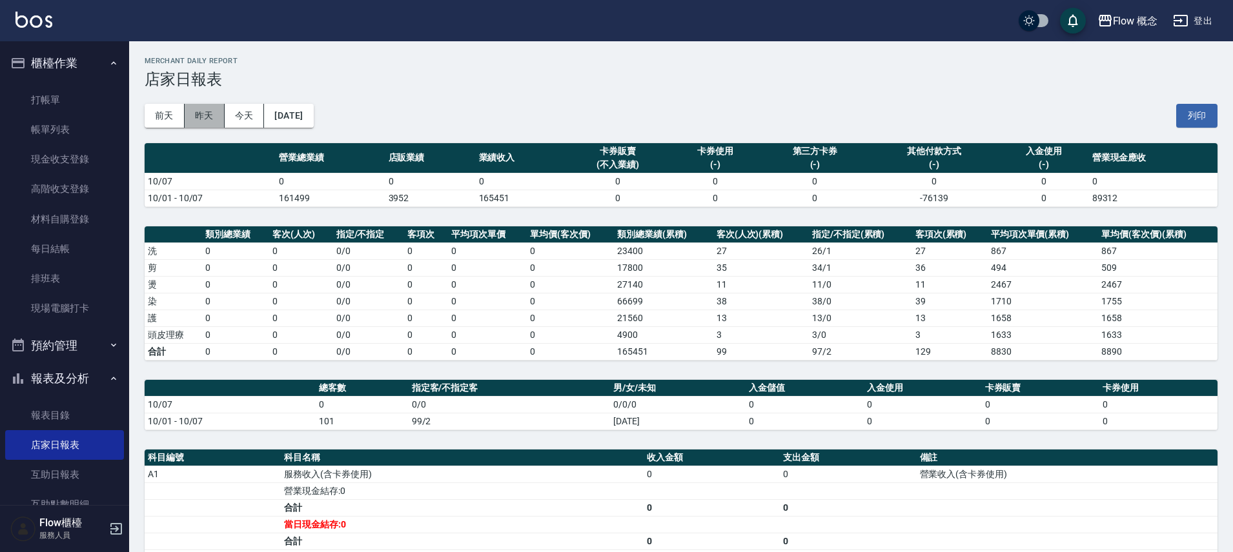
click at [212, 117] on button "昨天" at bounding box center [205, 116] width 40 height 24
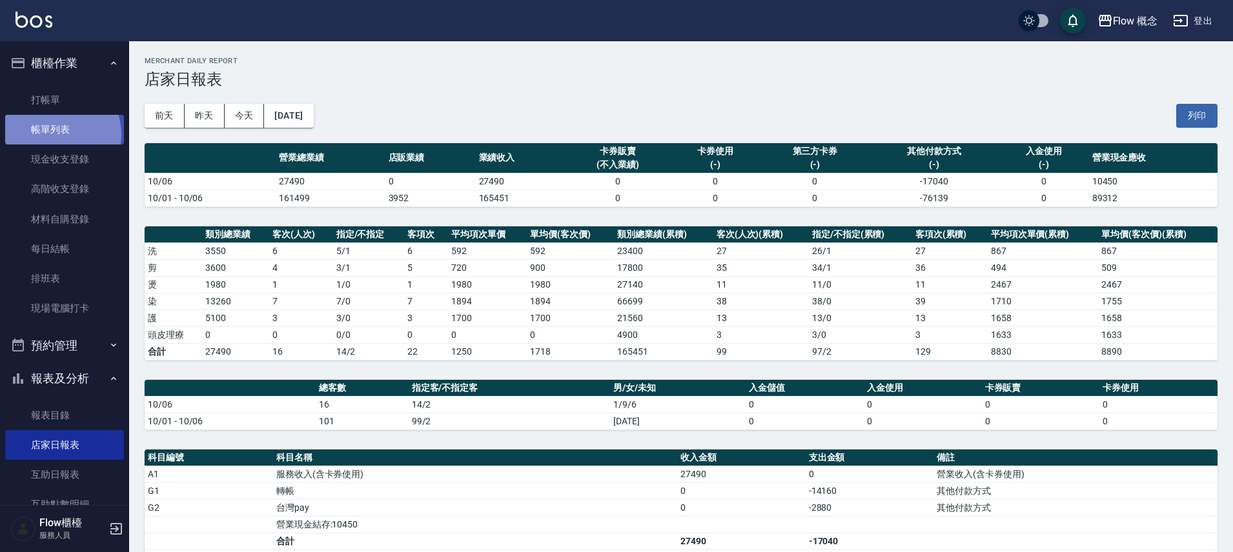
click at [56, 134] on link "帳單列表" at bounding box center [64, 130] width 119 height 30
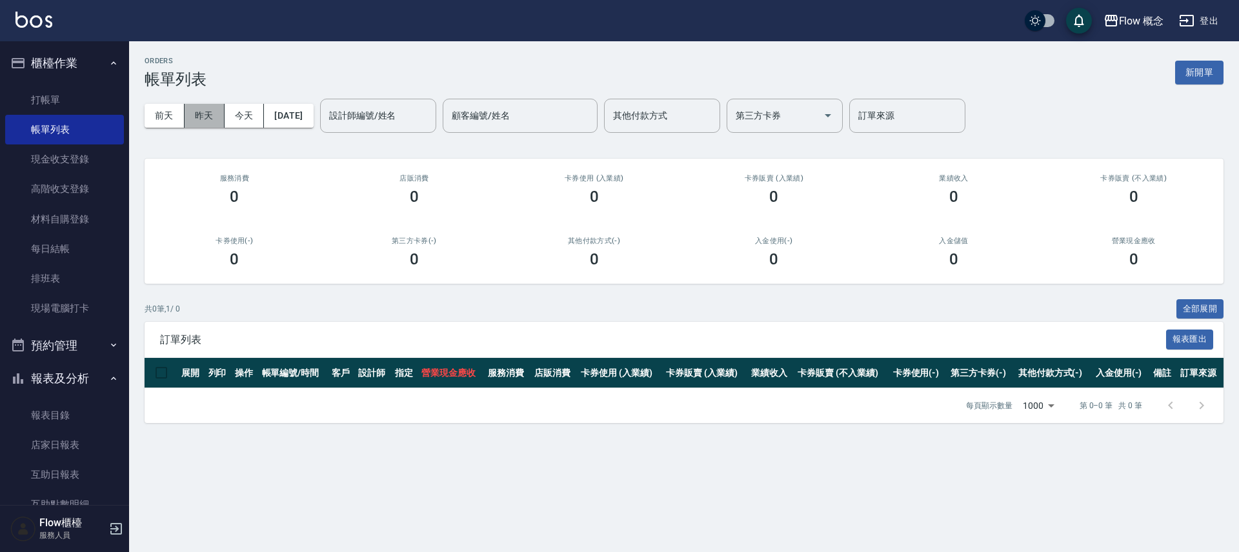
click at [209, 120] on button "昨天" at bounding box center [205, 116] width 40 height 24
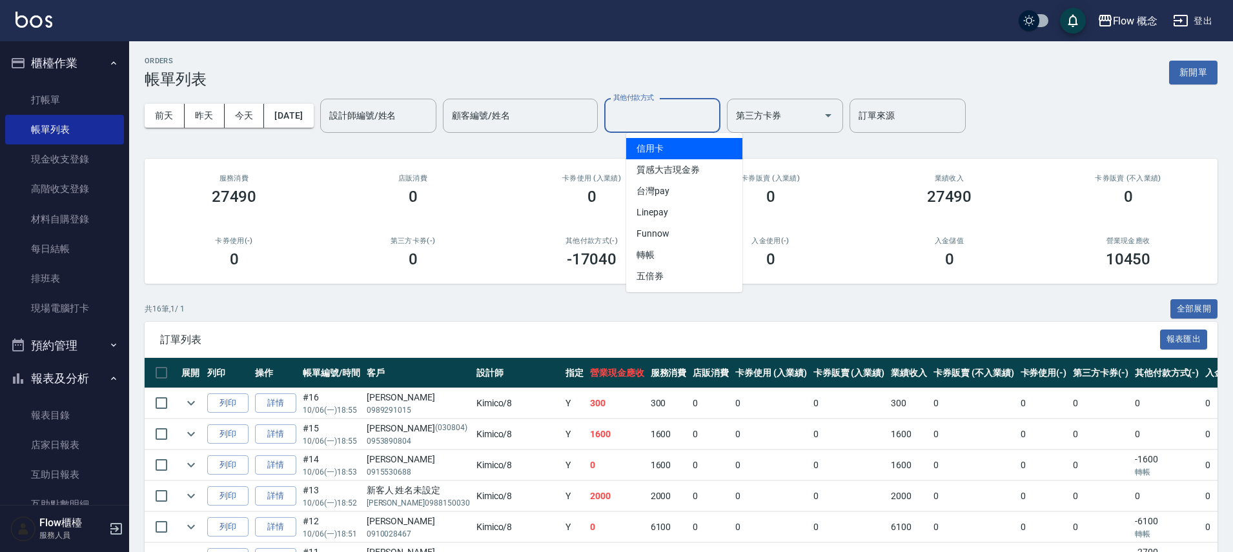
click at [645, 125] on input "其他付款方式" at bounding box center [662, 116] width 105 height 23
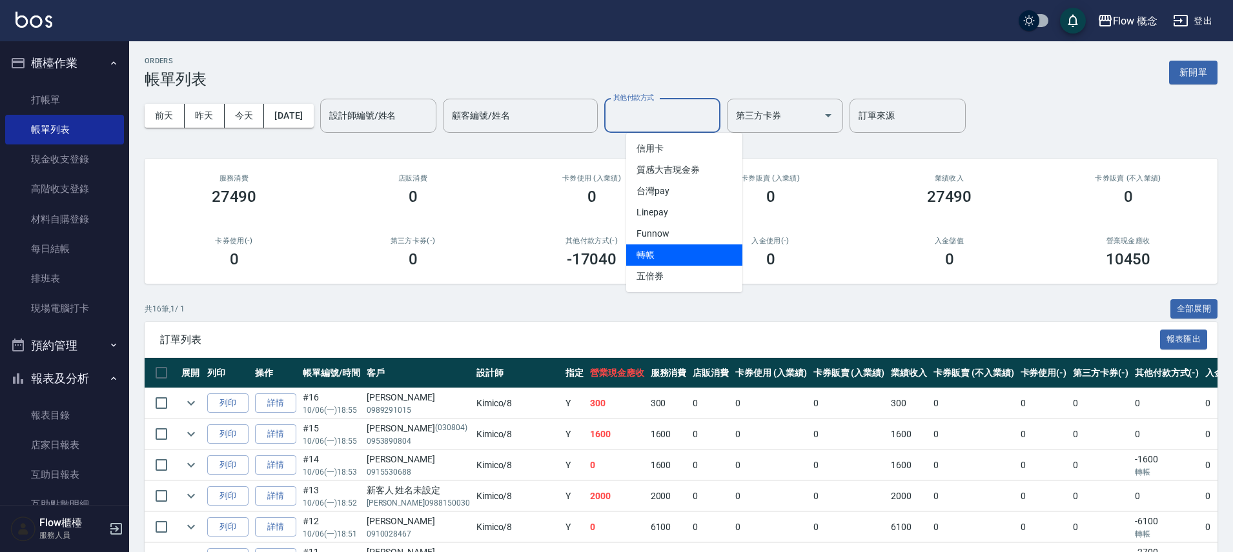
click at [675, 258] on span "轉帳" at bounding box center [684, 255] width 116 height 21
type input "轉帳"
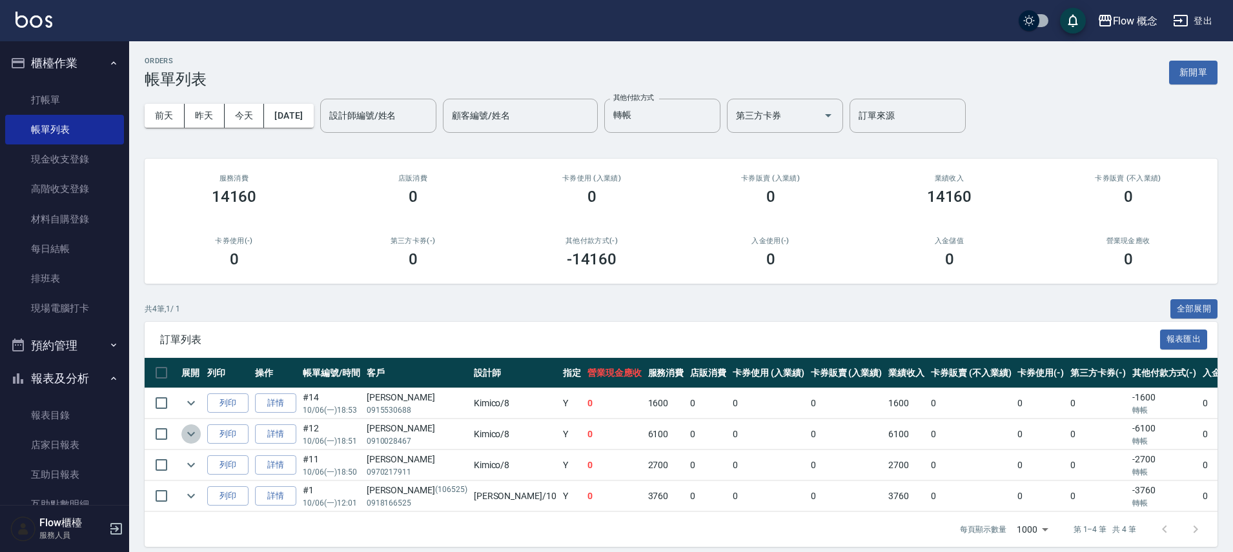
click at [195, 432] on icon "expand row" at bounding box center [190, 434] width 15 height 15
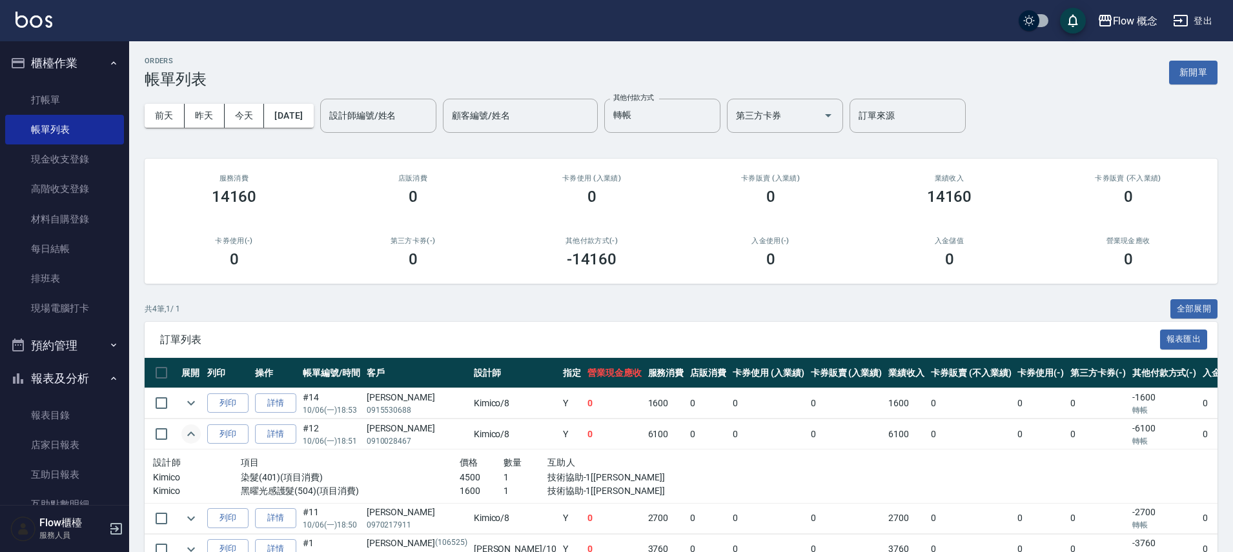
click at [195, 433] on icon "expand row" at bounding box center [190, 434] width 15 height 15
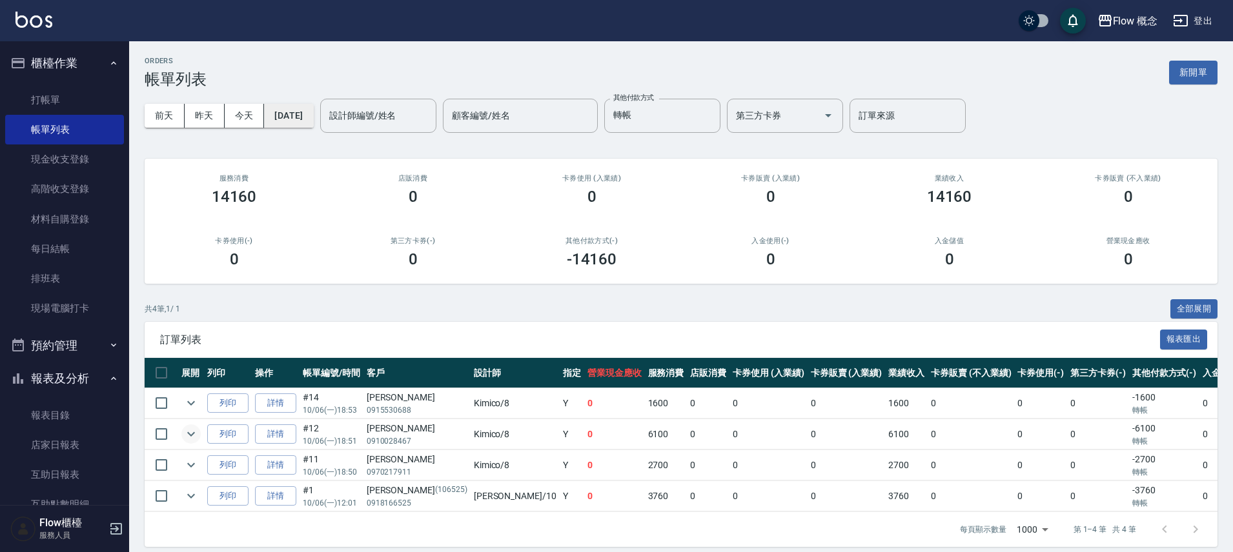
click at [293, 117] on button "[DATE]" at bounding box center [288, 116] width 49 height 24
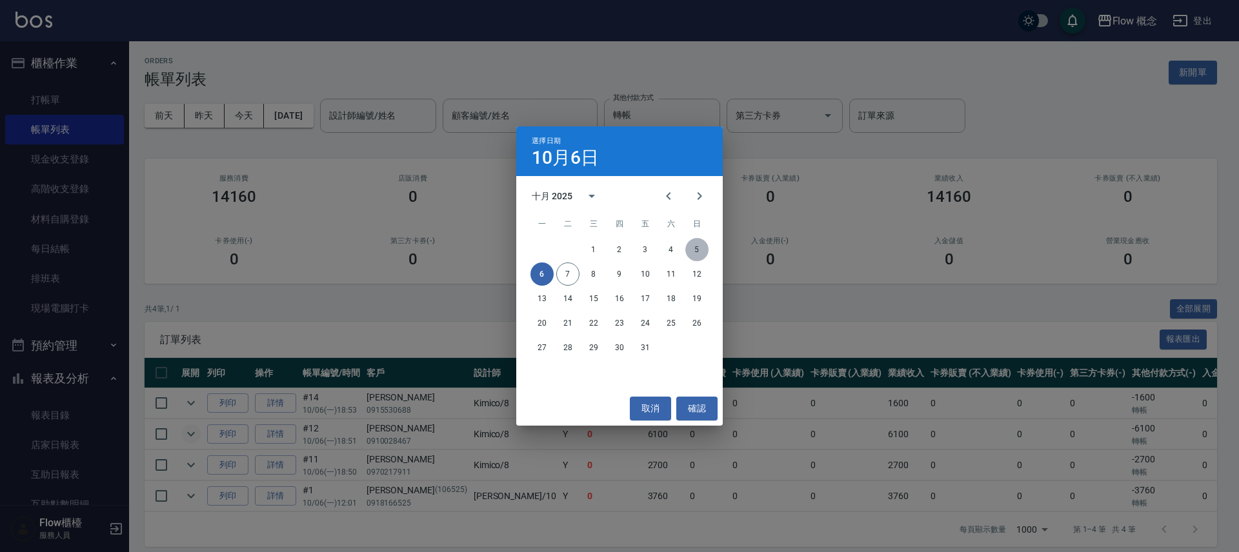
click at [700, 255] on button "5" at bounding box center [696, 249] width 23 height 23
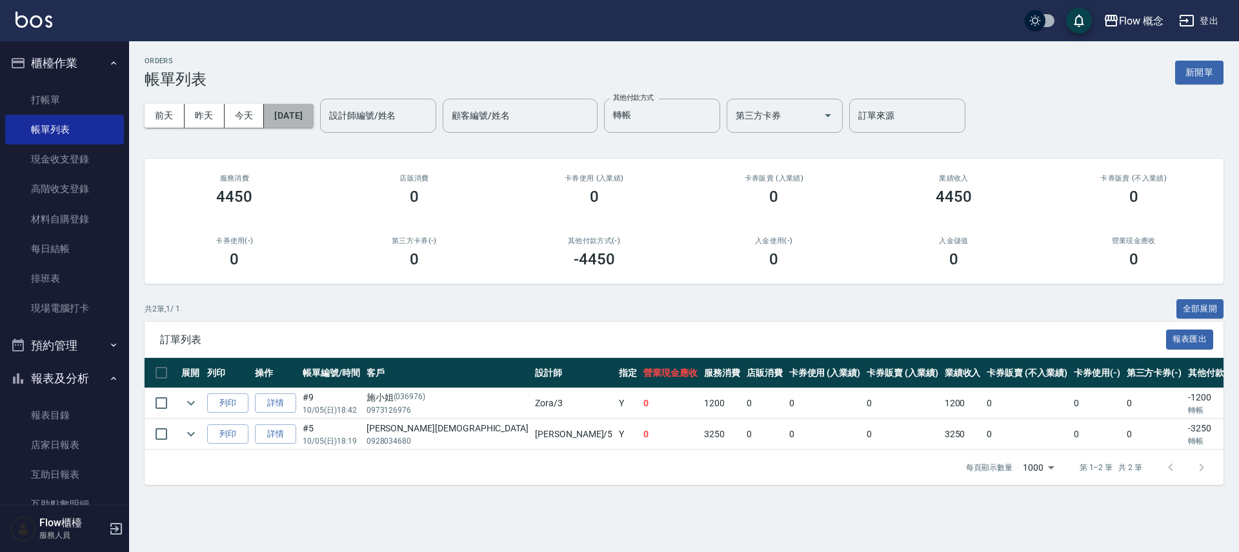
click at [305, 114] on button "[DATE]" at bounding box center [288, 116] width 49 height 24
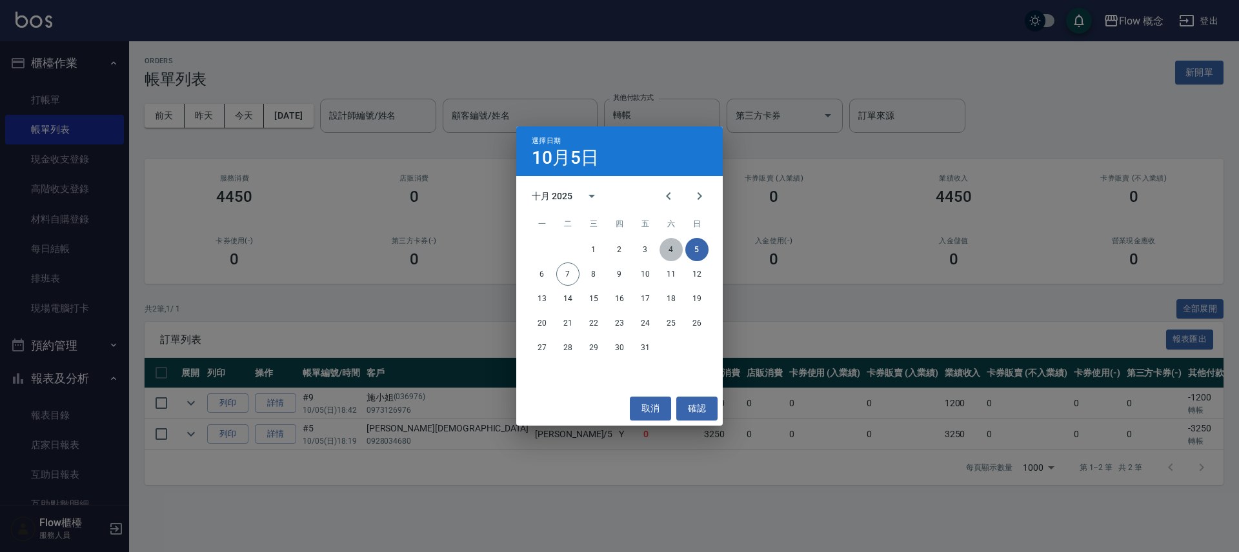
click at [670, 250] on button "4" at bounding box center [671, 249] width 23 height 23
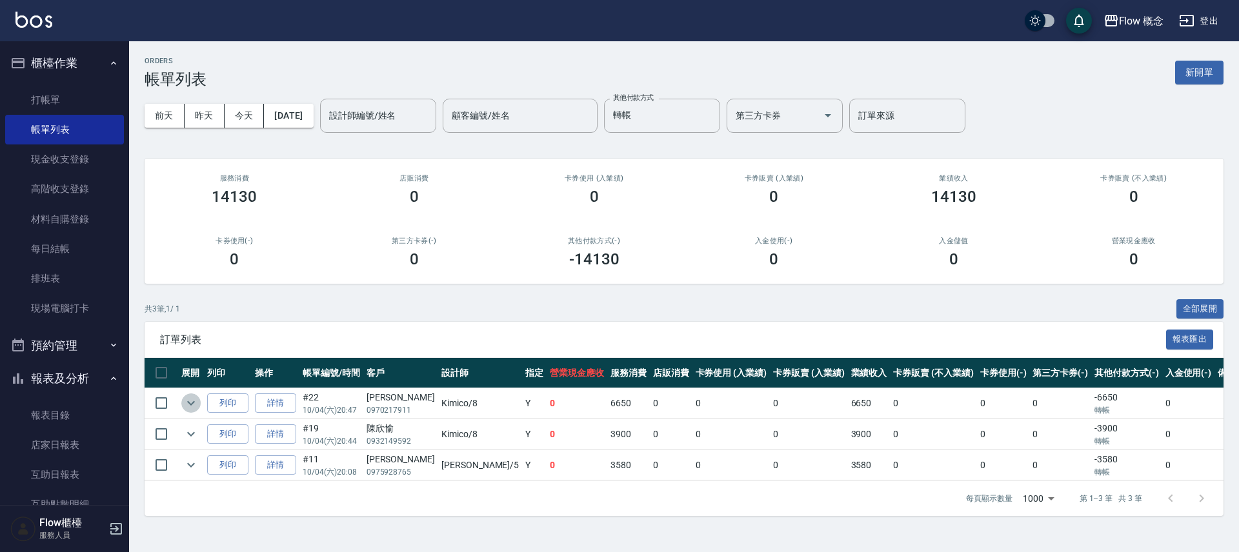
click at [190, 401] on icon "expand row" at bounding box center [190, 403] width 15 height 15
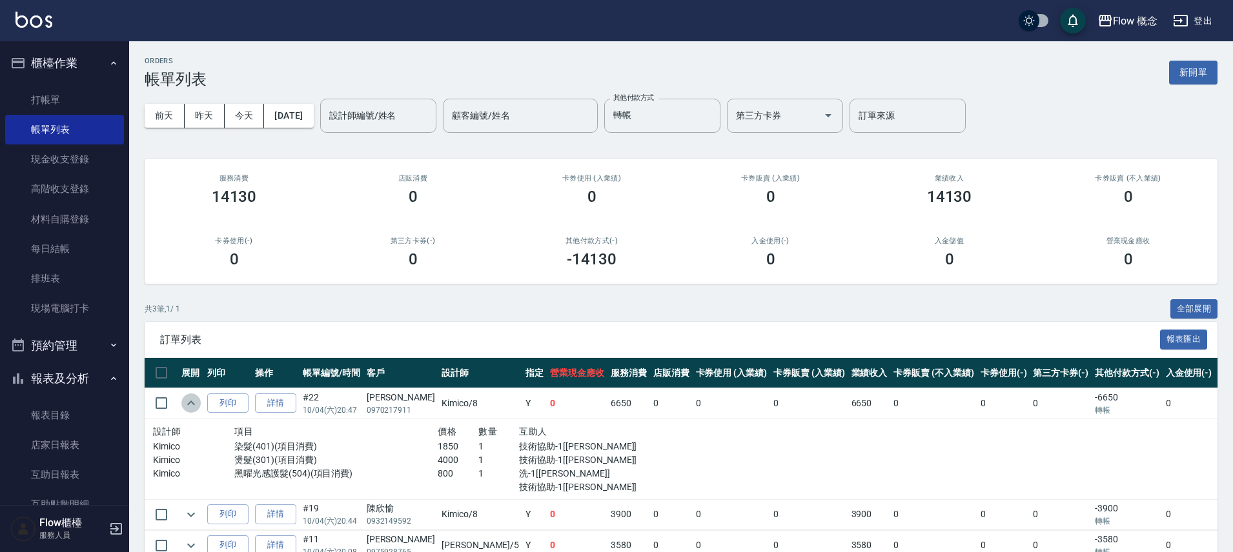
click at [190, 401] on icon "expand row" at bounding box center [191, 403] width 8 height 5
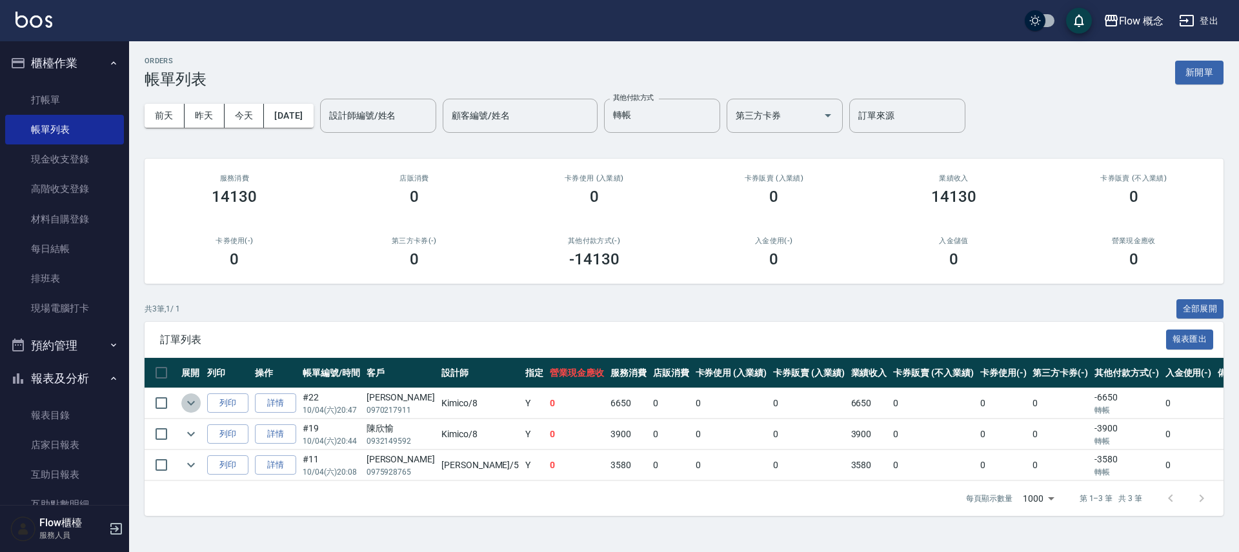
click at [190, 402] on icon "expand row" at bounding box center [190, 403] width 15 height 15
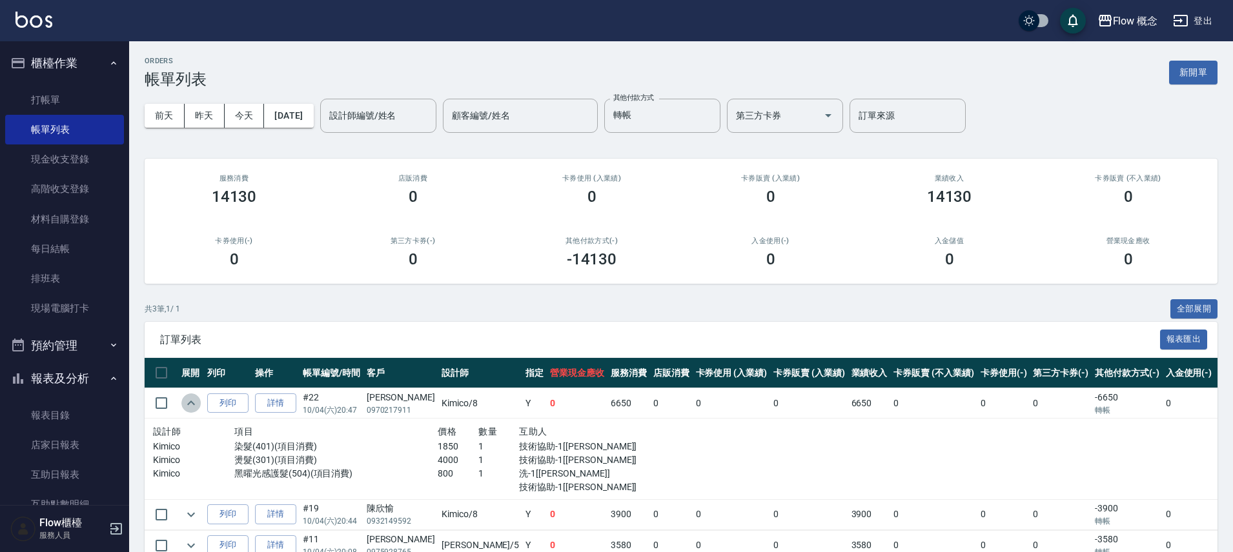
click at [190, 401] on icon "expand row" at bounding box center [190, 403] width 15 height 15
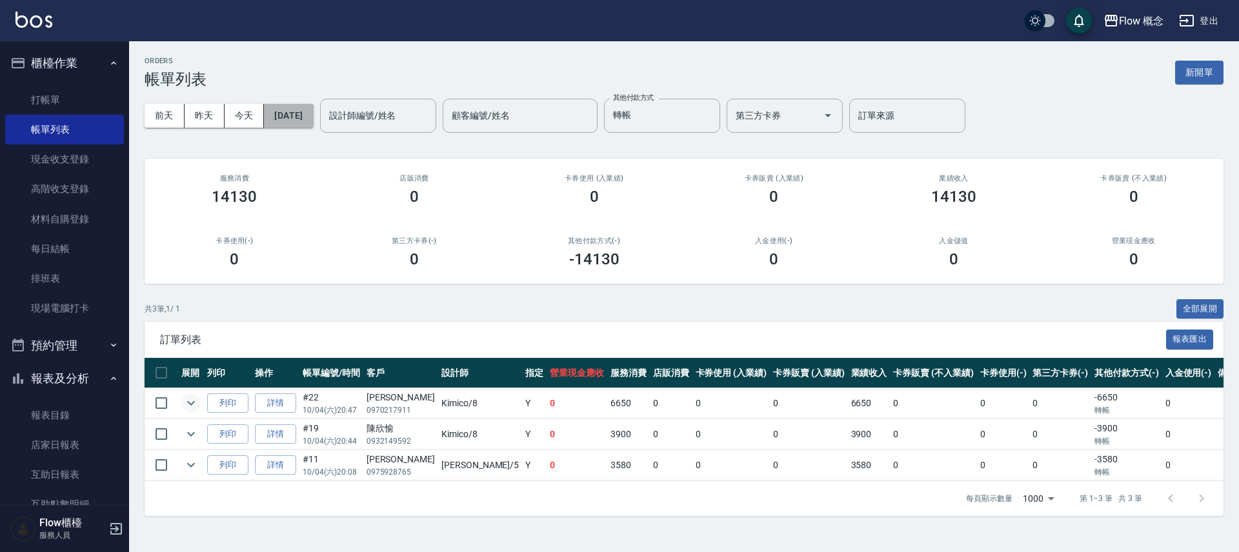
click at [313, 120] on button "[DATE]" at bounding box center [288, 116] width 49 height 24
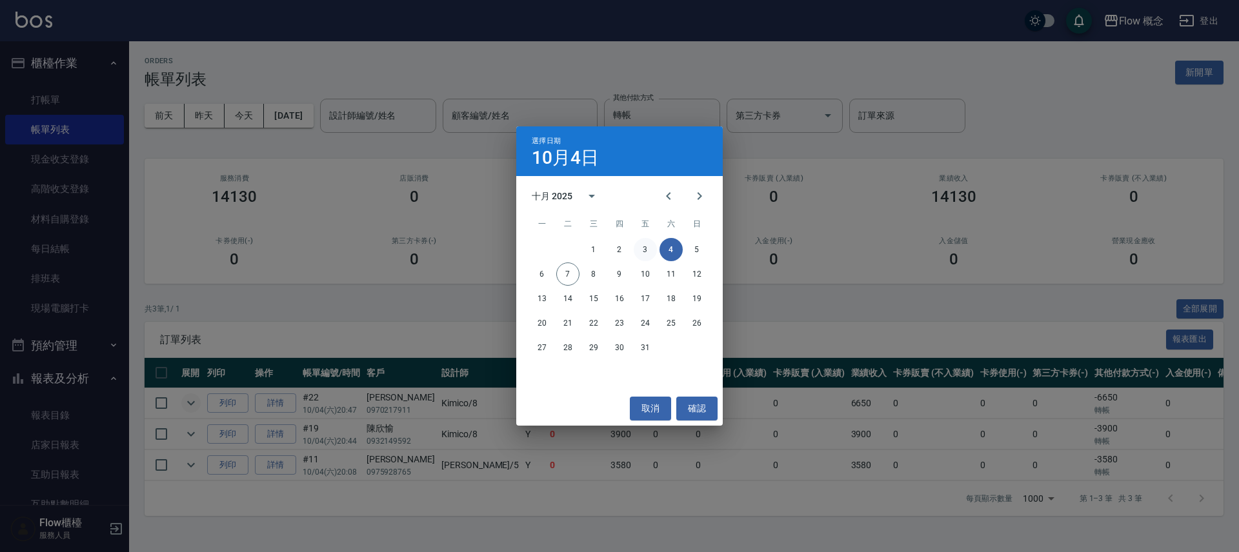
click at [645, 249] on button "3" at bounding box center [645, 249] width 23 height 23
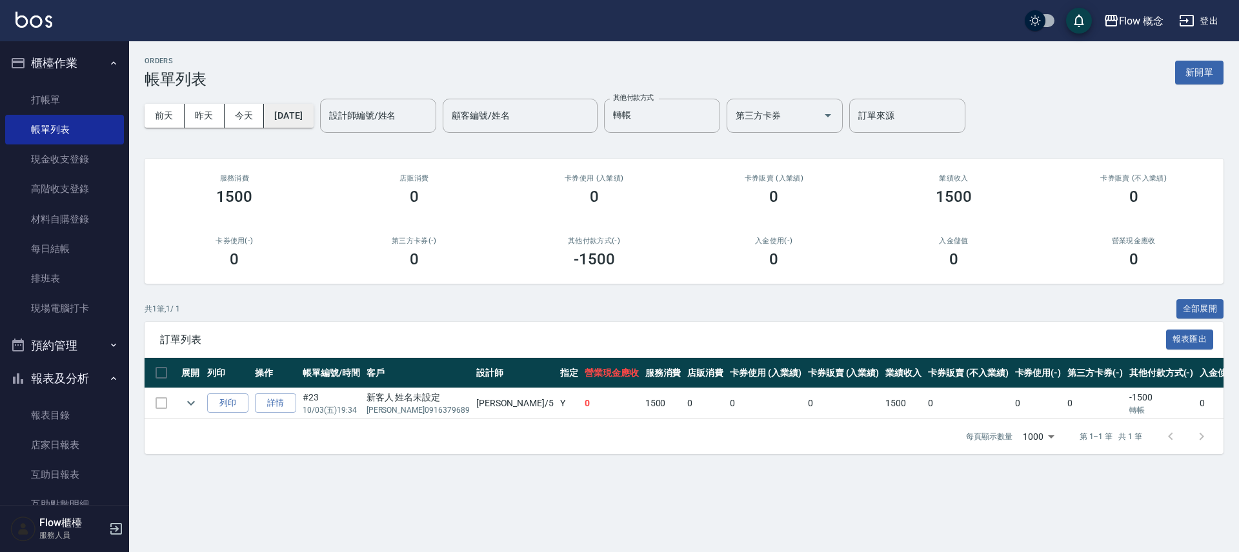
click at [313, 123] on button "[DATE]" at bounding box center [288, 116] width 49 height 24
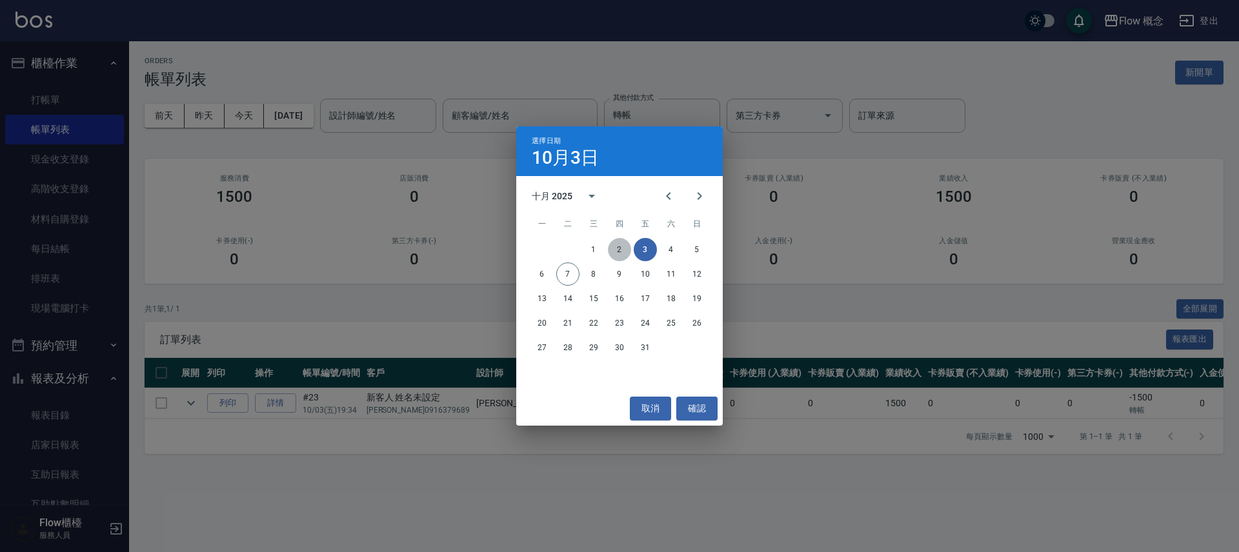
click at [622, 250] on button "2" at bounding box center [619, 249] width 23 height 23
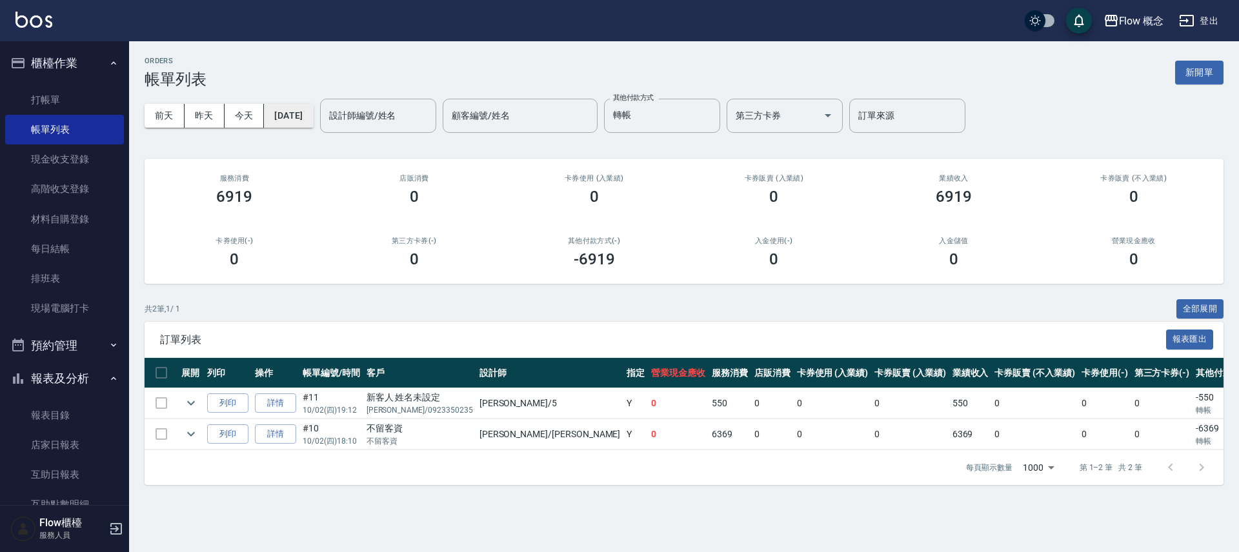
click at [305, 115] on button "[DATE]" at bounding box center [288, 116] width 49 height 24
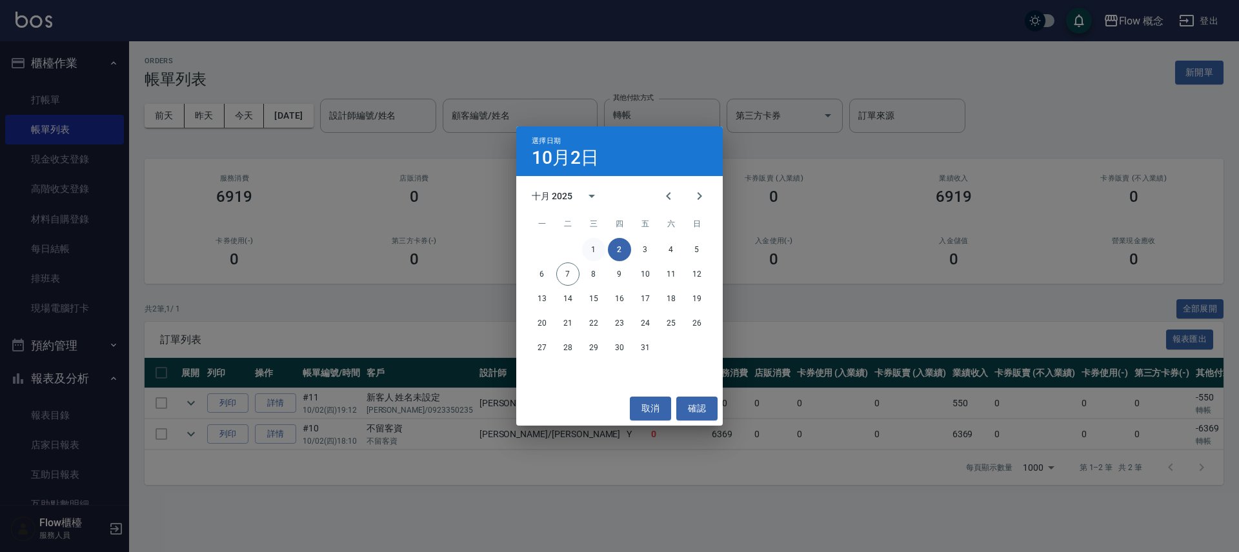
click at [596, 247] on button "1" at bounding box center [593, 249] width 23 height 23
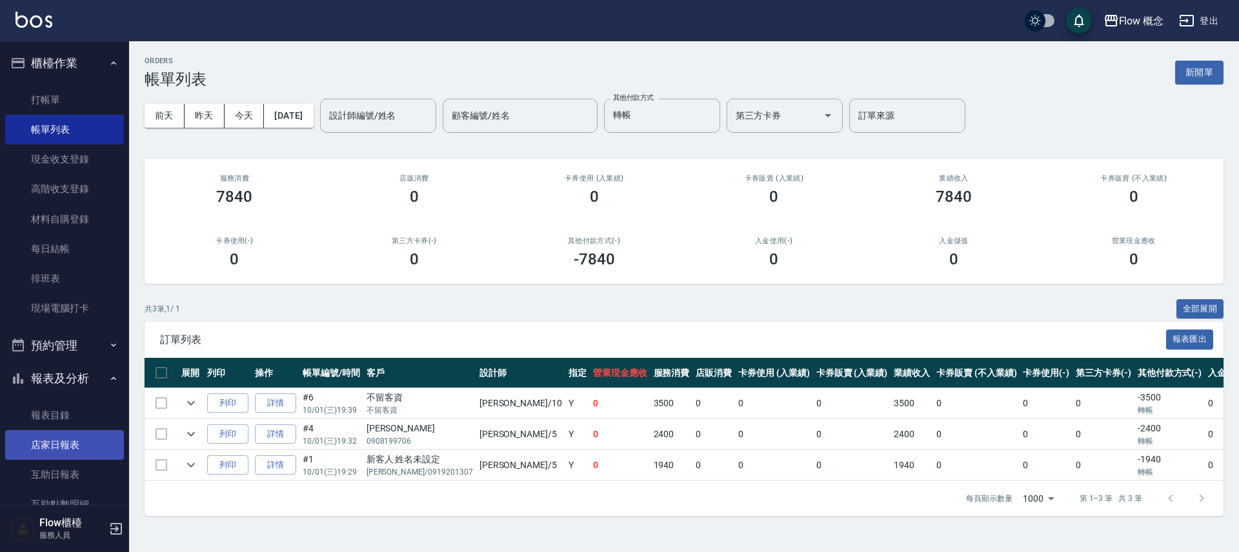
click at [82, 439] on link "店家日報表" at bounding box center [64, 446] width 119 height 30
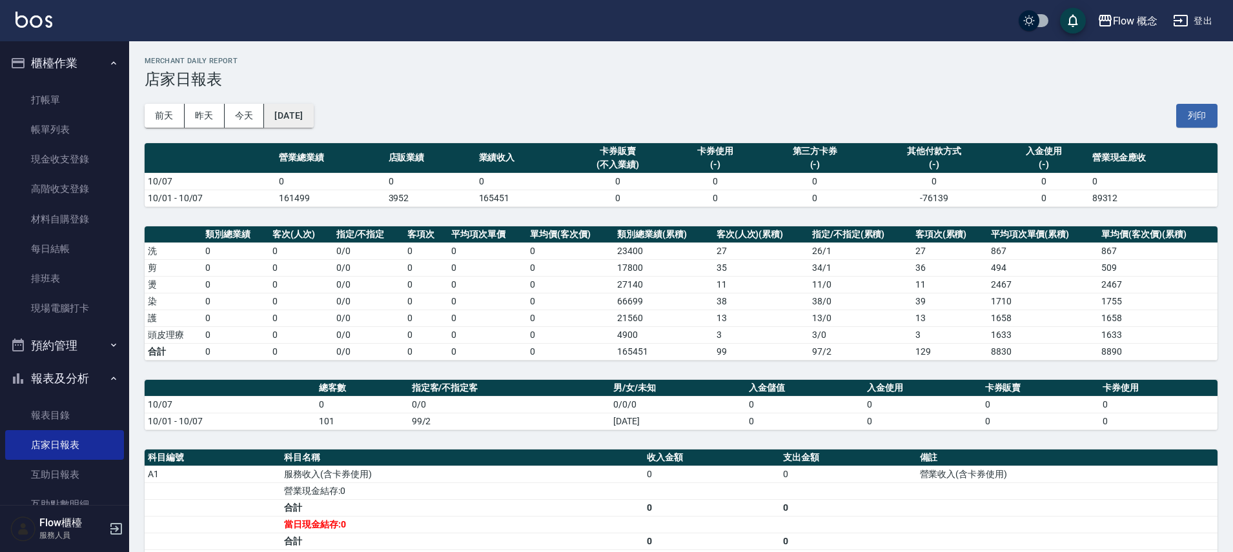
click at [313, 110] on button "[DATE]" at bounding box center [288, 116] width 49 height 24
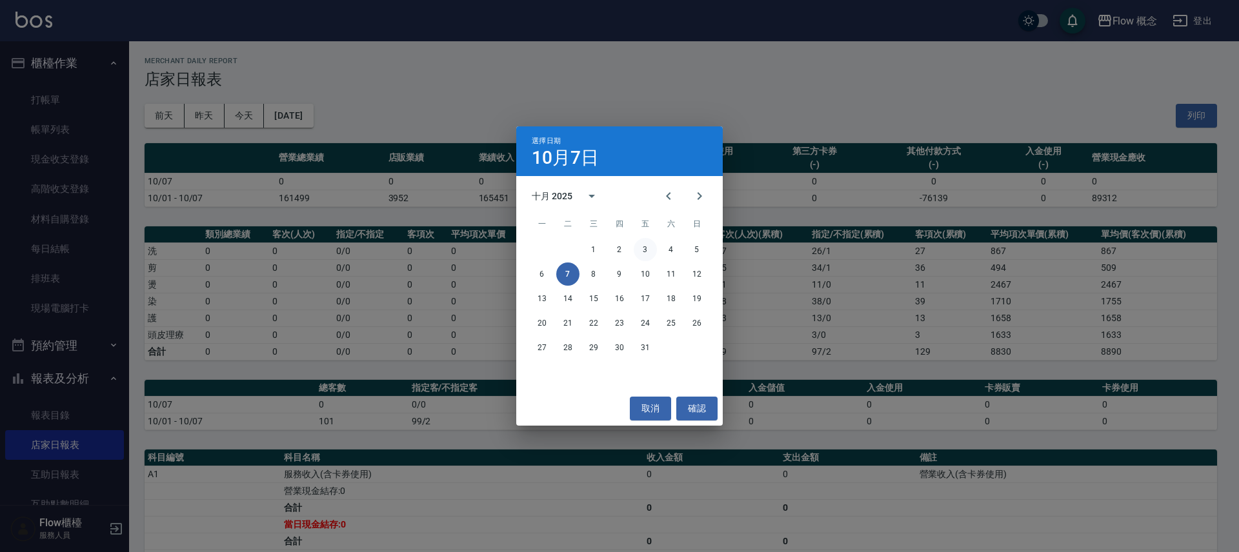
click at [648, 252] on button "3" at bounding box center [645, 249] width 23 height 23
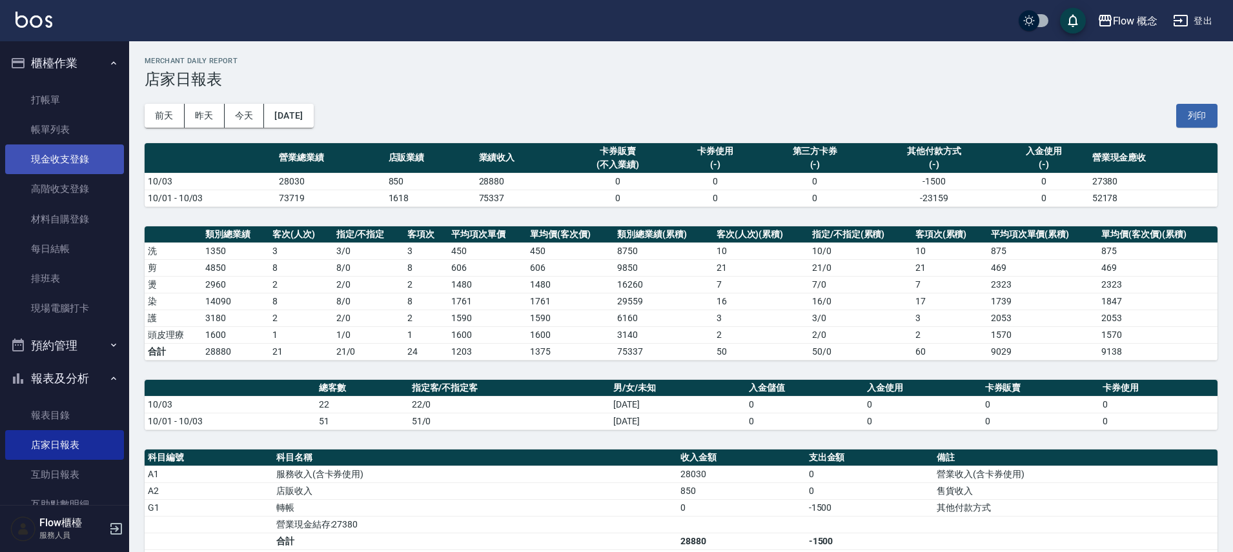
click at [83, 156] on link "現金收支登錄" at bounding box center [64, 160] width 119 height 30
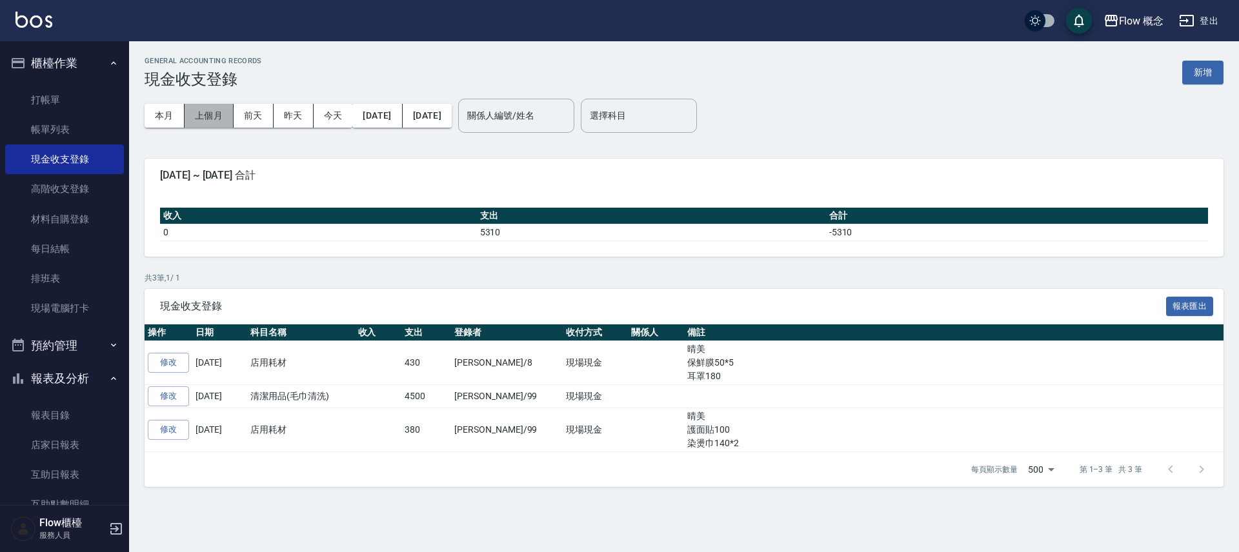
click at [216, 109] on button "上個月" at bounding box center [209, 116] width 49 height 24
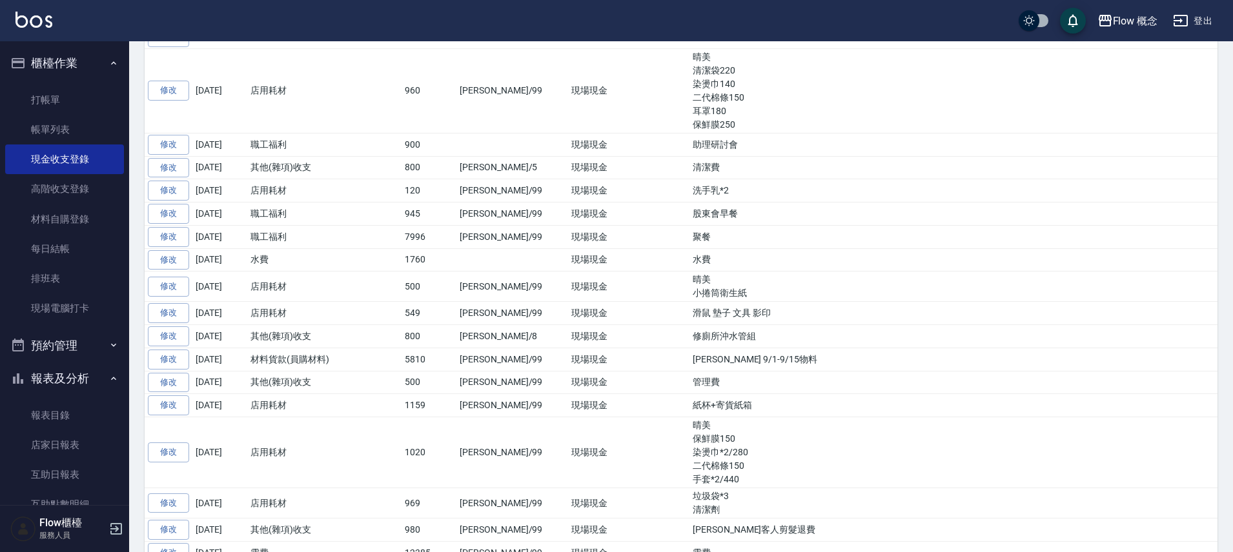
scroll to position [658, 0]
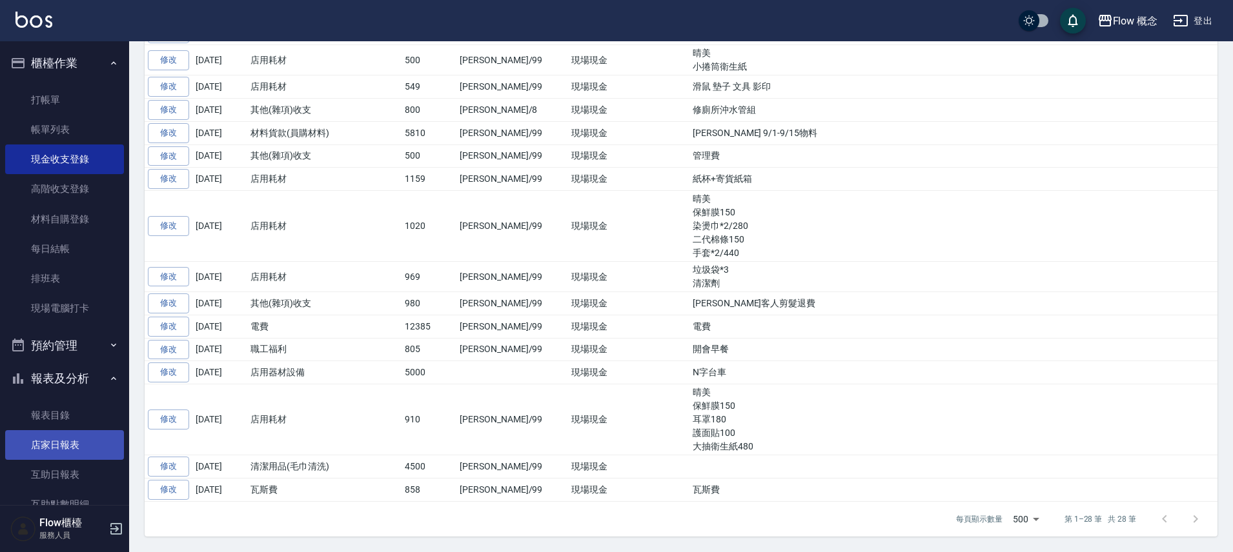
click at [76, 439] on link "店家日報表" at bounding box center [64, 446] width 119 height 30
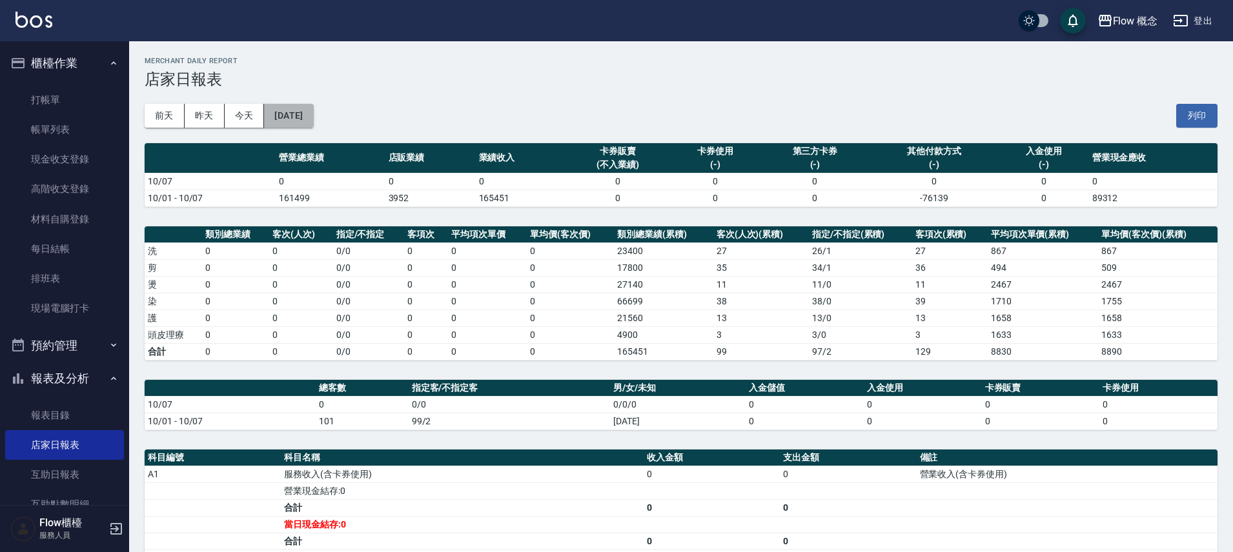
click at [294, 123] on button "[DATE]" at bounding box center [288, 116] width 49 height 24
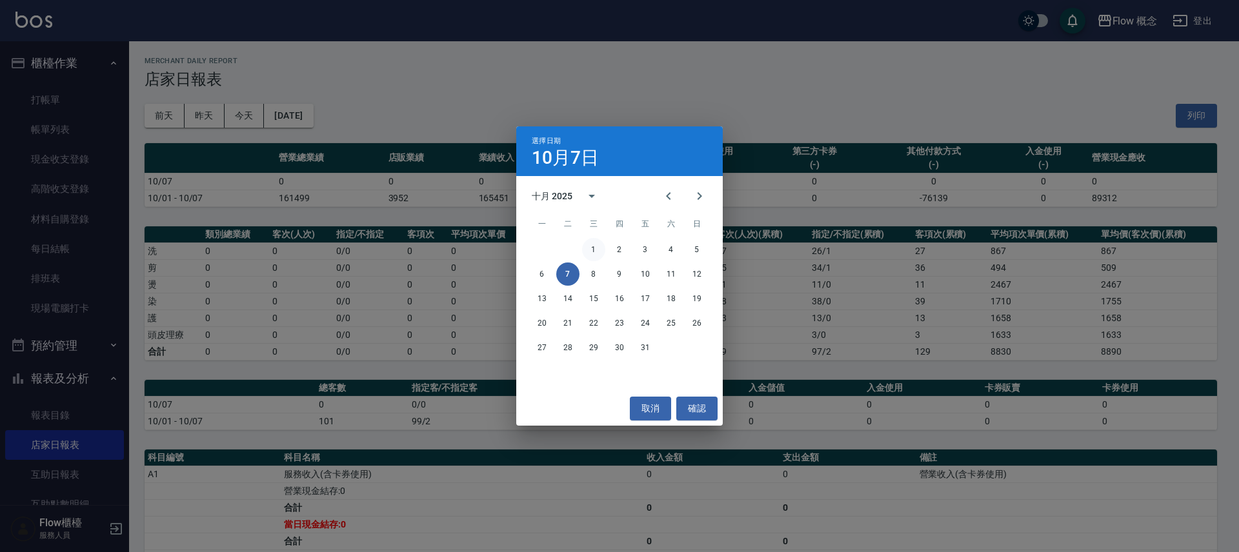
click at [595, 252] on button "1" at bounding box center [593, 249] width 23 height 23
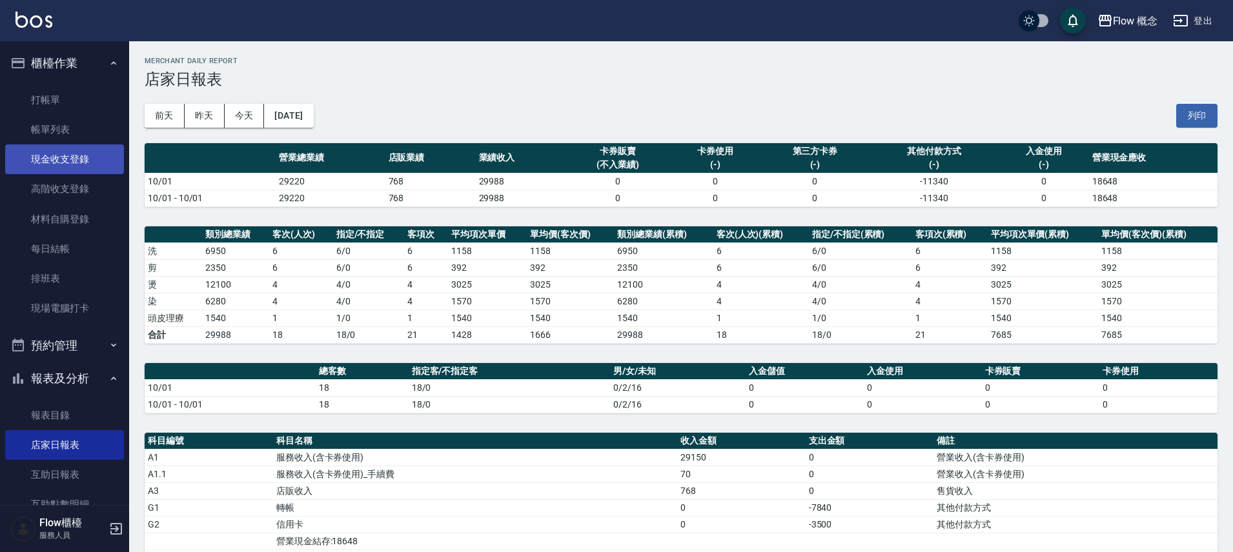
click at [84, 161] on link "現金收支登錄" at bounding box center [64, 160] width 119 height 30
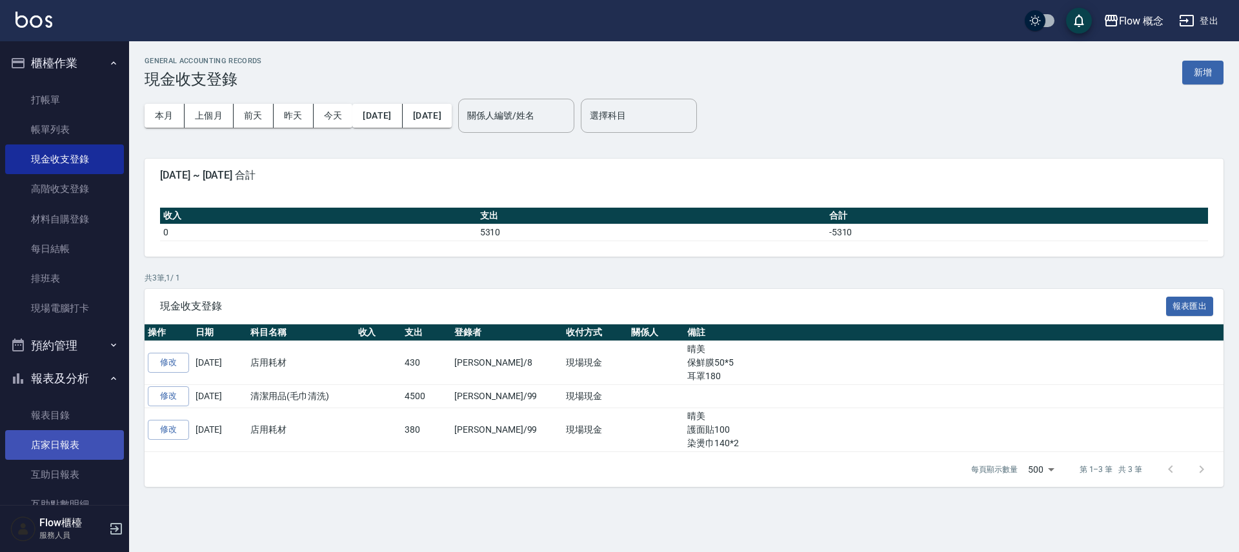
click at [64, 443] on link "店家日報表" at bounding box center [64, 446] width 119 height 30
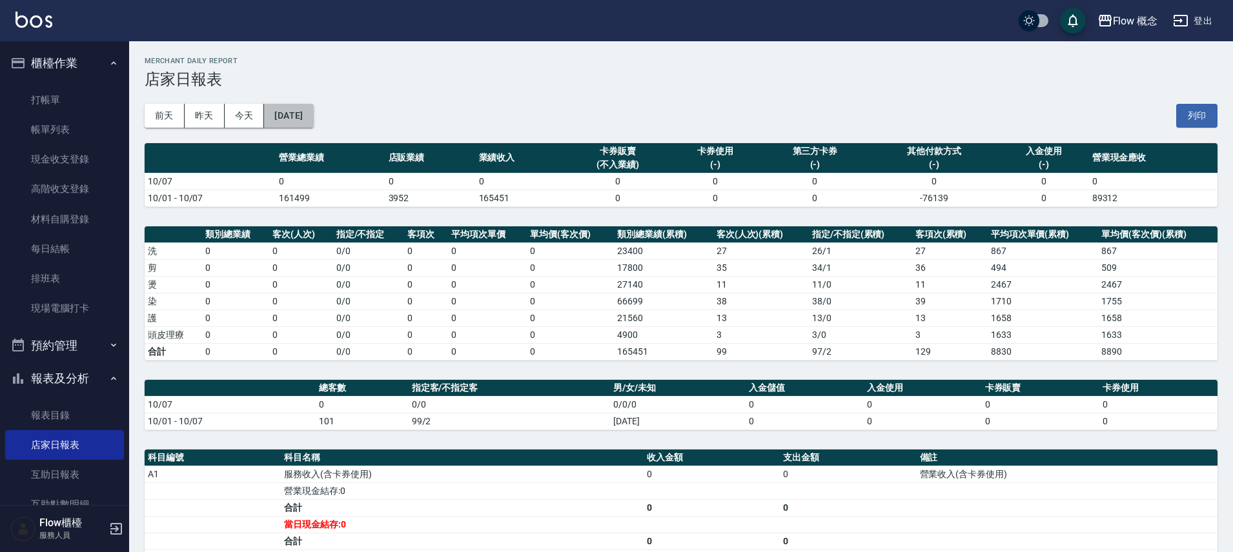
click at [311, 109] on button "[DATE]" at bounding box center [288, 116] width 49 height 24
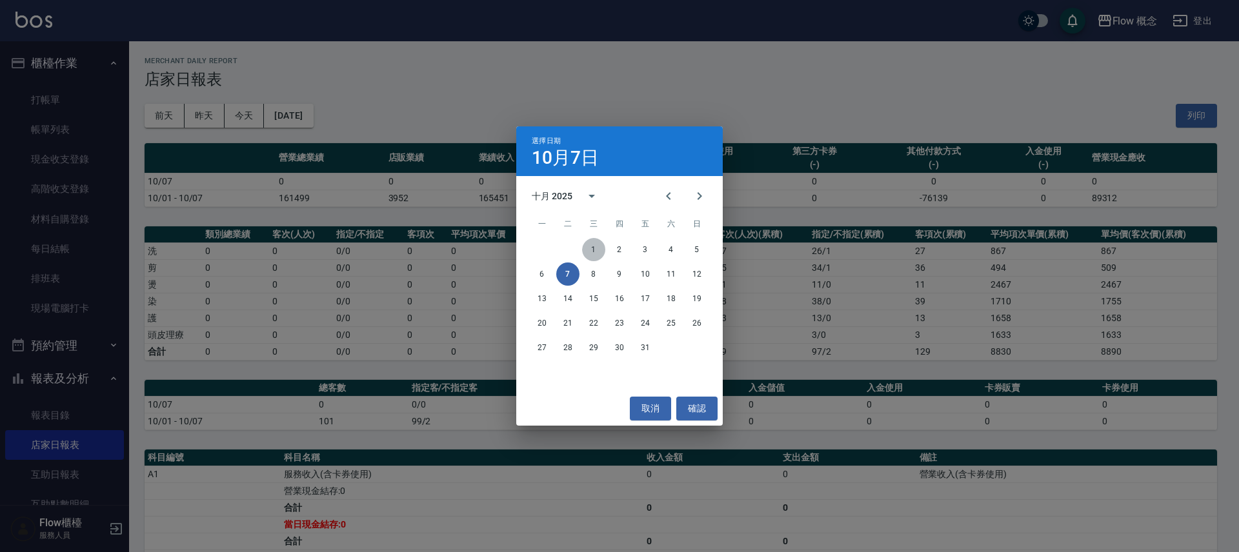
click at [594, 247] on button "1" at bounding box center [593, 249] width 23 height 23
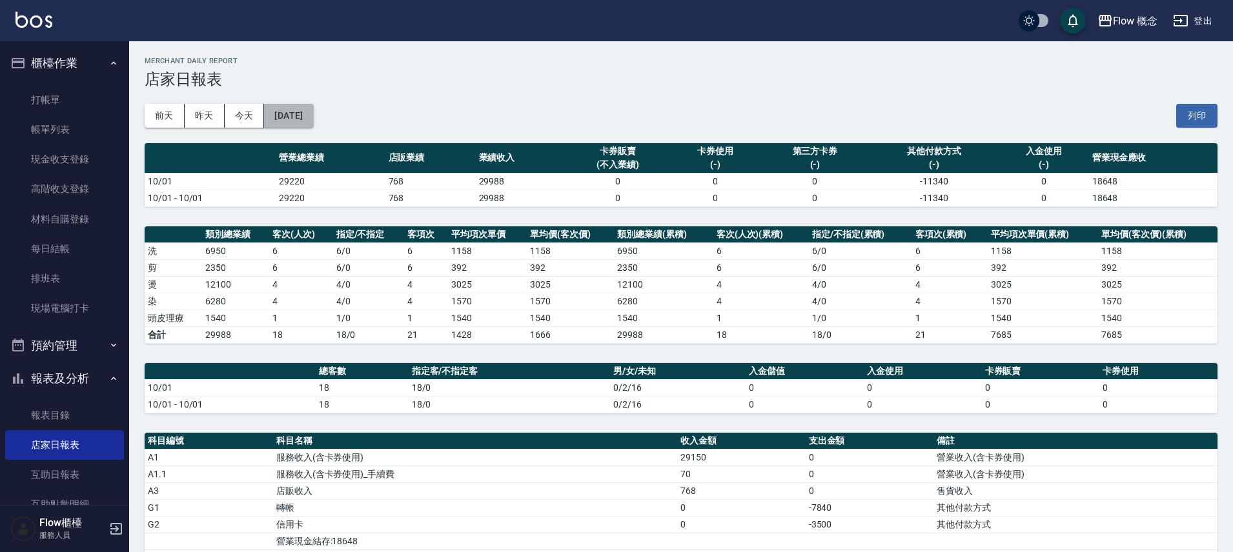
click at [313, 121] on button "[DATE]" at bounding box center [288, 116] width 49 height 24
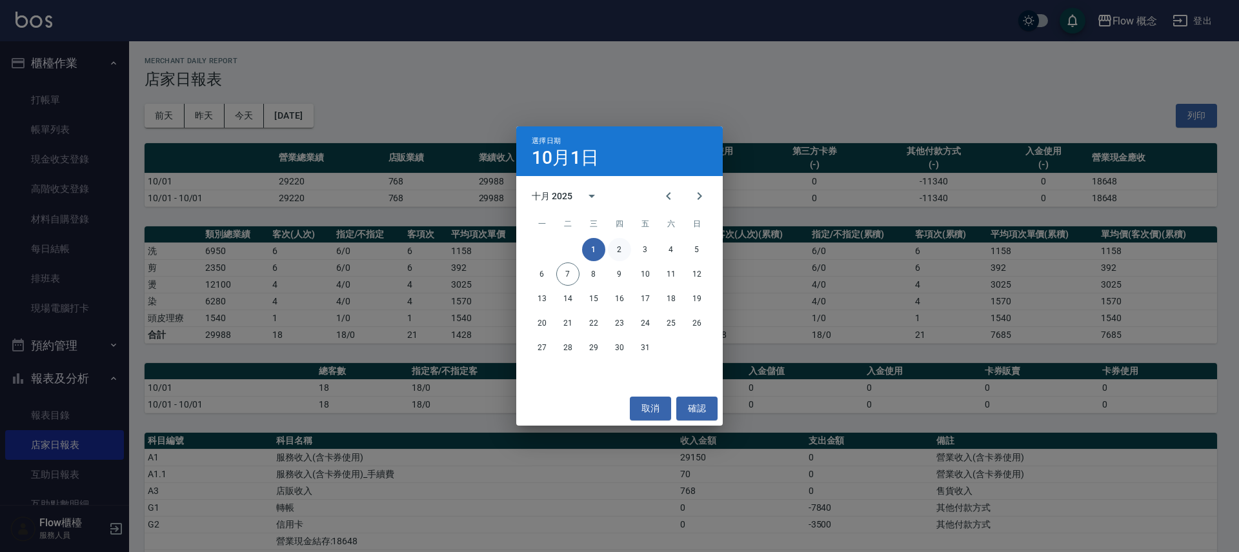
click at [611, 245] on button "2" at bounding box center [619, 249] width 23 height 23
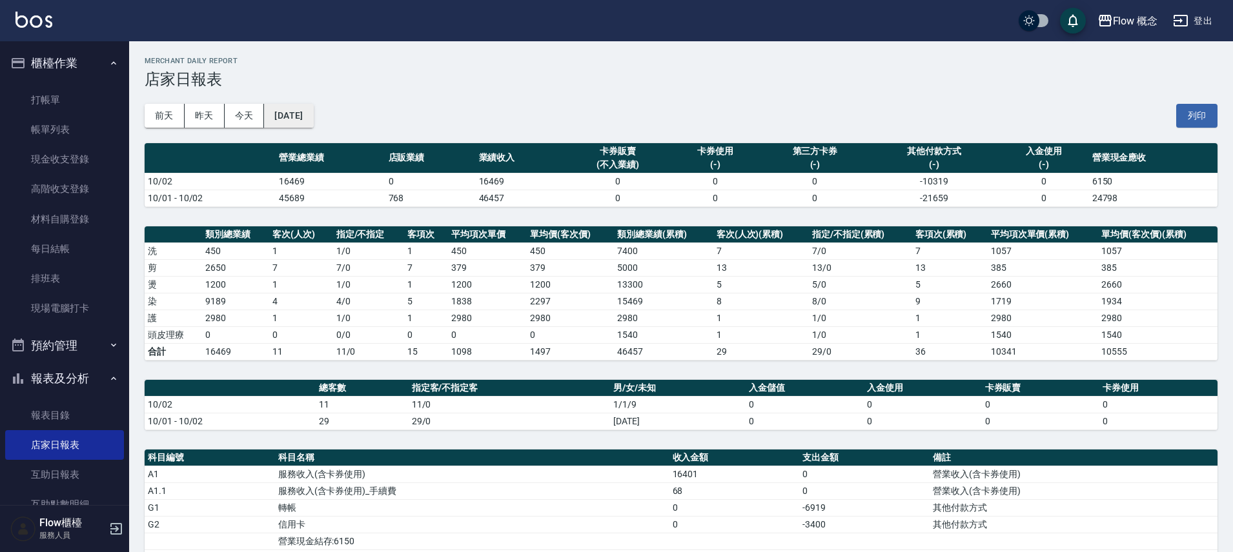
click at [303, 117] on button "[DATE]" at bounding box center [288, 116] width 49 height 24
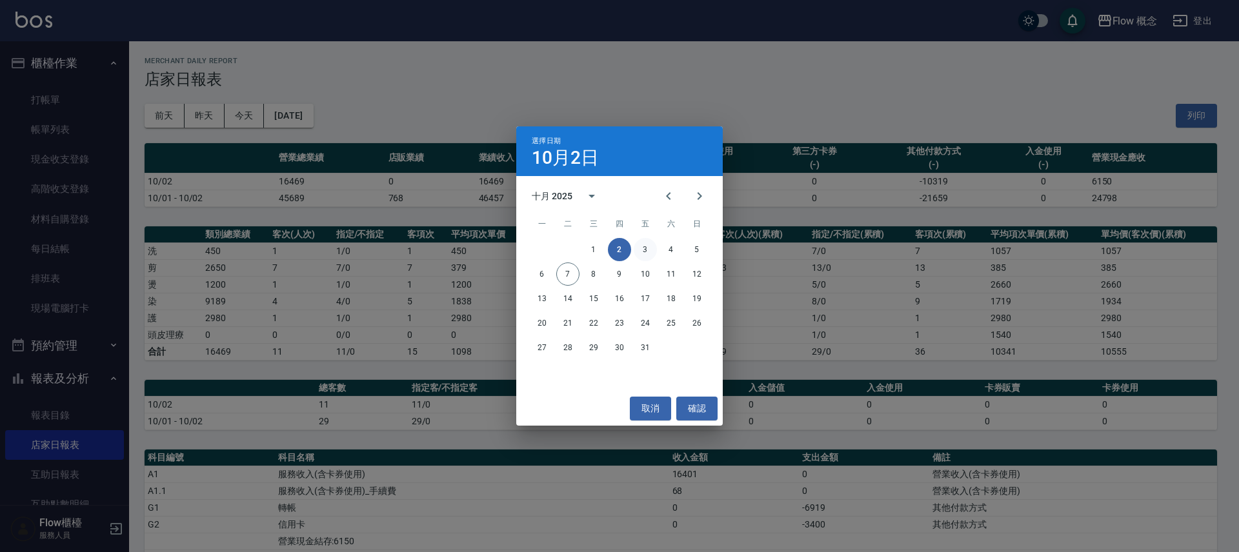
click at [638, 245] on button "3" at bounding box center [645, 249] width 23 height 23
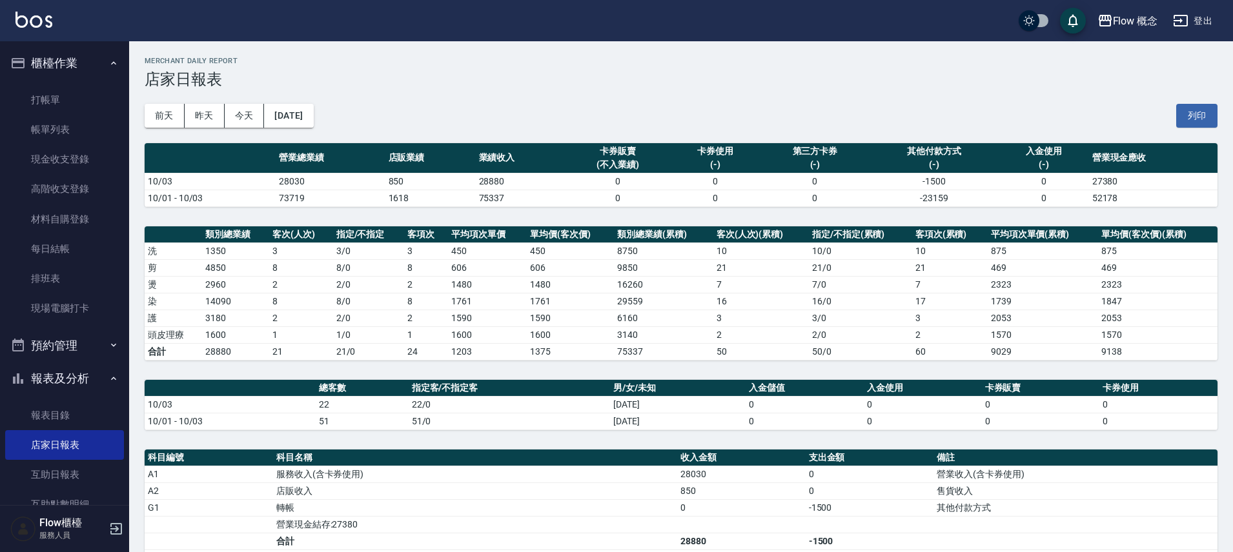
scroll to position [250, 0]
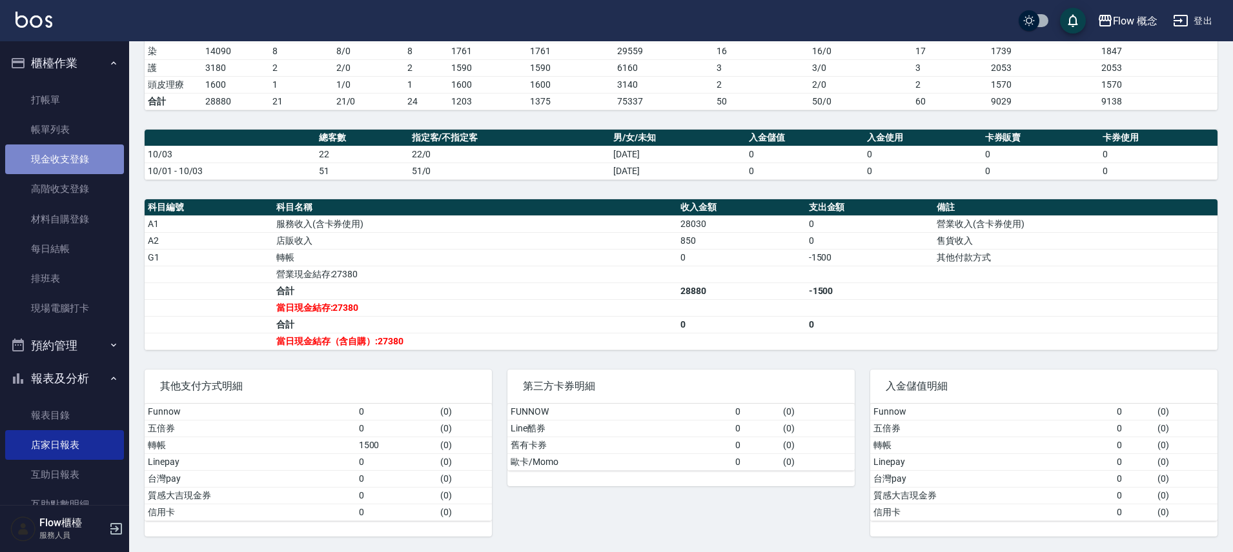
click at [85, 165] on link "現金收支登錄" at bounding box center [64, 160] width 119 height 30
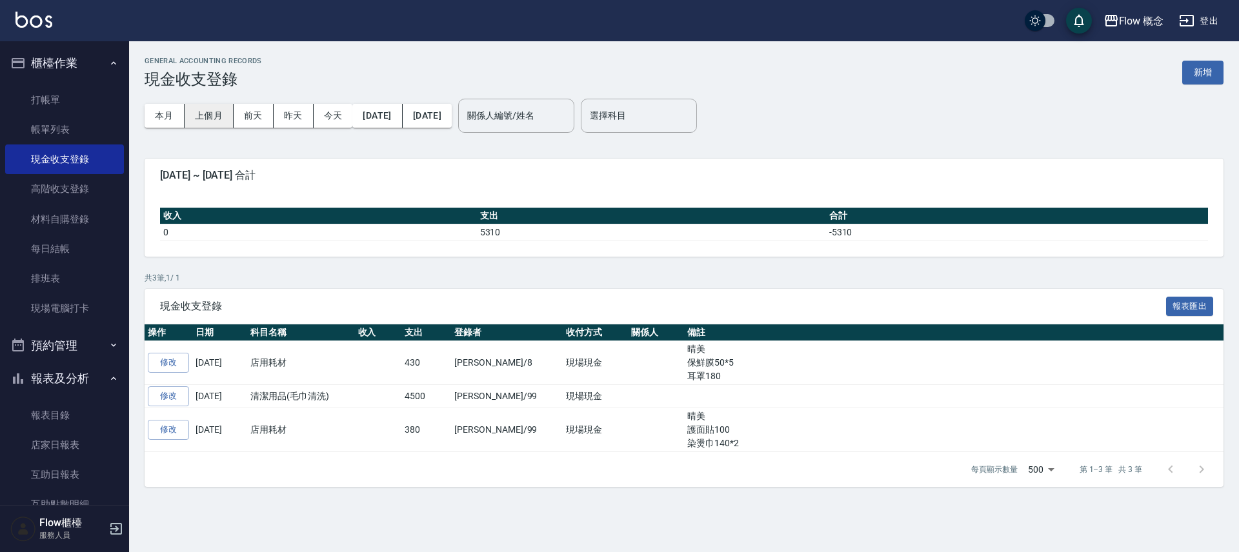
click at [202, 112] on button "上個月" at bounding box center [209, 116] width 49 height 24
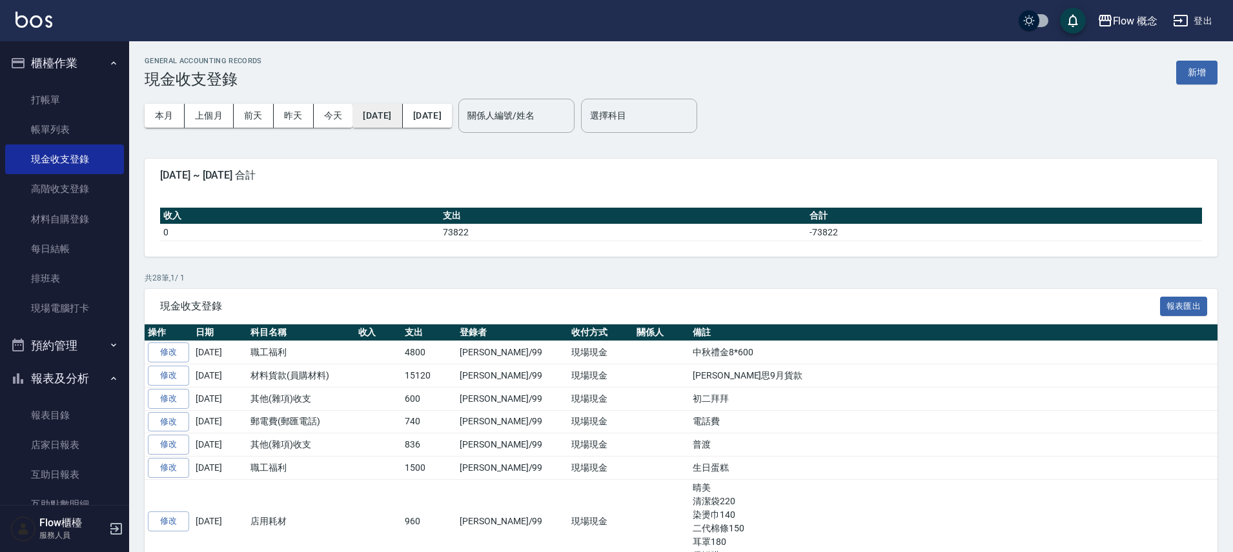
click at [359, 114] on button "2025/09/01" at bounding box center [377, 116] width 50 height 24
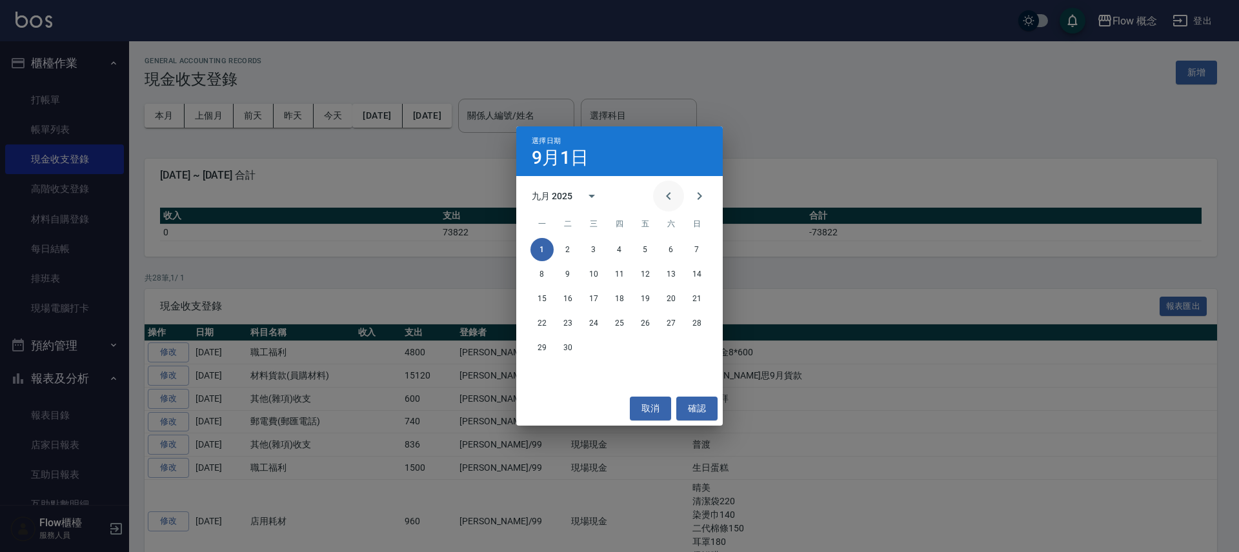
click at [676, 194] on button "Previous month" at bounding box center [668, 196] width 31 height 31
click at [650, 252] on button "1" at bounding box center [645, 249] width 23 height 23
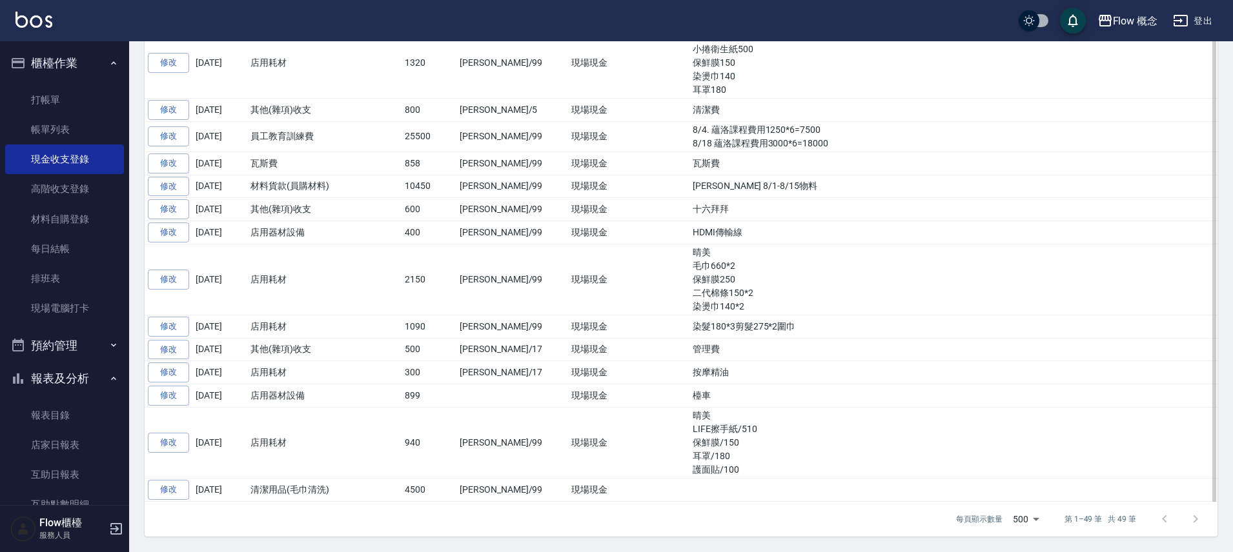
scroll to position [1335, 0]
click at [81, 64] on button "櫃檯作業" at bounding box center [64, 63] width 119 height 34
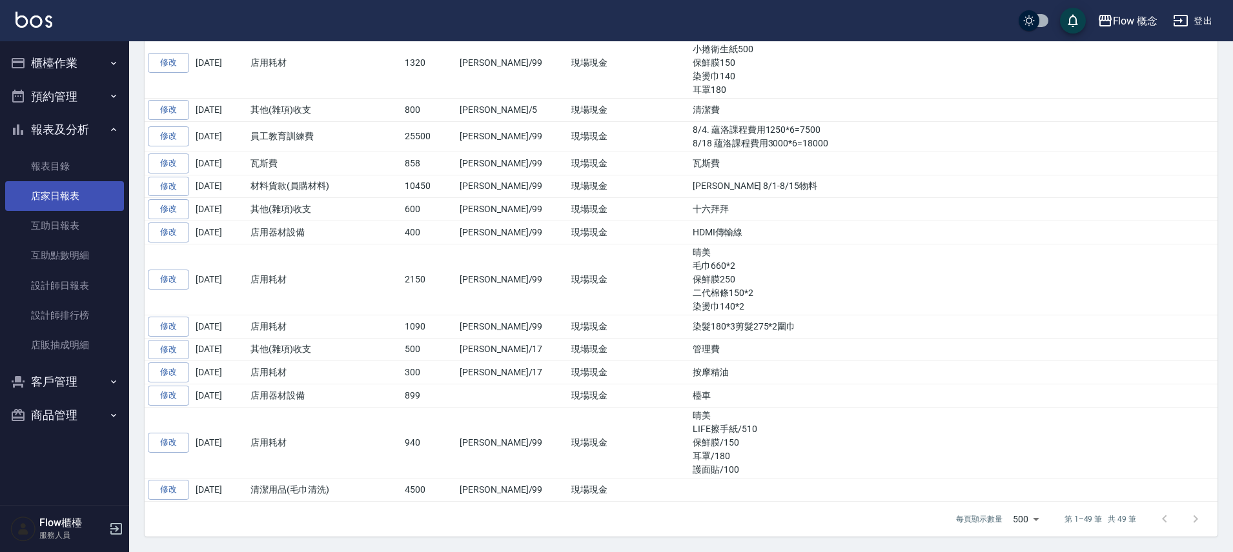
click at [79, 194] on link "店家日報表" at bounding box center [64, 196] width 119 height 30
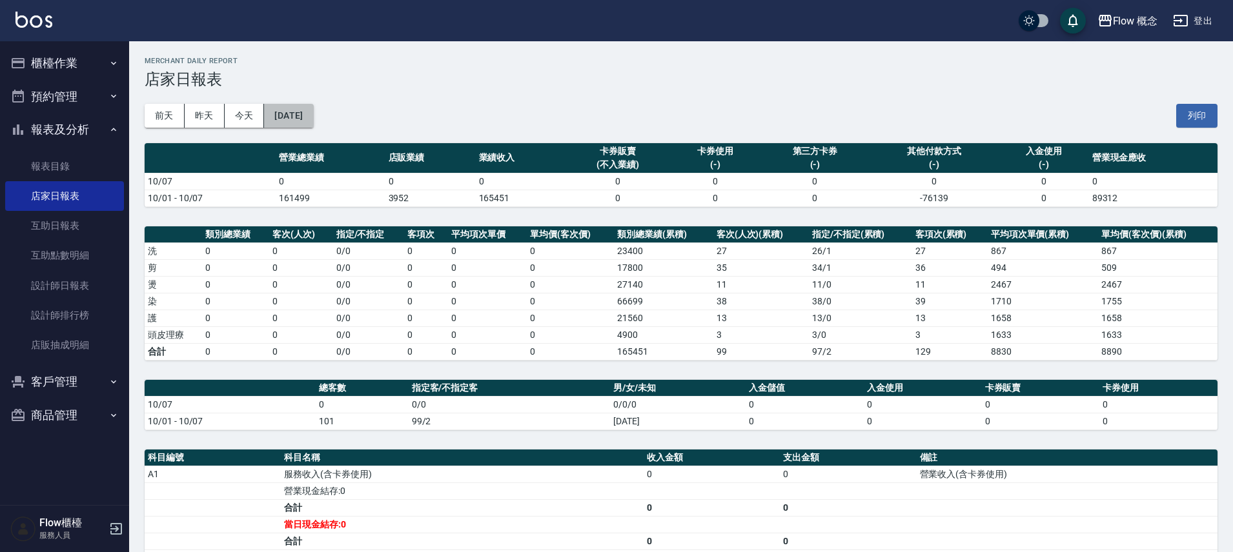
click at [310, 116] on button "[DATE]" at bounding box center [288, 116] width 49 height 24
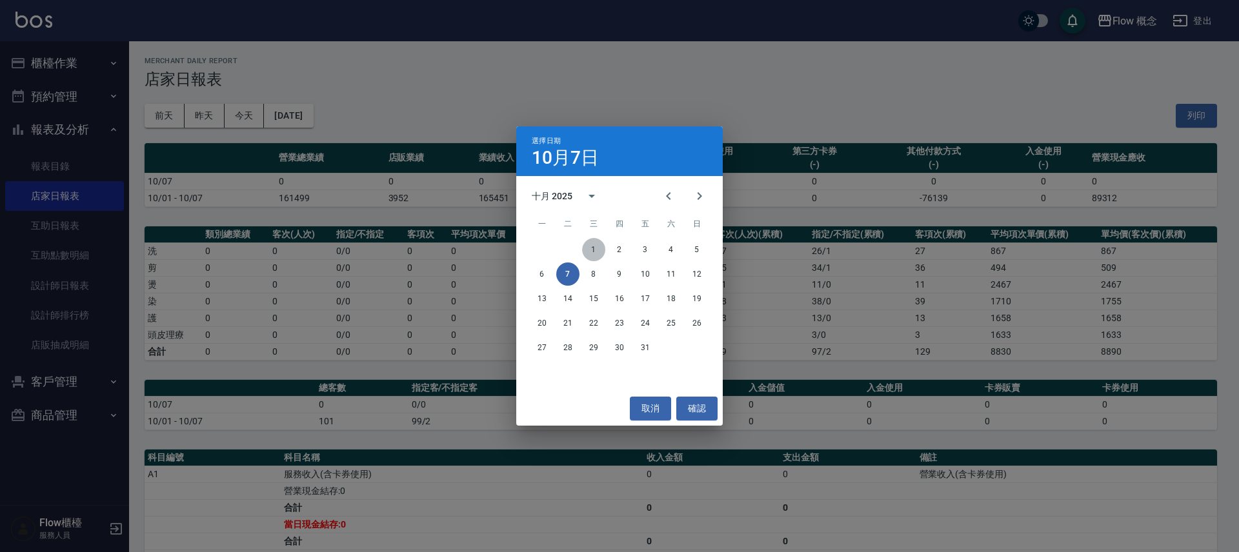
click at [593, 247] on button "1" at bounding box center [593, 249] width 23 height 23
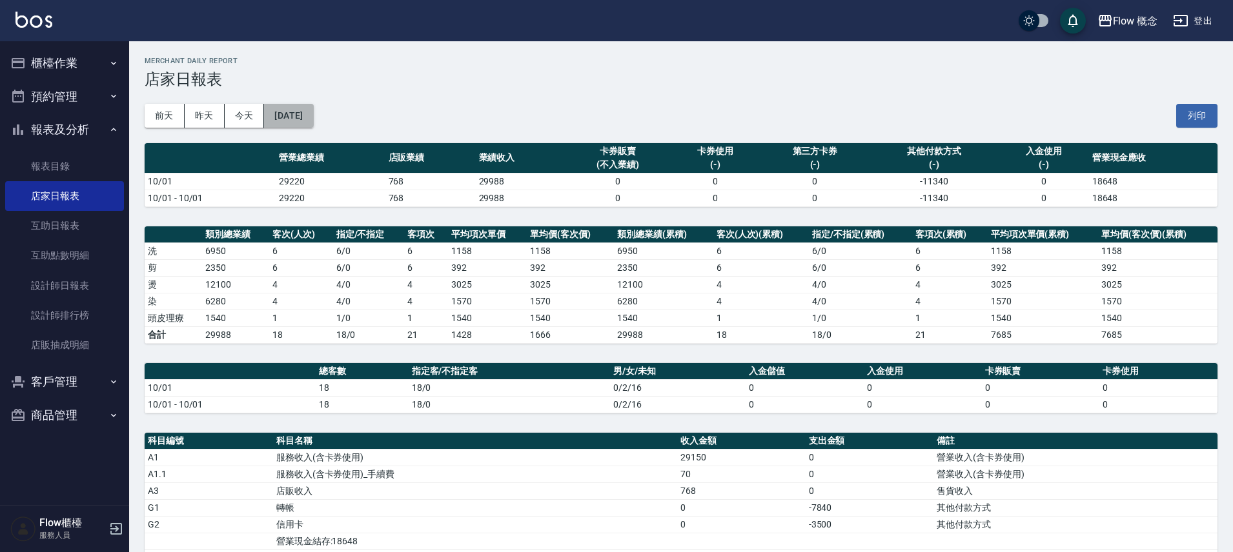
click at [313, 114] on button "[DATE]" at bounding box center [288, 116] width 49 height 24
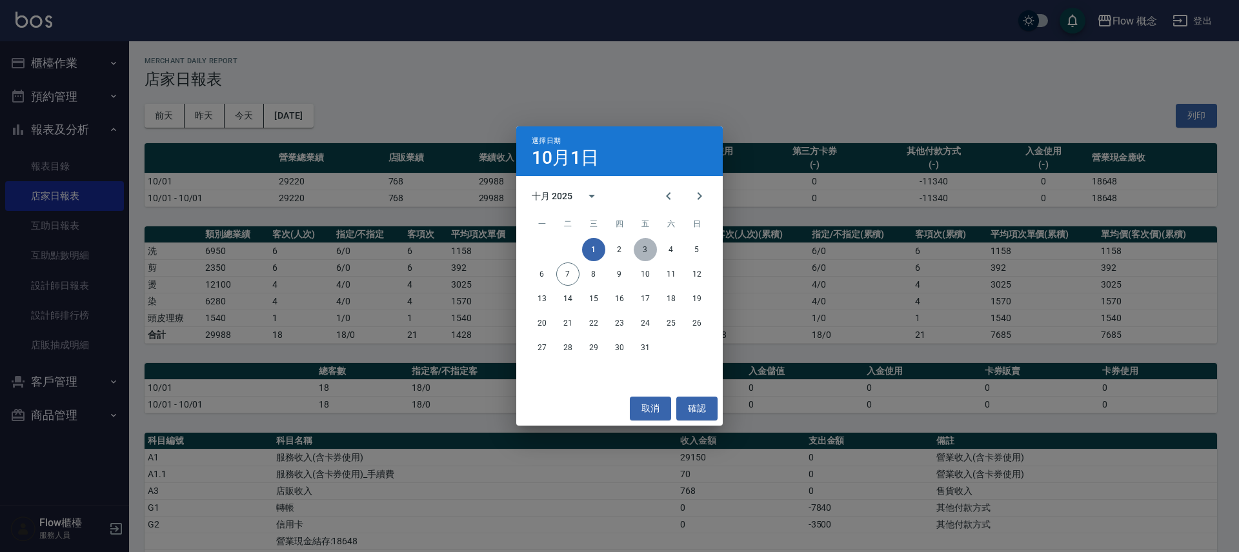
click at [643, 245] on button "3" at bounding box center [645, 249] width 23 height 23
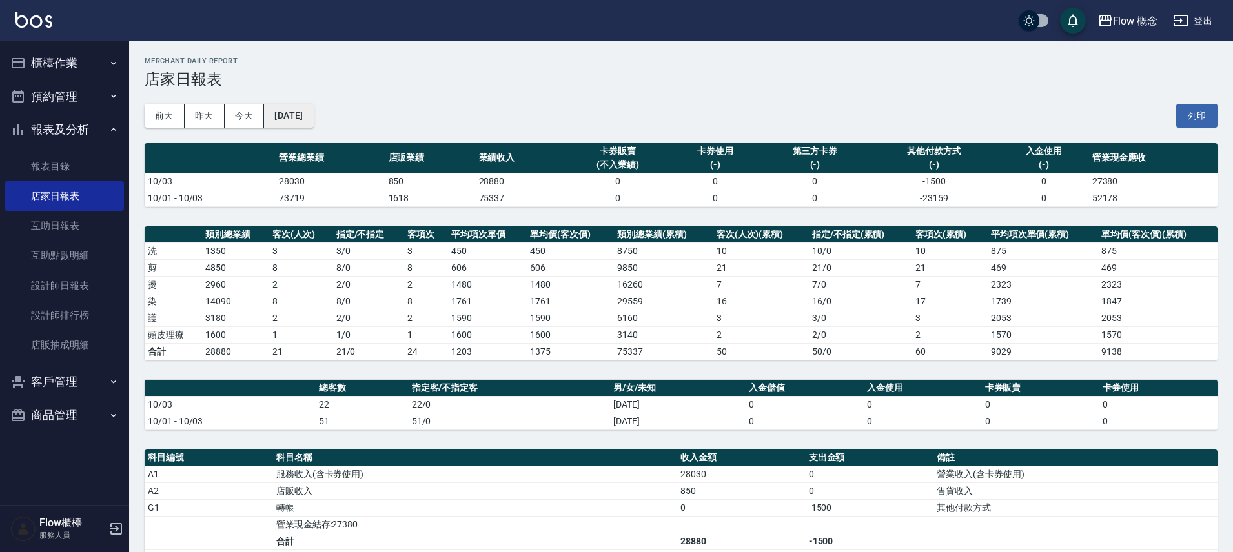
click at [299, 118] on button "[DATE]" at bounding box center [288, 116] width 49 height 24
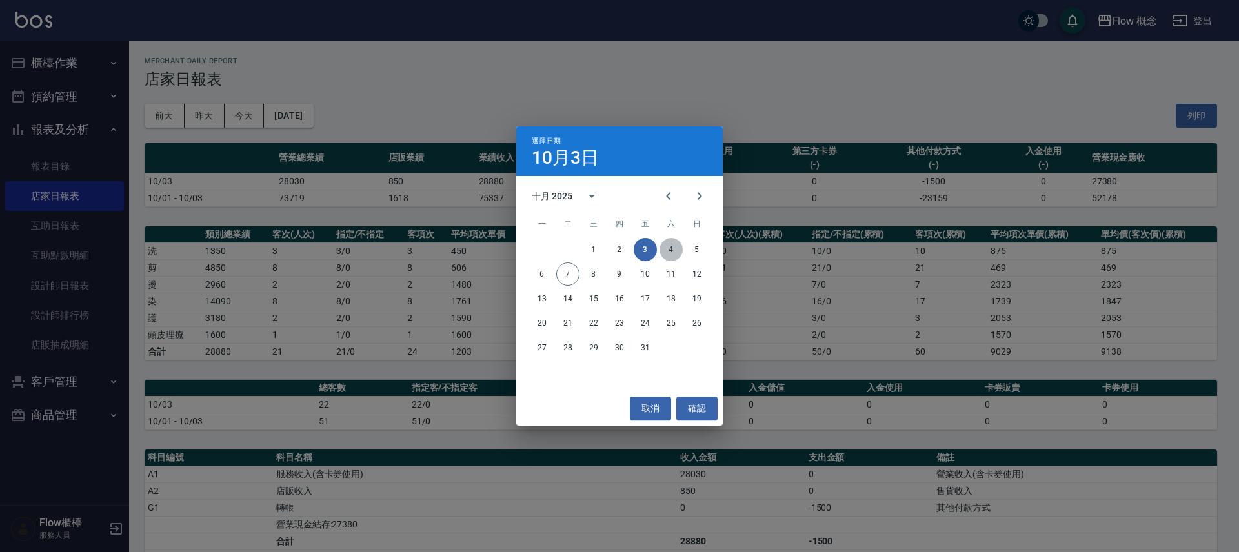
click at [677, 248] on button "4" at bounding box center [671, 249] width 23 height 23
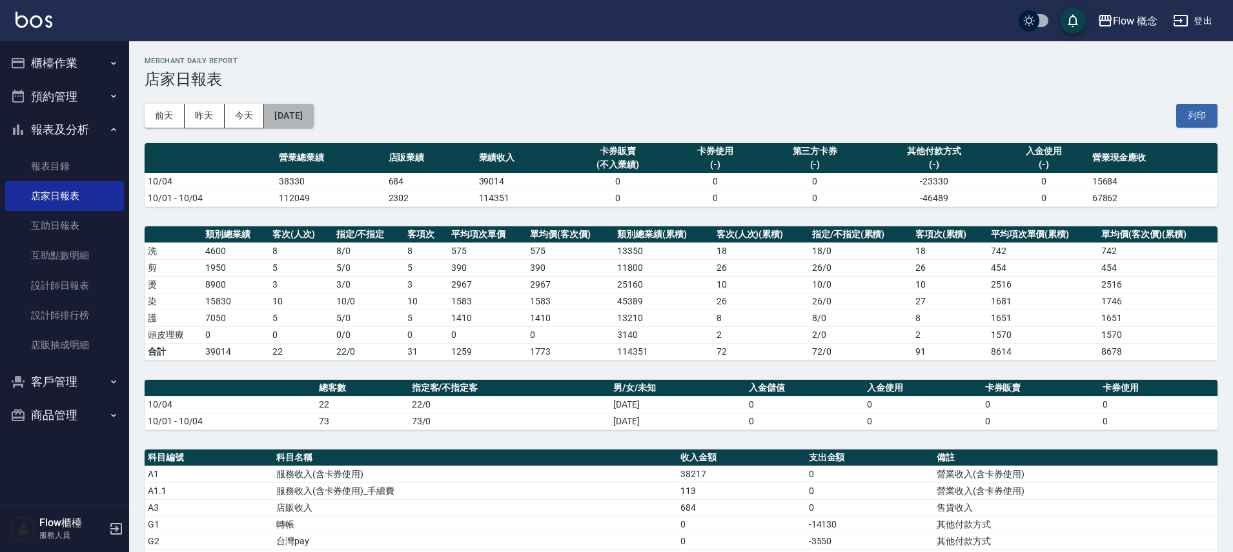
click at [311, 110] on button "[DATE]" at bounding box center [288, 116] width 49 height 24
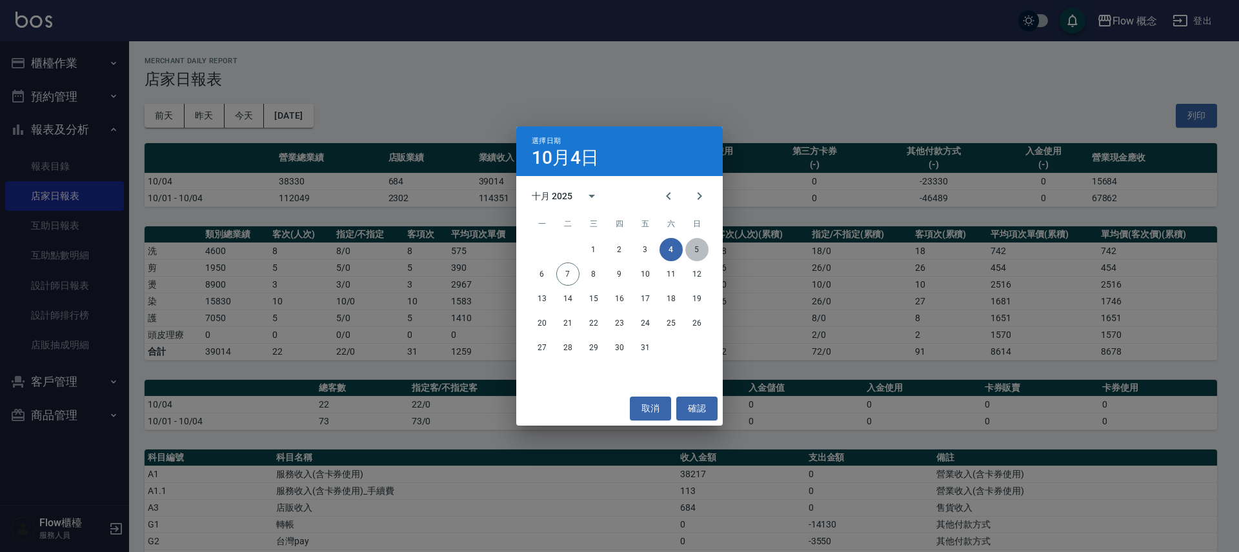
click at [699, 249] on button "5" at bounding box center [696, 249] width 23 height 23
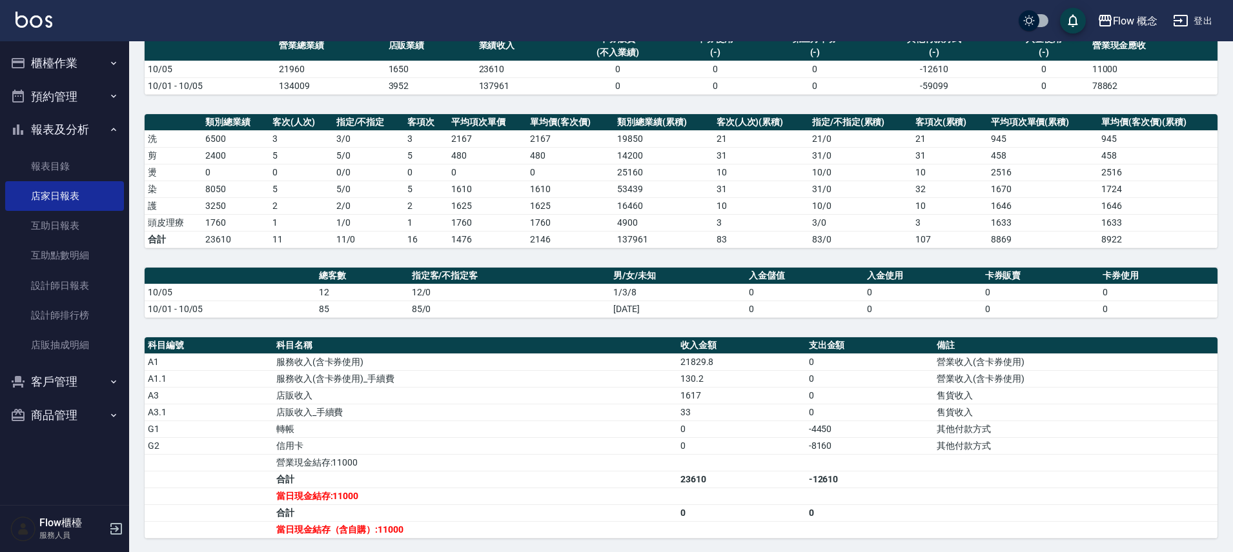
scroll to position [24, 0]
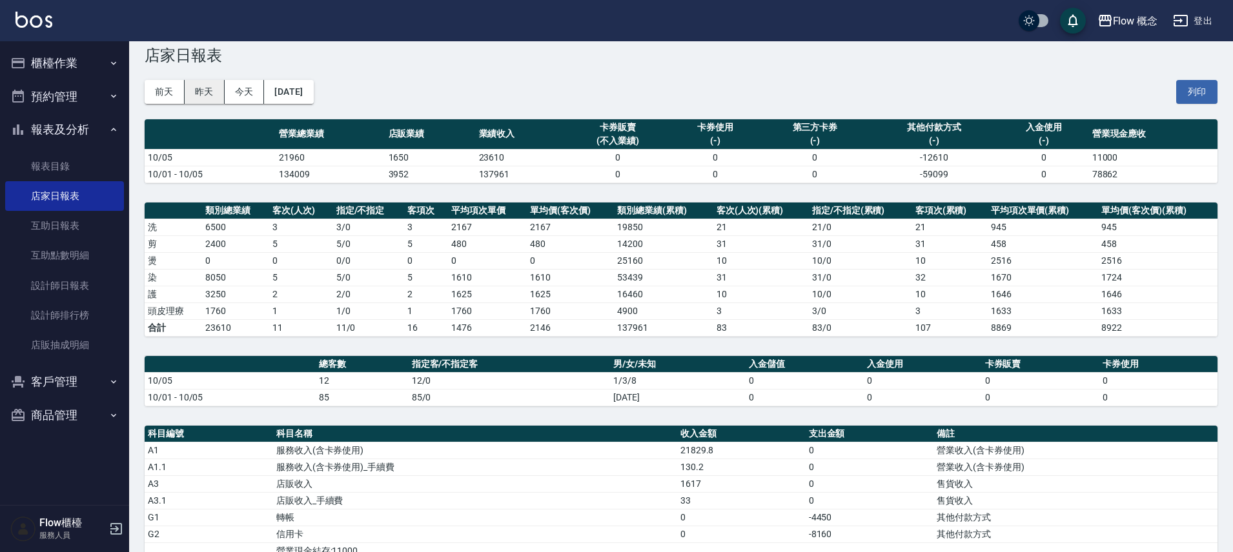
click at [200, 94] on button "昨天" at bounding box center [205, 92] width 40 height 24
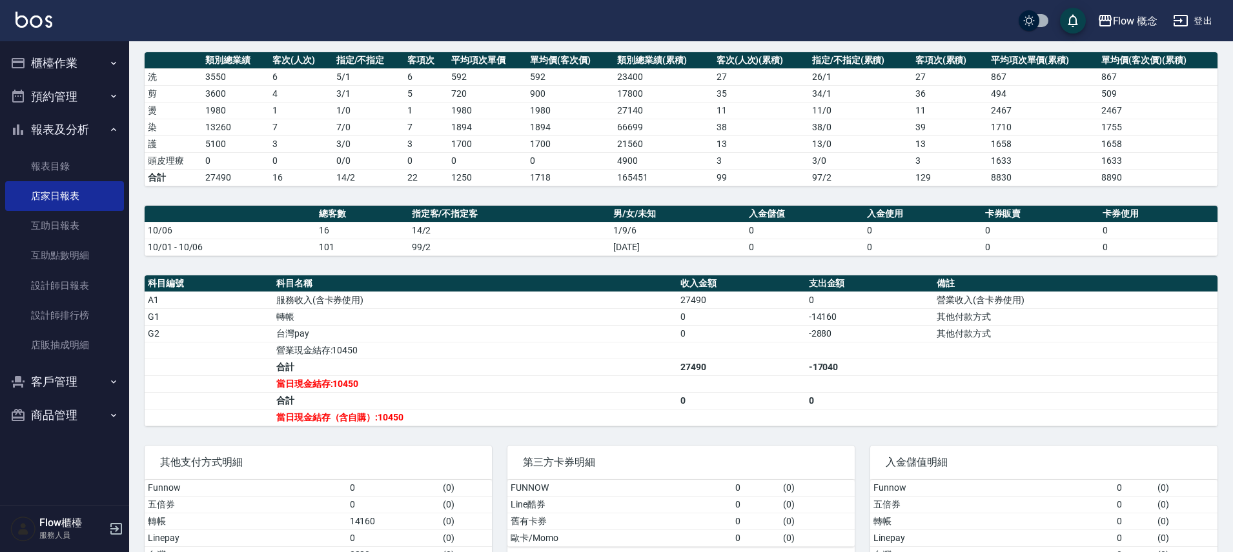
scroll to position [250, 0]
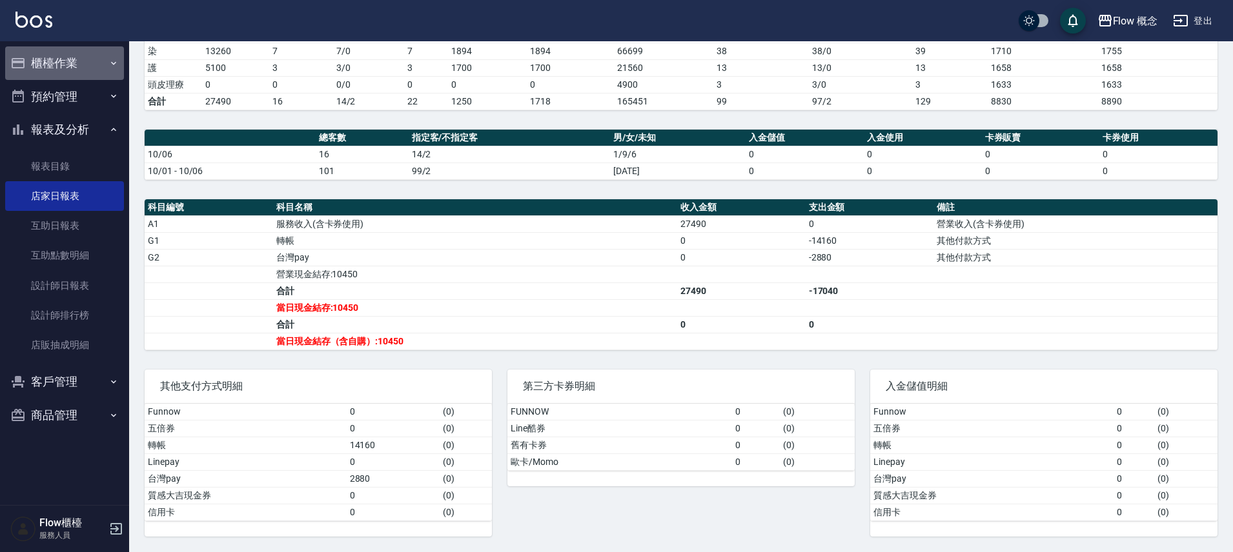
click at [30, 59] on button "櫃檯作業" at bounding box center [64, 63] width 119 height 34
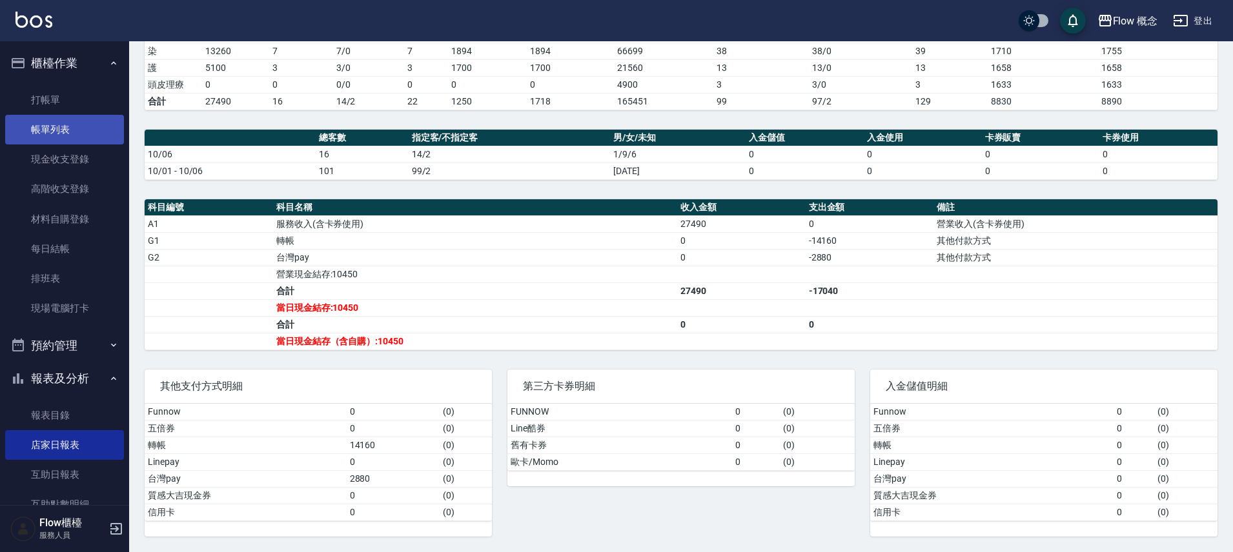
click at [88, 126] on link "帳單列表" at bounding box center [64, 130] width 119 height 30
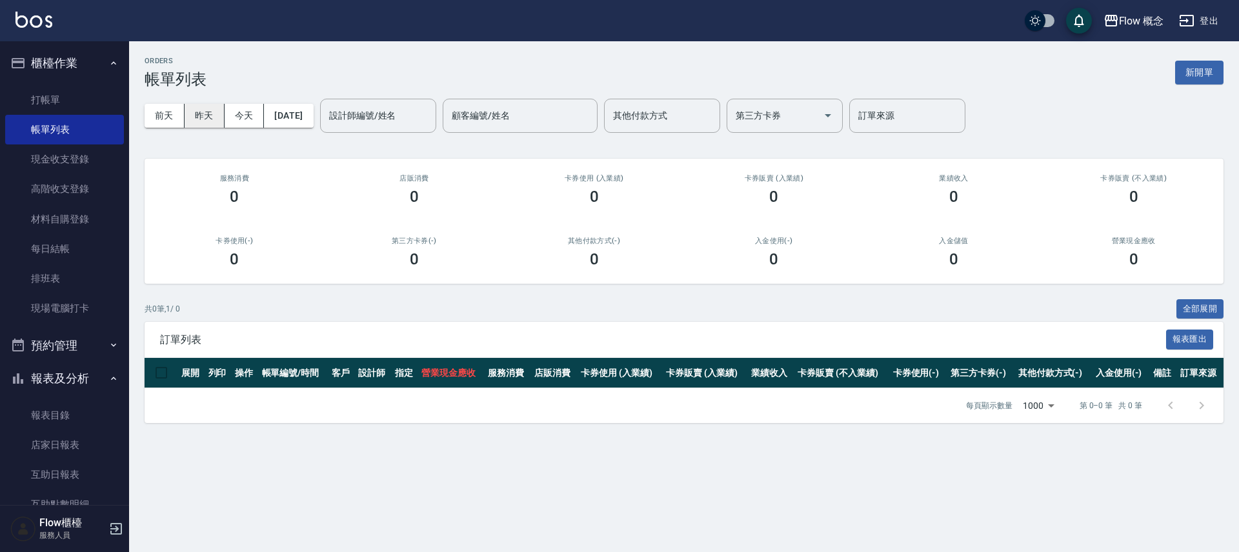
click at [204, 116] on button "昨天" at bounding box center [205, 116] width 40 height 24
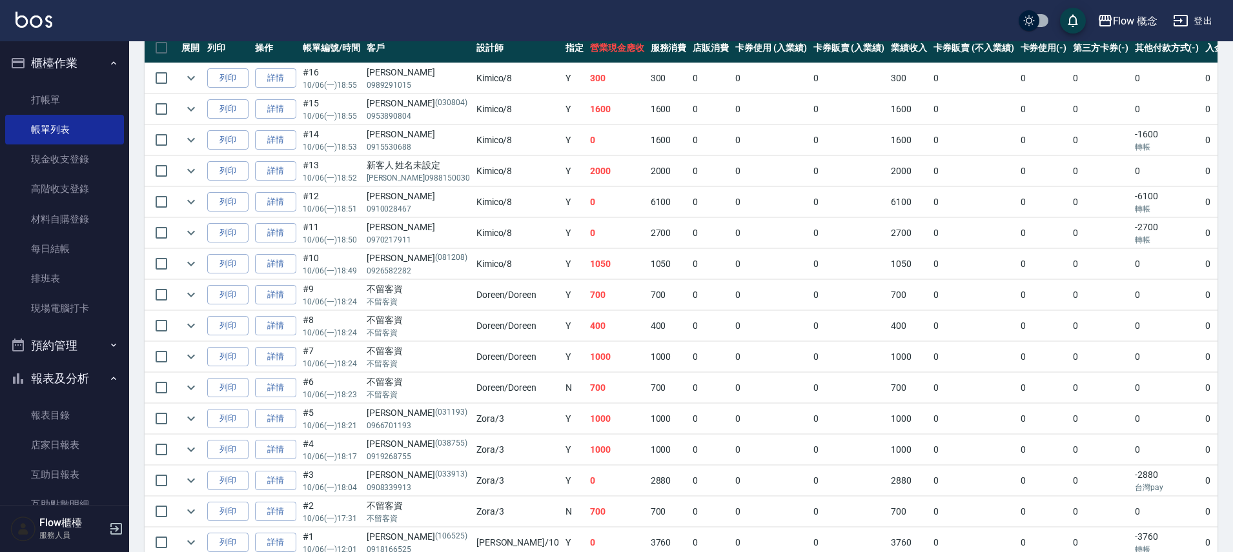
scroll to position [314, 0]
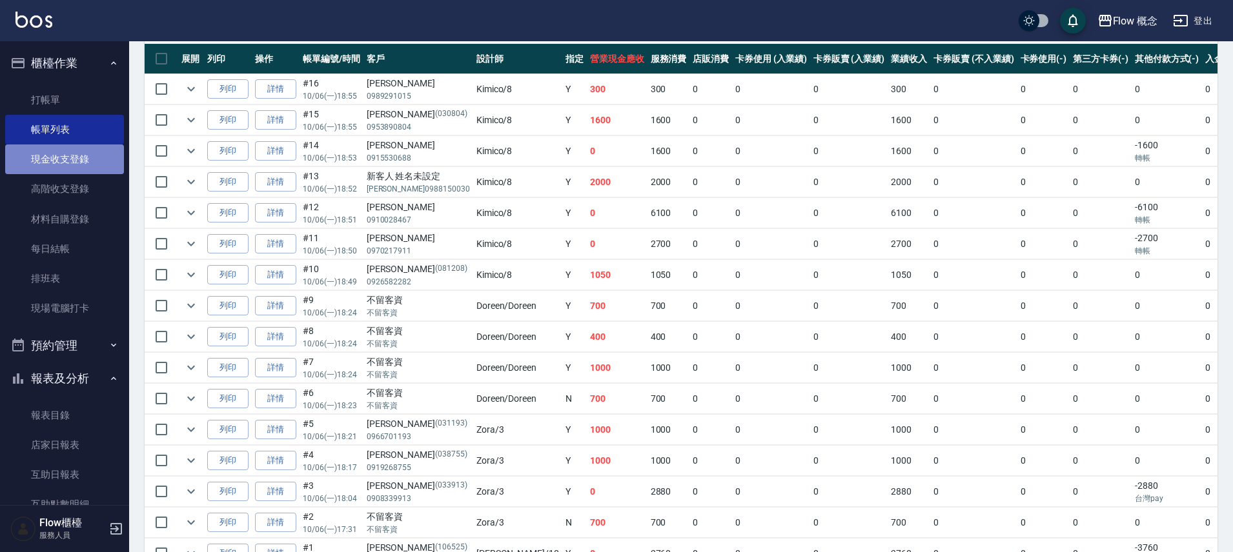
click at [96, 152] on link "現金收支登錄" at bounding box center [64, 160] width 119 height 30
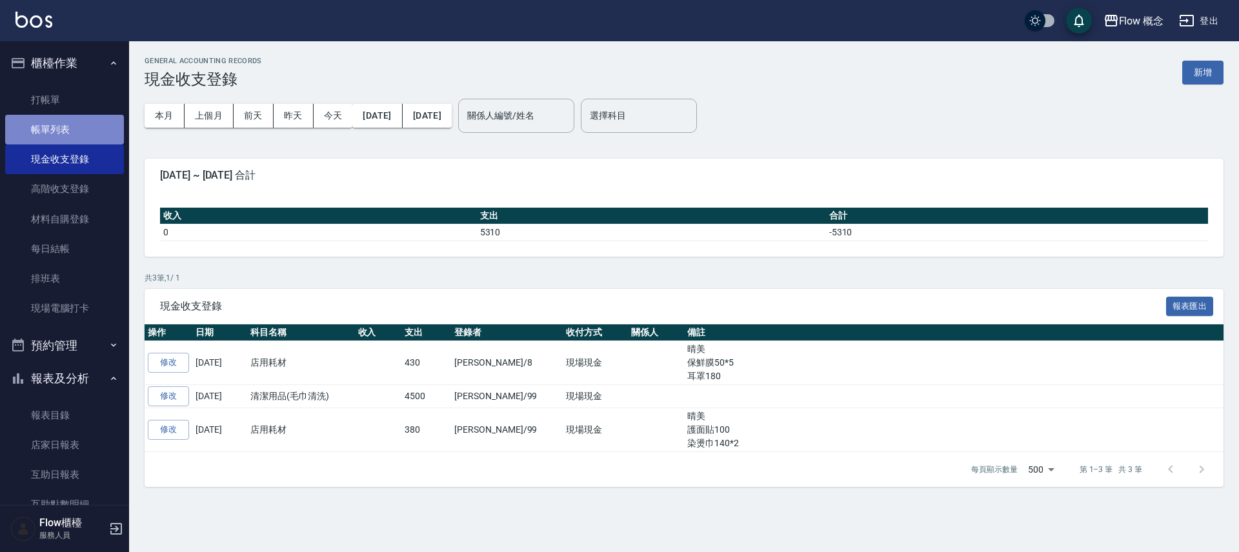
click at [88, 128] on link "帳單列表" at bounding box center [64, 130] width 119 height 30
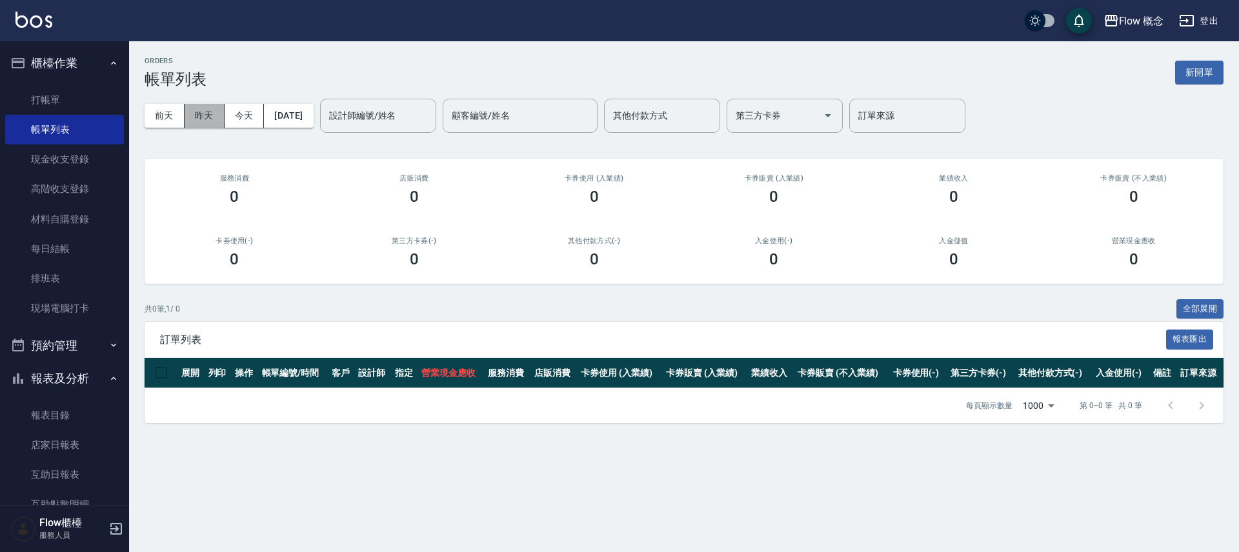
click at [219, 120] on button "昨天" at bounding box center [205, 116] width 40 height 24
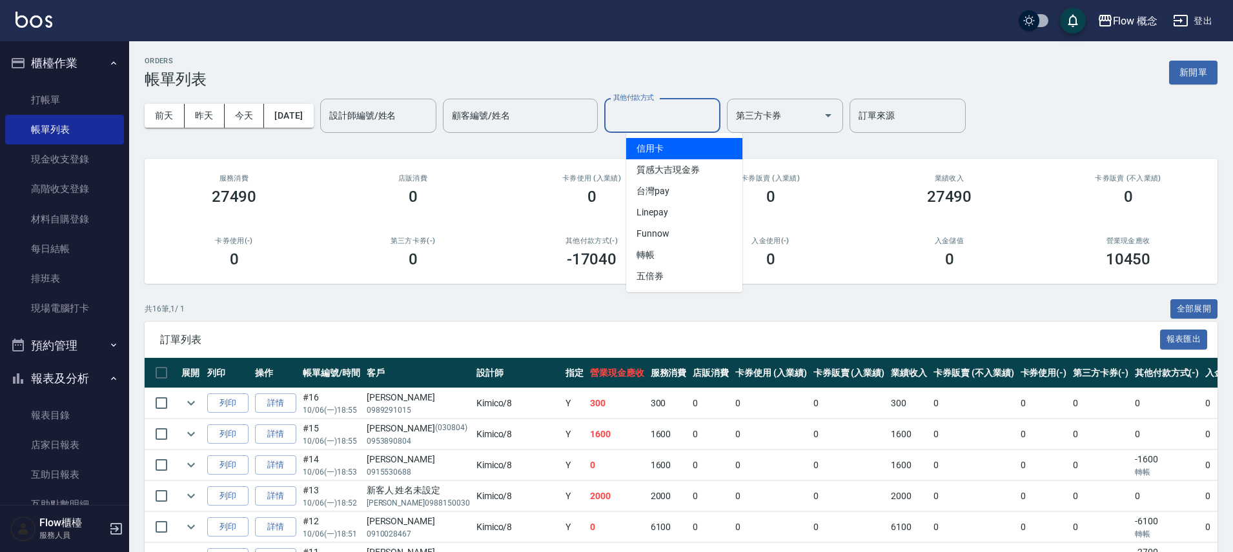
click at [680, 106] on input "其他付款方式" at bounding box center [662, 116] width 105 height 23
click at [671, 82] on div "ORDERS 帳單列表 新開單" at bounding box center [681, 73] width 1073 height 32
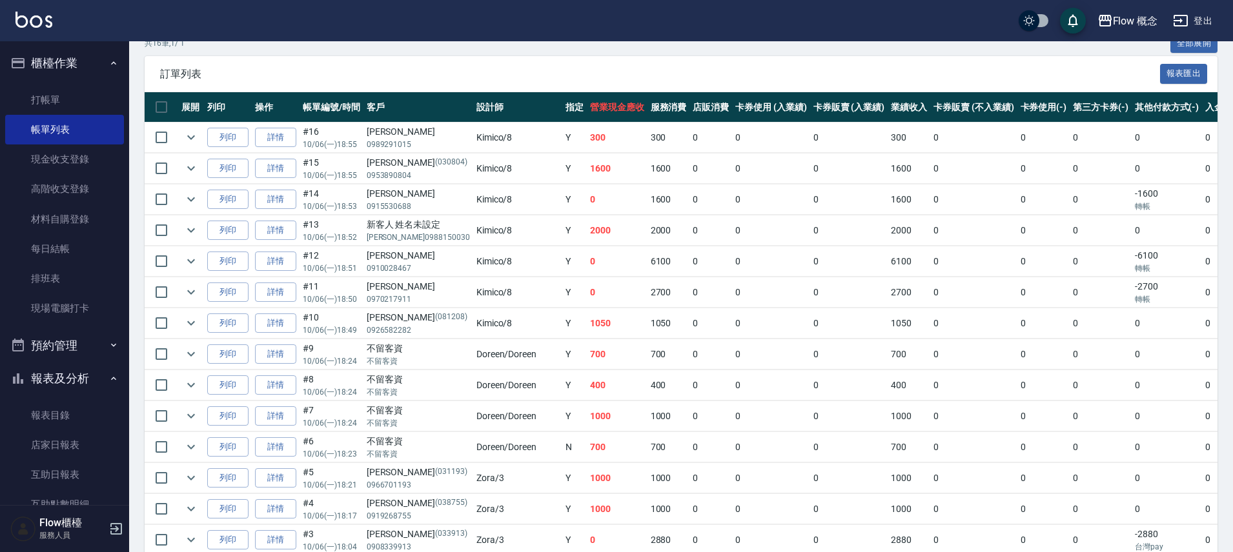
scroll to position [392, 0]
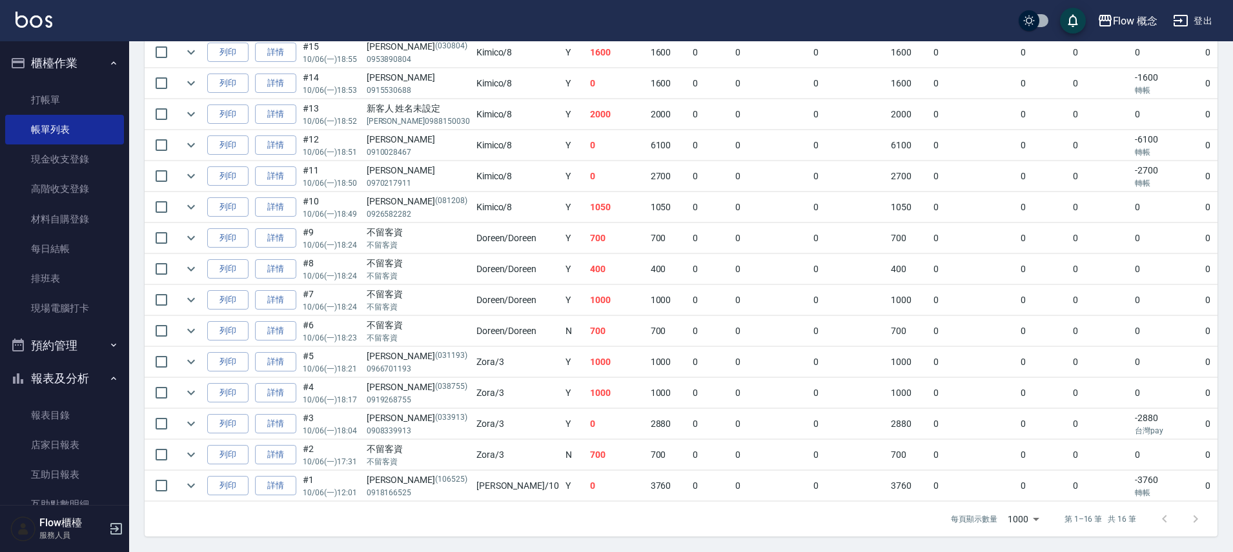
drag, startPoint x: 83, startPoint y: 384, endPoint x: 81, endPoint y: 374, distance: 10.0
click at [84, 383] on button "報表及分析" at bounding box center [64, 379] width 119 height 34
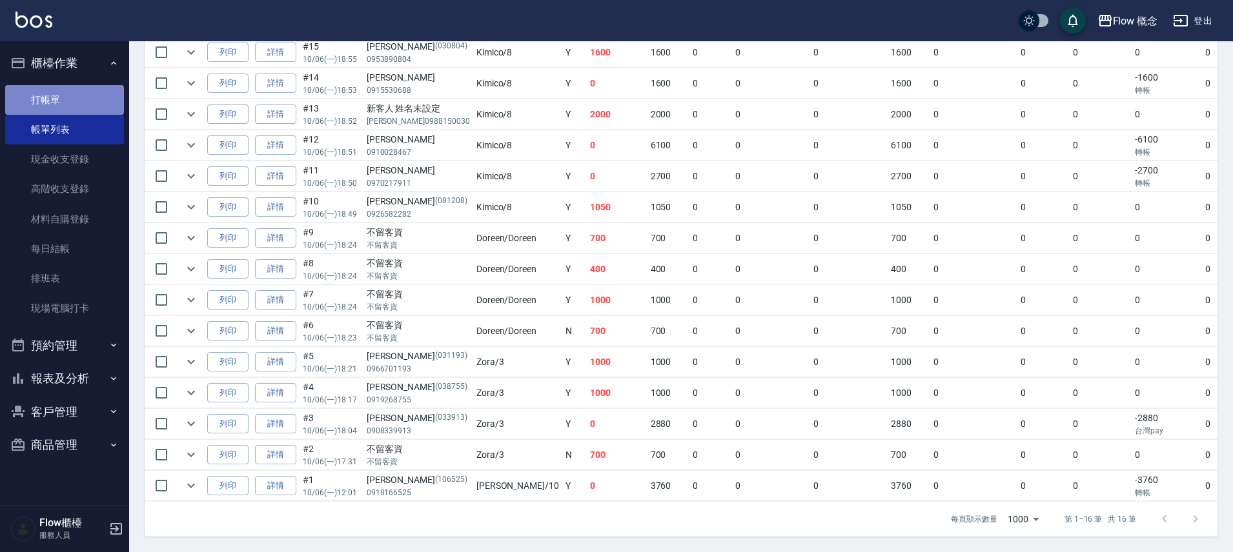
click at [63, 94] on link "打帳單" at bounding box center [64, 100] width 119 height 30
